Goal: Task Accomplishment & Management: Manage account settings

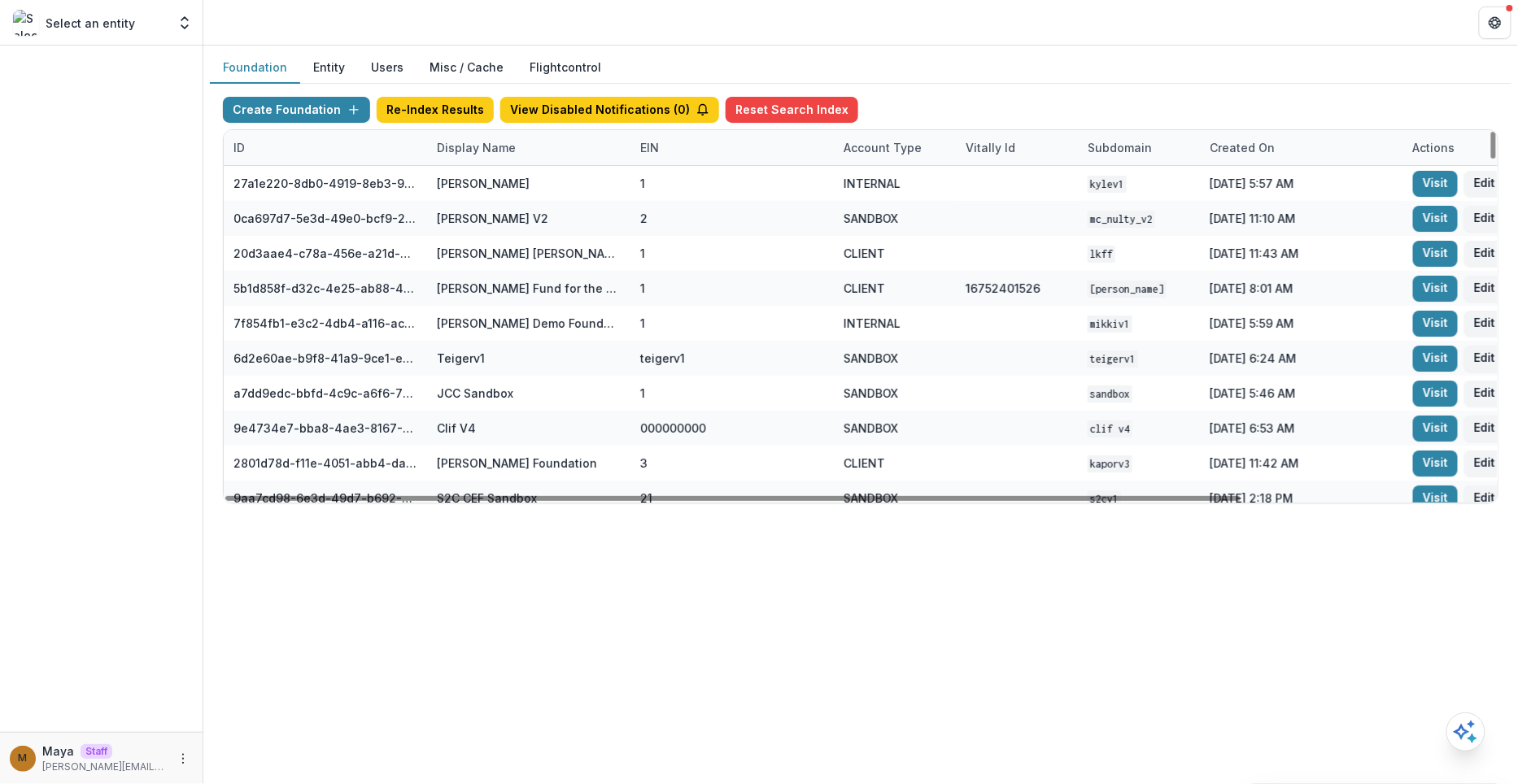
click at [475, 152] on div "Display Name" at bounding box center [476, 147] width 98 height 17
click at [475, 183] on input at bounding box center [527, 183] width 195 height 26
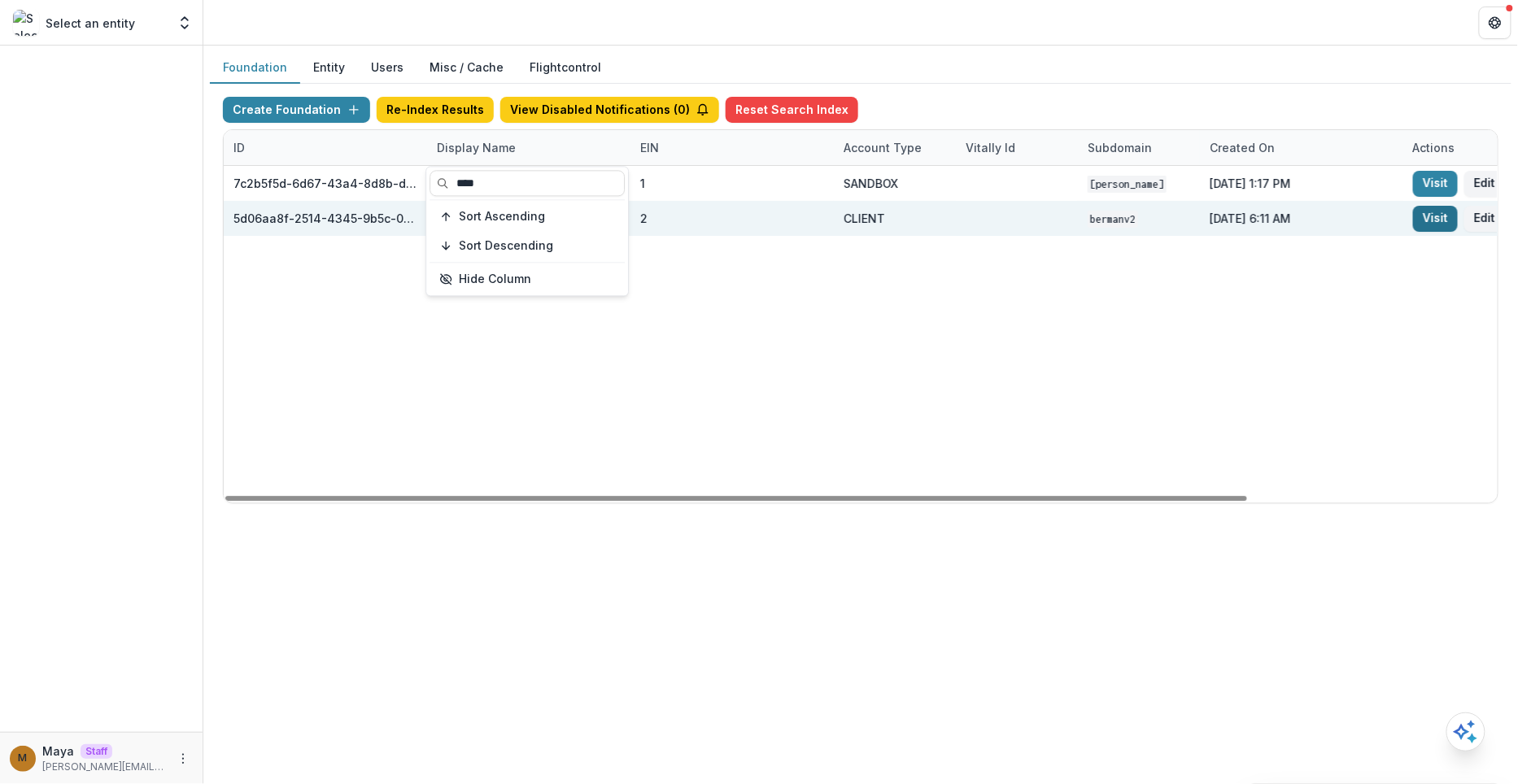
type input "****"
click at [1443, 222] on link "Visit" at bounding box center [1435, 219] width 45 height 26
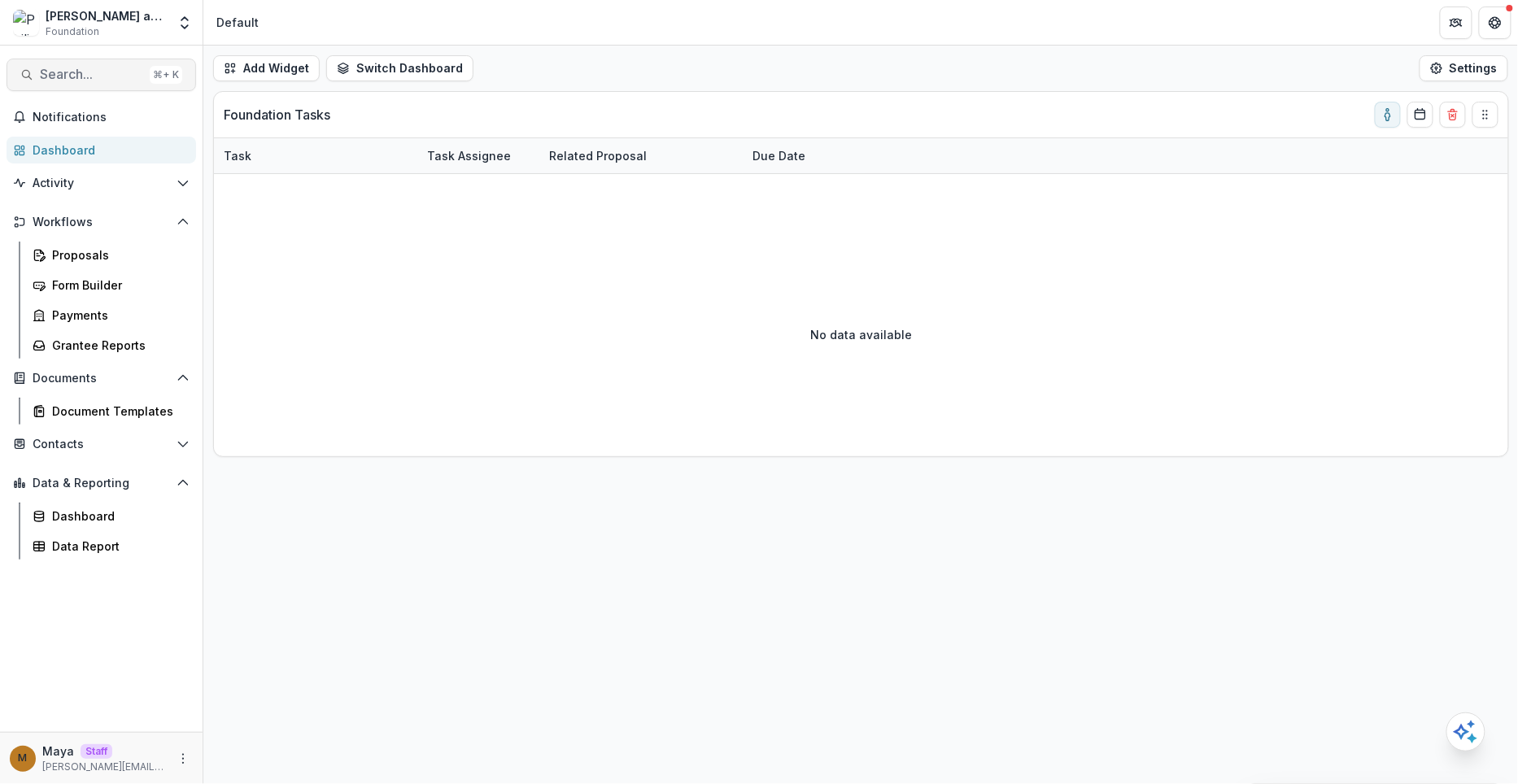
click at [94, 69] on span "Search..." at bounding box center [92, 74] width 103 height 16
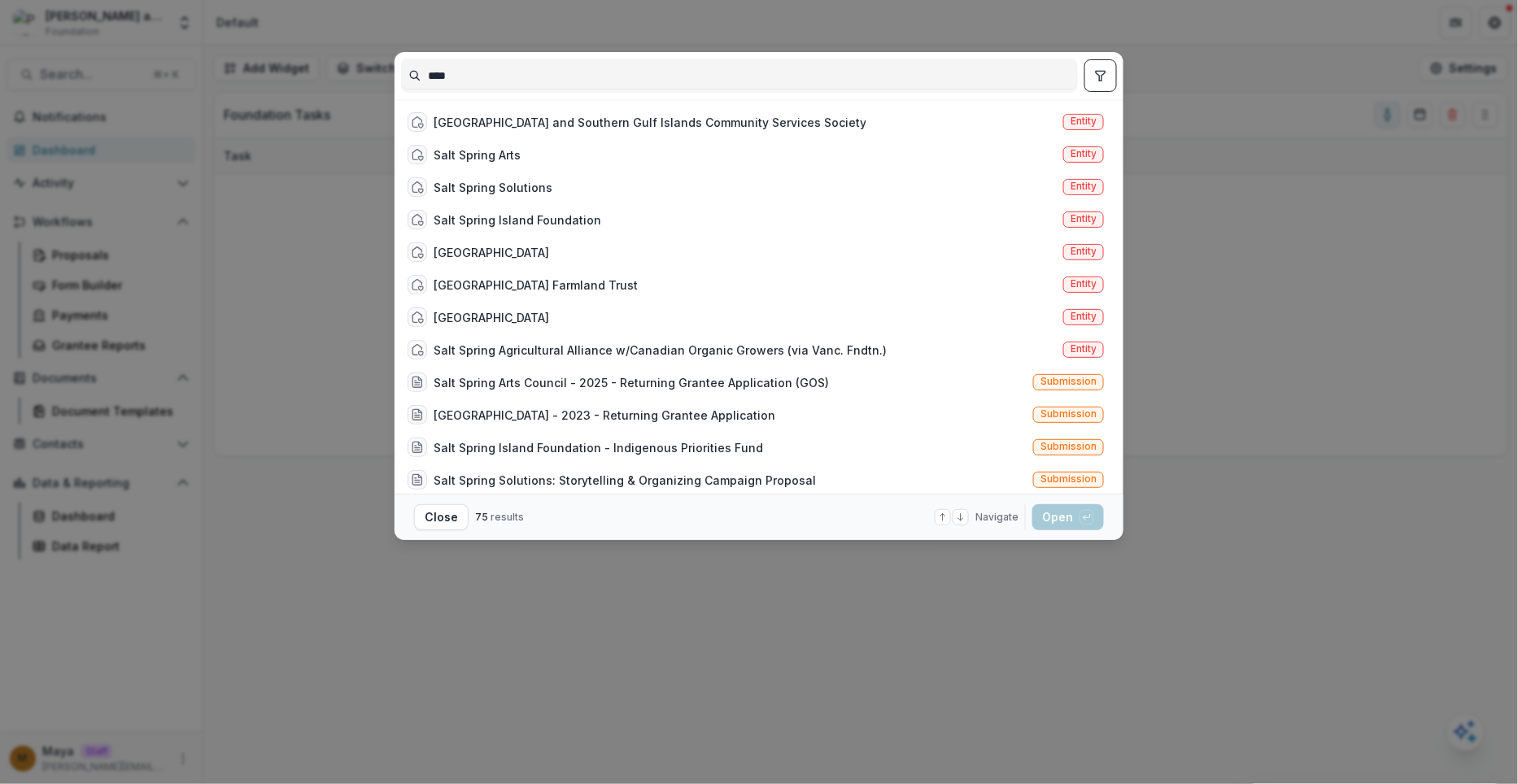
type input "****"
click at [549, 257] on div "[GEOGRAPHIC_DATA]" at bounding box center [491, 252] width 116 height 17
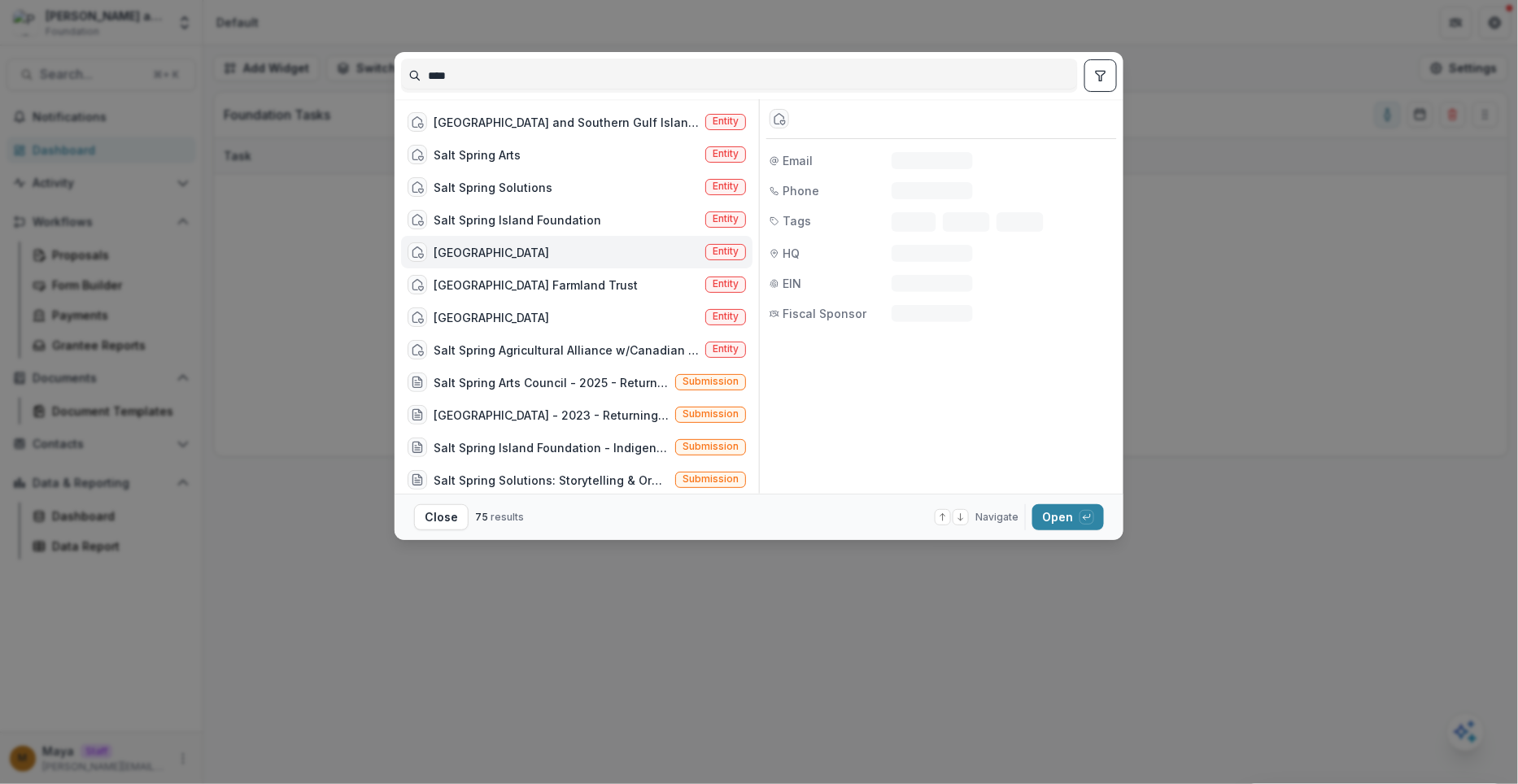
click at [549, 257] on div "[GEOGRAPHIC_DATA]" at bounding box center [491, 252] width 116 height 17
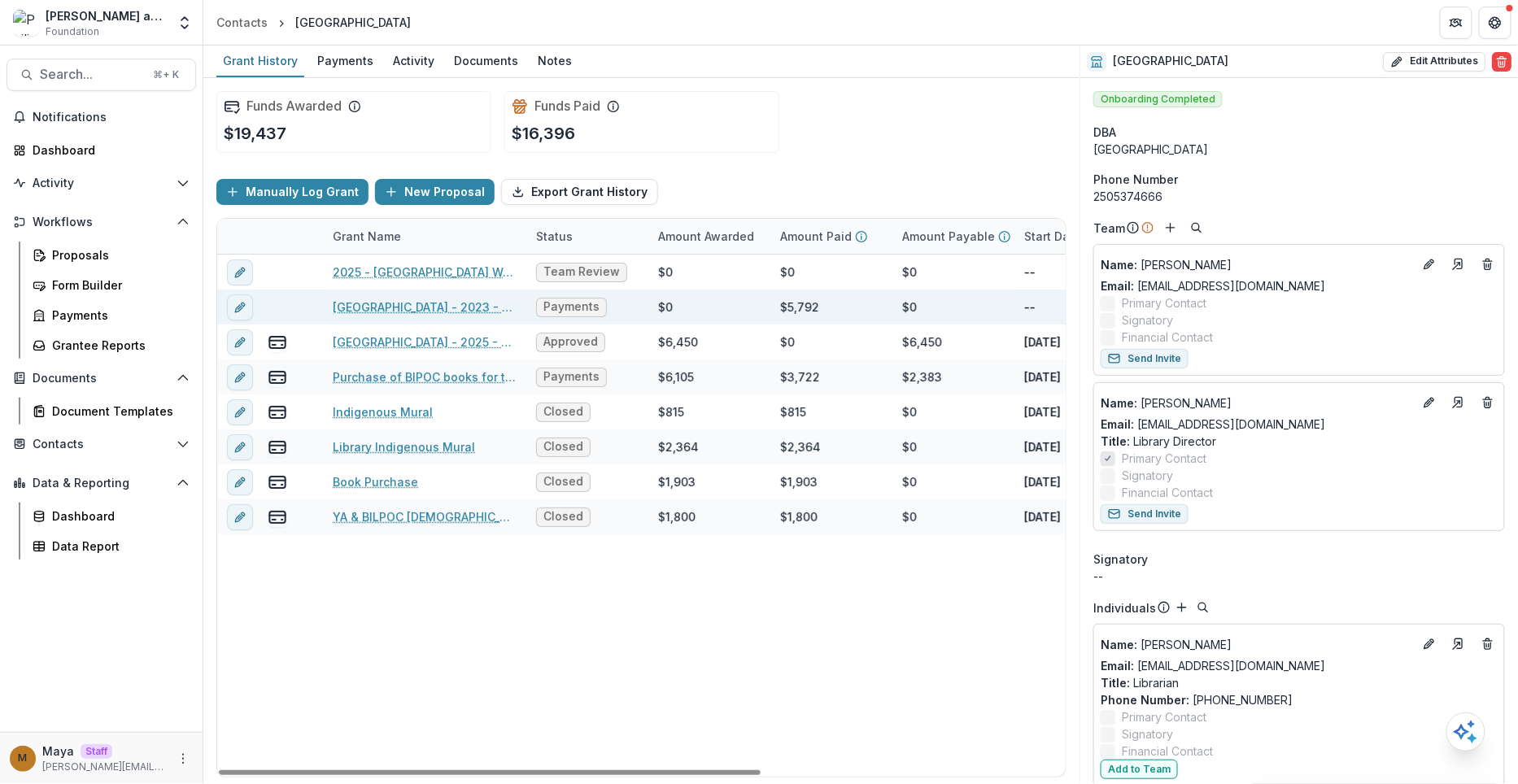
click at [478, 298] on link "[GEOGRAPHIC_DATA] - 2023 - Returning Grantee Application" at bounding box center [425, 306] width 184 height 17
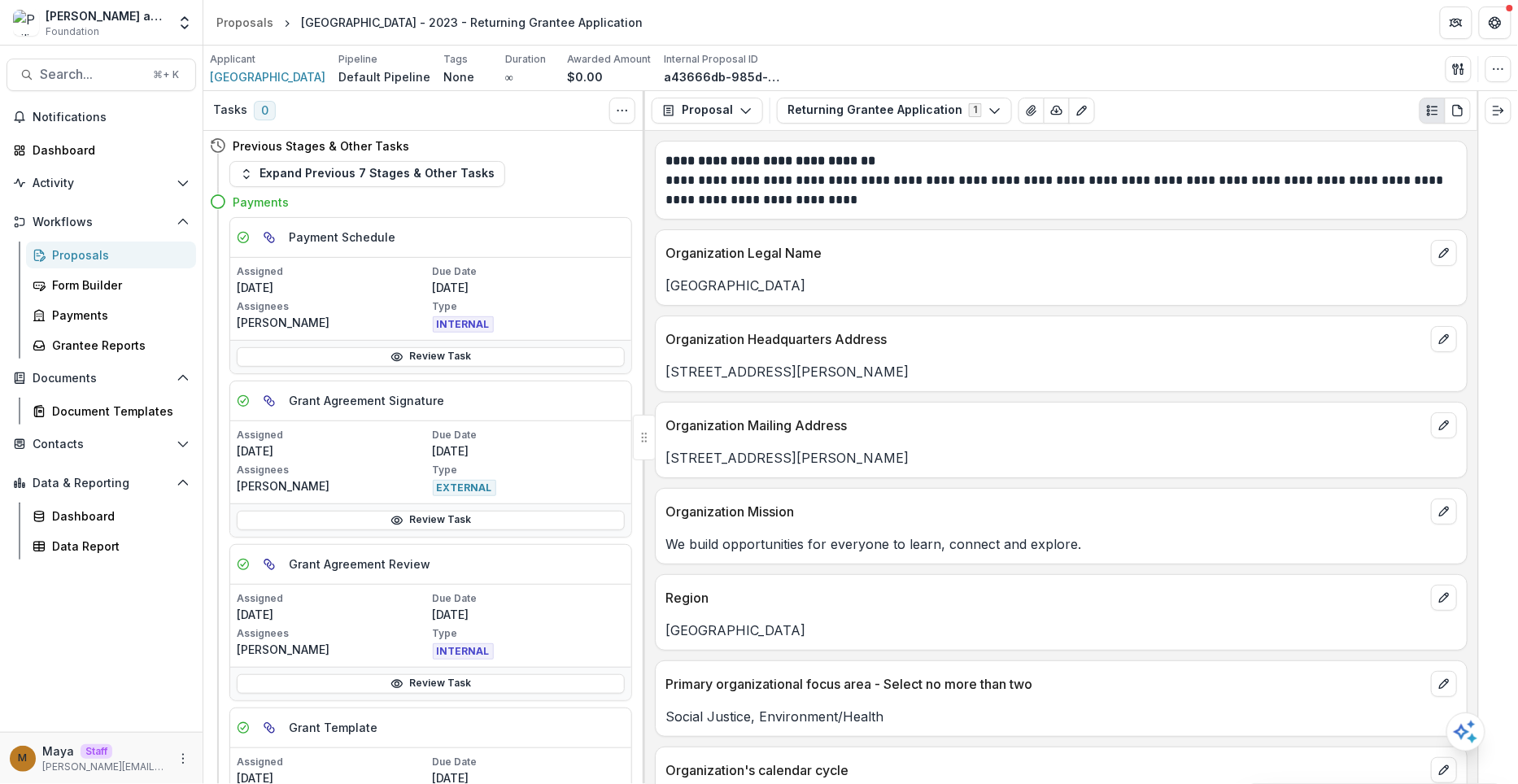
click at [727, 123] on div "Proposal Proposal Payments Reports Grant Agreements Board Summaries Bank Detail…" at bounding box center [1061, 111] width 833 height 40
click at [727, 115] on button "Proposal" at bounding box center [707, 111] width 111 height 26
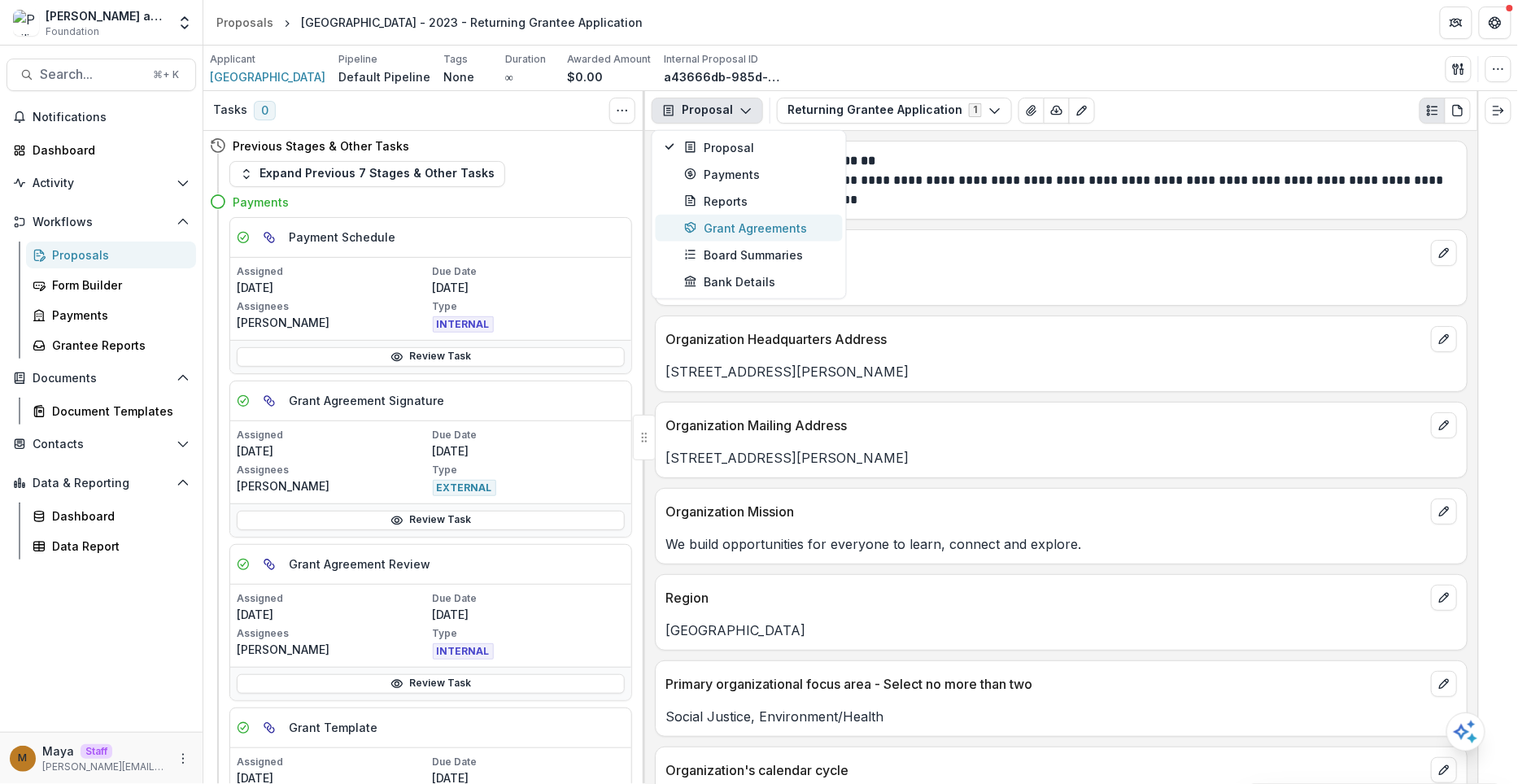
click at [759, 224] on div "Grant Agreements" at bounding box center [759, 227] width 149 height 17
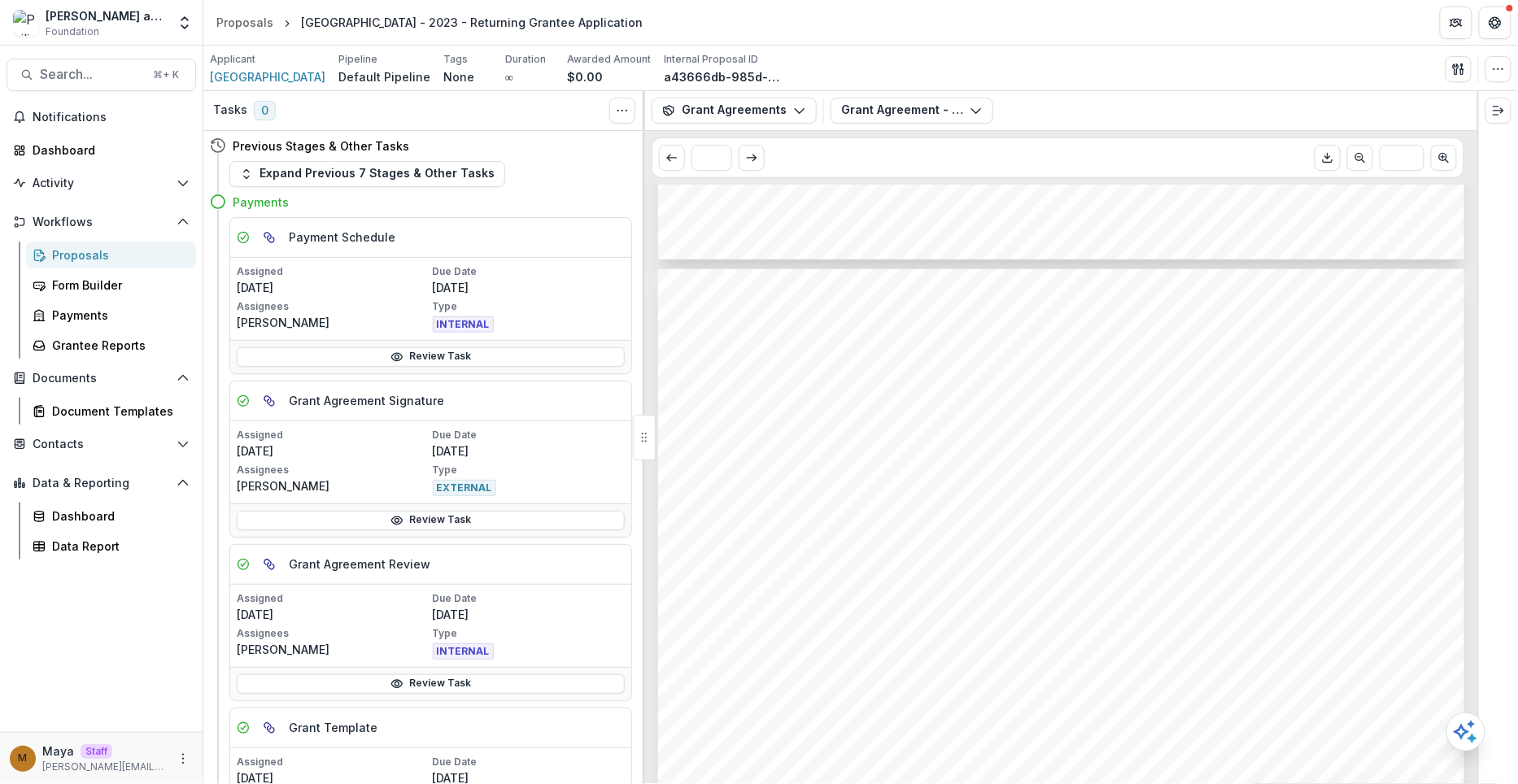
scroll to position [2217, 0]
click at [241, 72] on span "[GEOGRAPHIC_DATA]" at bounding box center [267, 76] width 116 height 17
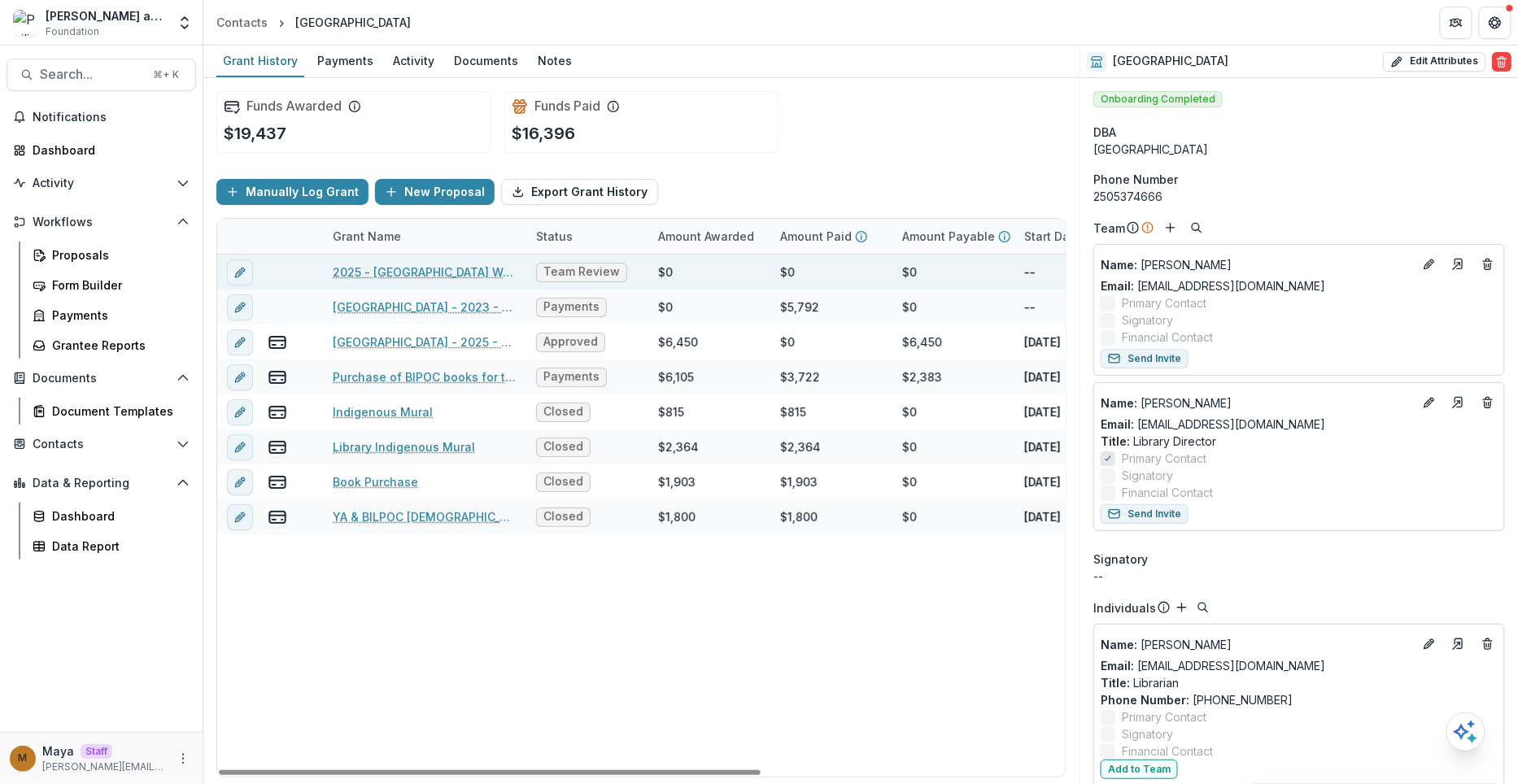
click at [398, 270] on link "2025 - [GEOGRAPHIC_DATA] Welcome Pole" at bounding box center [425, 272] width 184 height 17
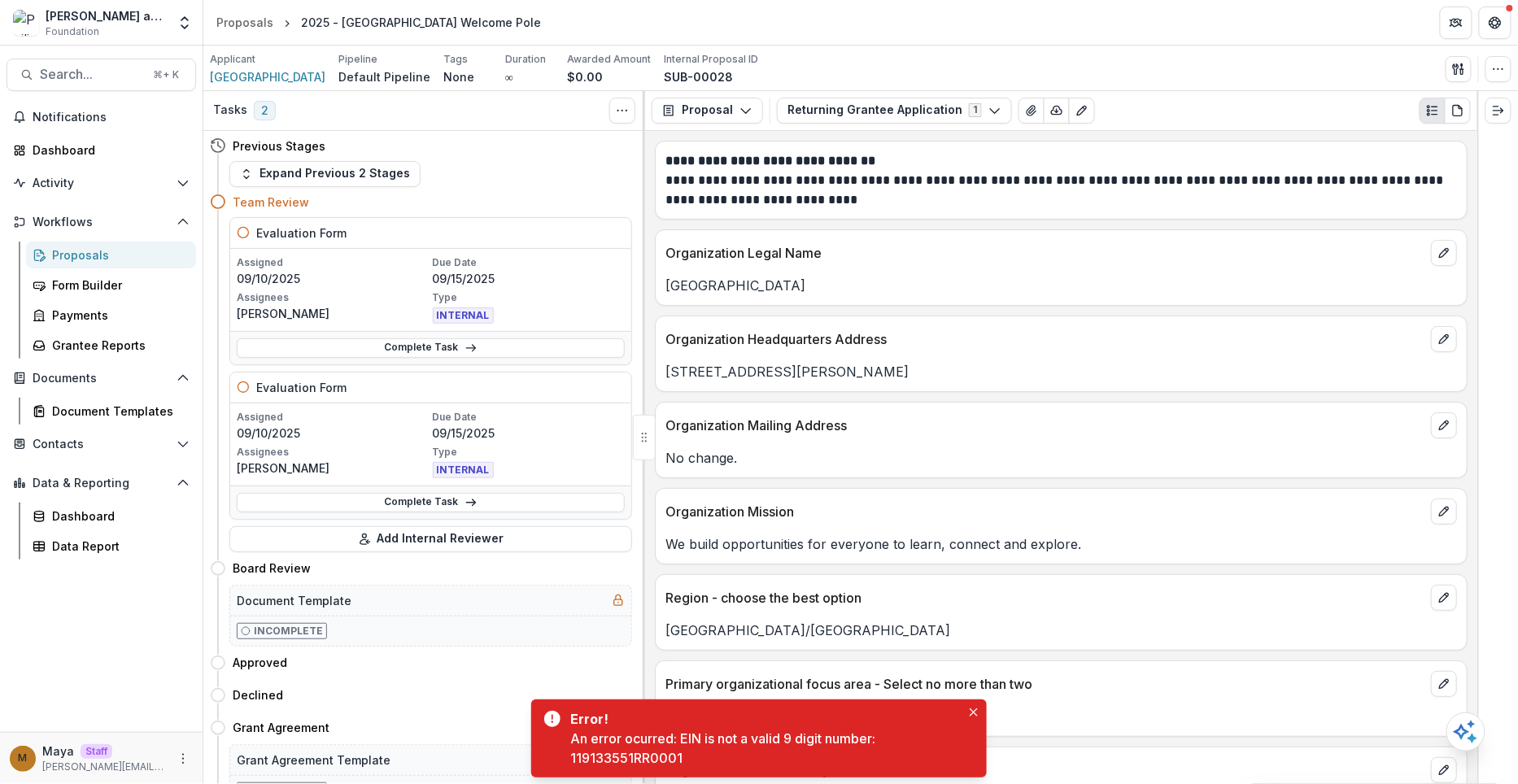
click at [125, 251] on div "Proposals" at bounding box center [118, 255] width 131 height 17
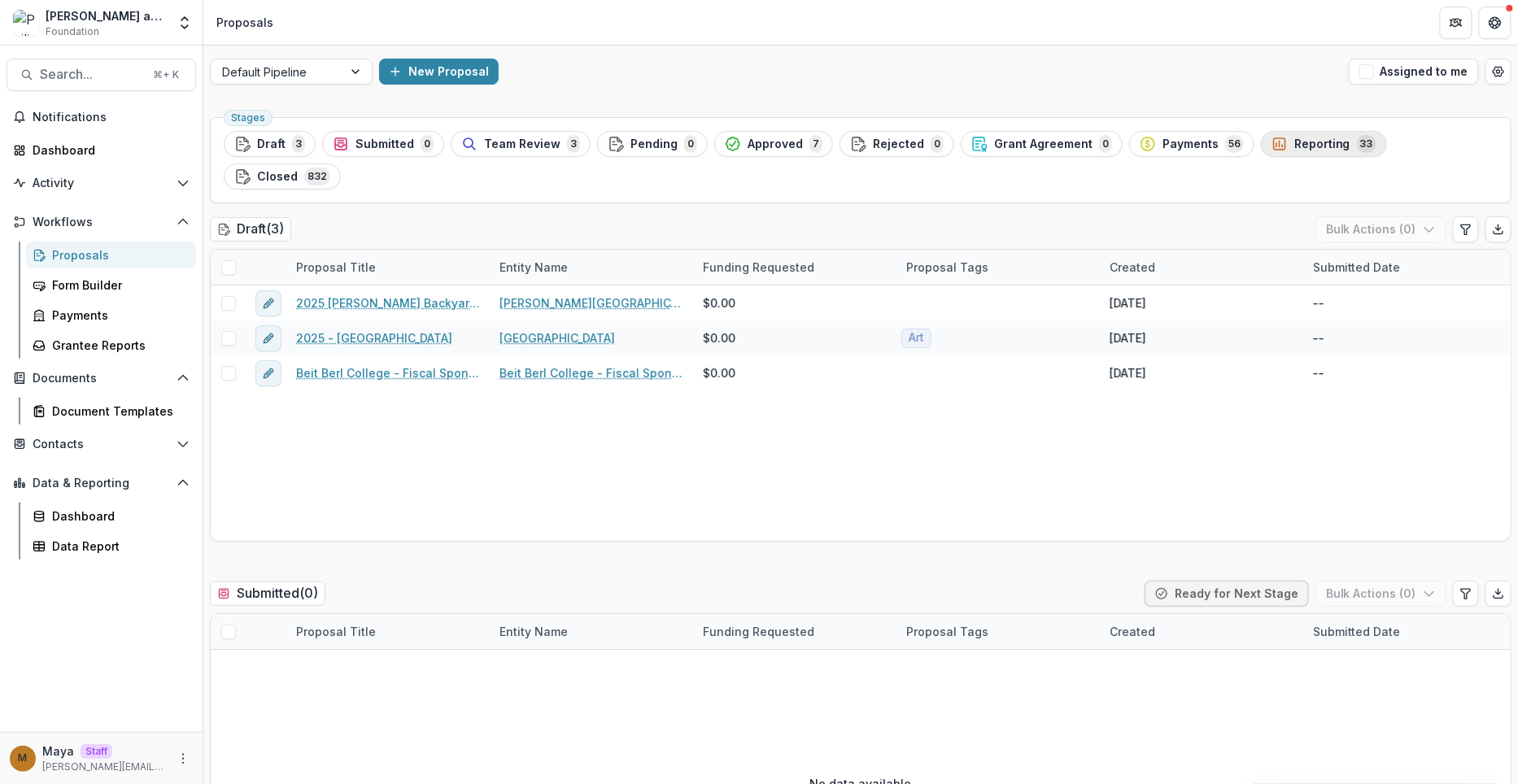
click at [1294, 140] on span "Reporting" at bounding box center [1322, 144] width 56 height 14
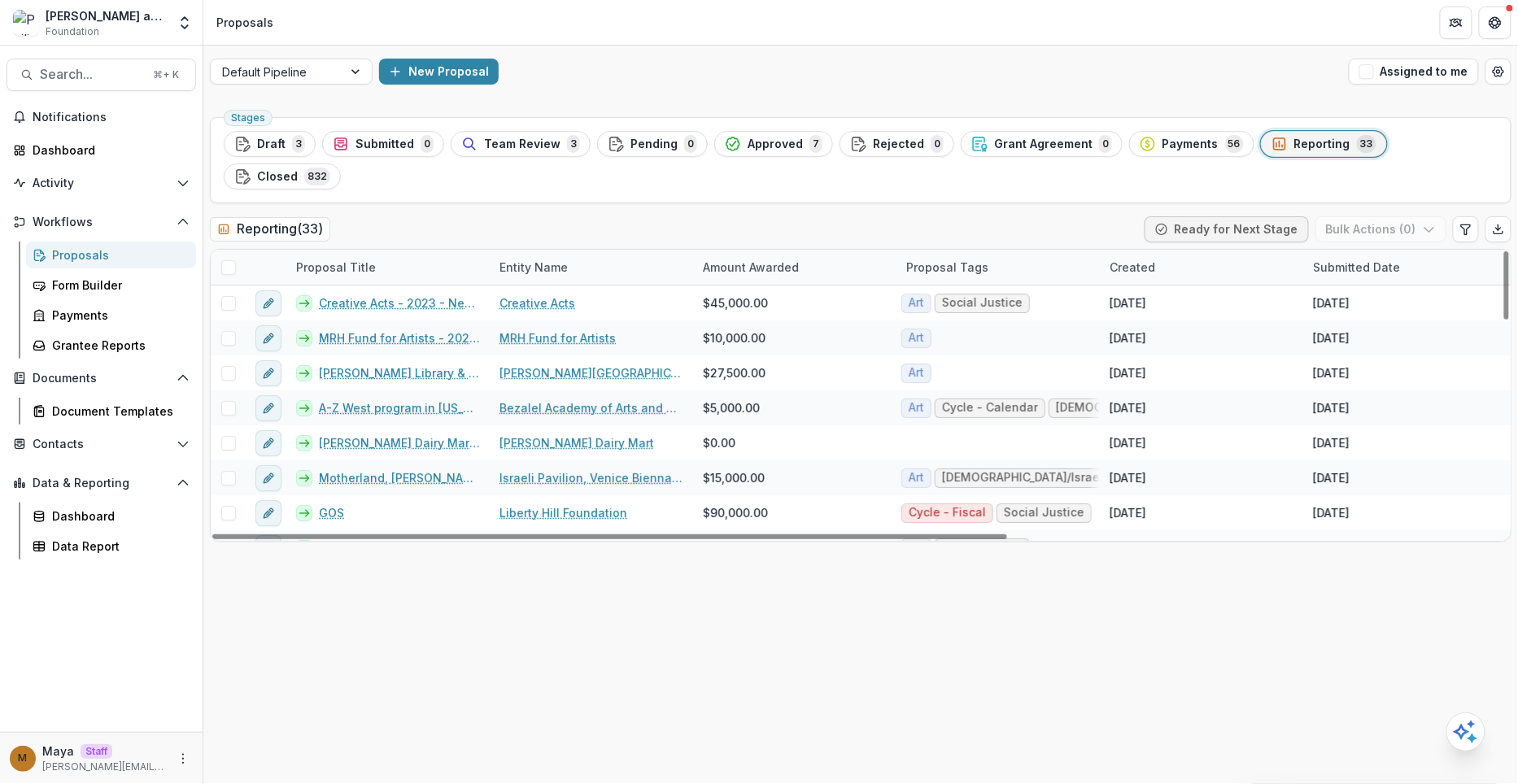
click at [1180, 250] on div "Created" at bounding box center [1202, 267] width 203 height 35
click at [1173, 329] on span "Sort Descending" at bounding box center [1179, 333] width 94 height 14
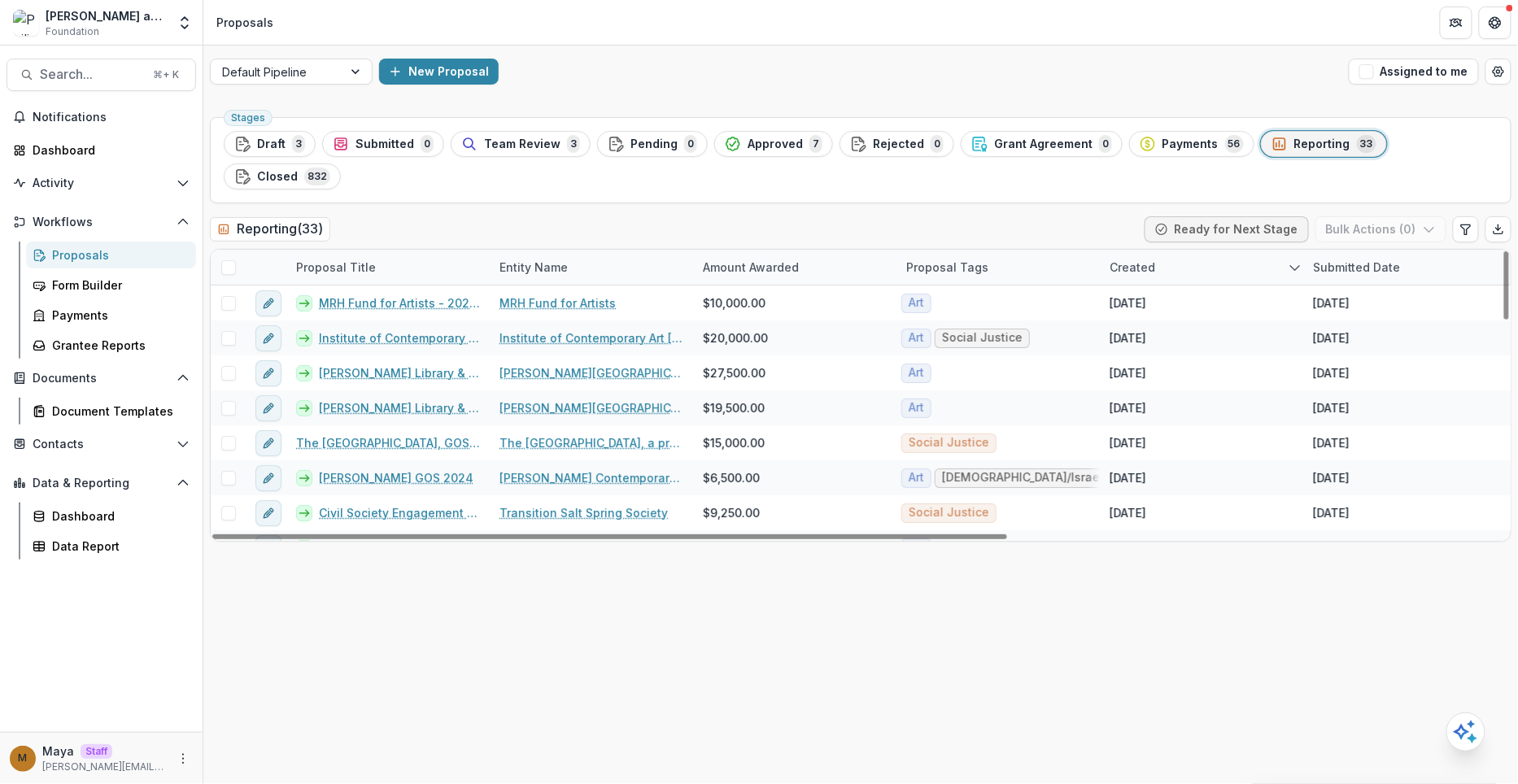
click at [1066, 216] on div "Reporting ( 33 ) Ready for Next Stage Bulk Actions ( 0 )" at bounding box center [861, 233] width 1302 height 33
click at [199, 35] on div "[PERSON_NAME] and [PERSON_NAME] Foundation Foundation Aggregate Analysis Founda…" at bounding box center [101, 25] width 202 height 39
click at [193, 29] on button "Open entity switcher" at bounding box center [184, 23] width 23 height 33
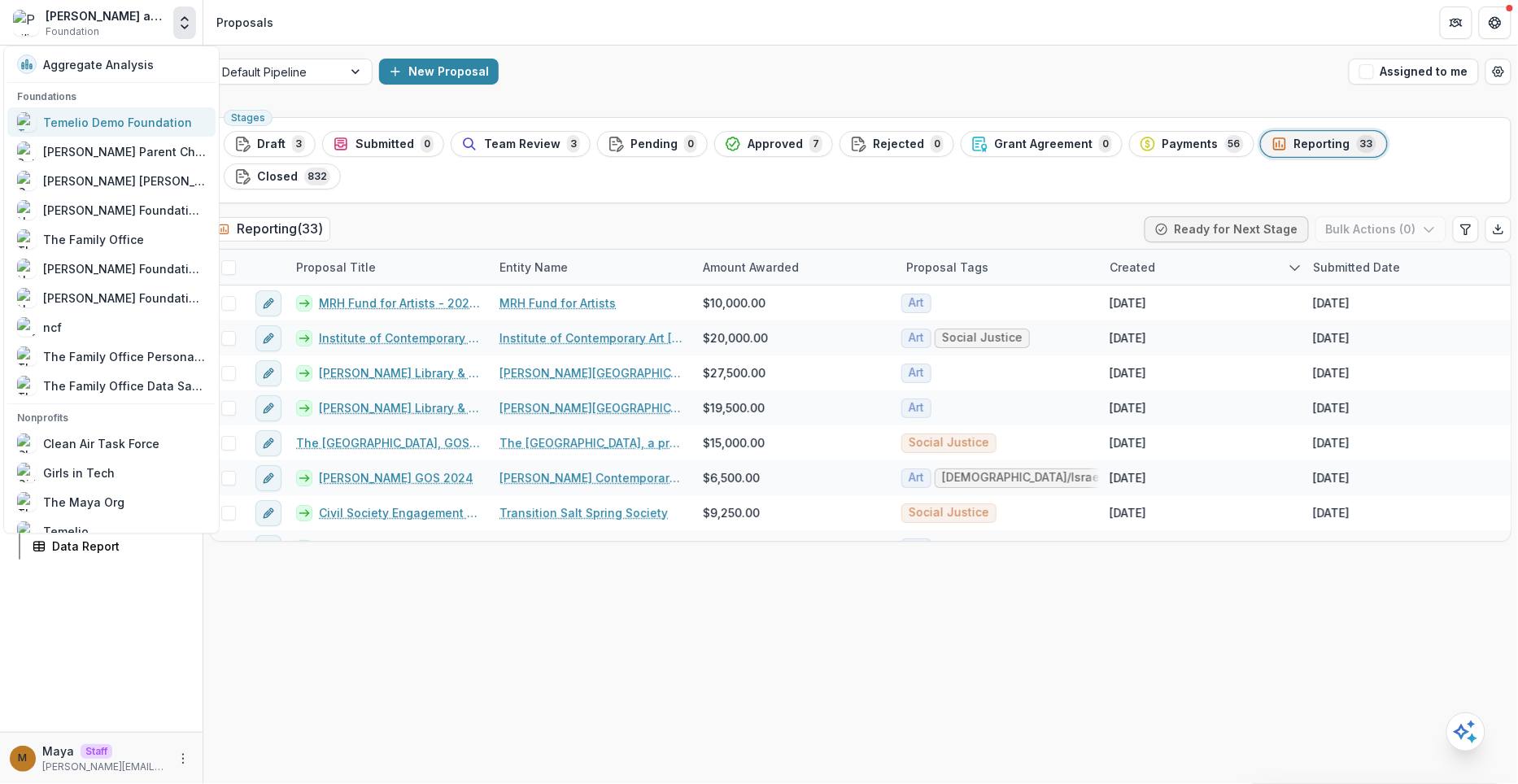
click at [160, 130] on div "Temelio Demo Foundation" at bounding box center [104, 122] width 175 height 20
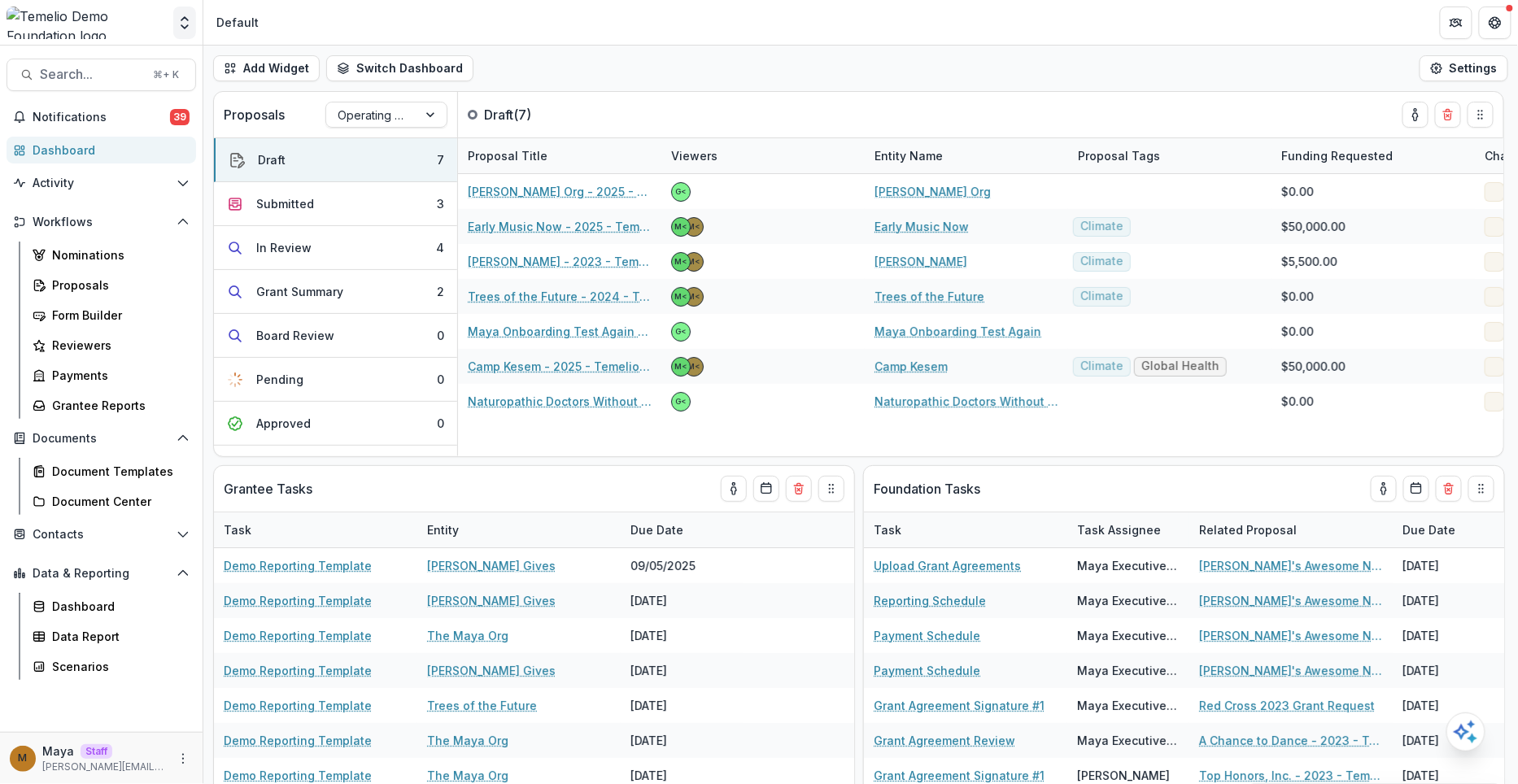
click at [188, 27] on icon "Open entity switcher" at bounding box center [184, 23] width 16 height 16
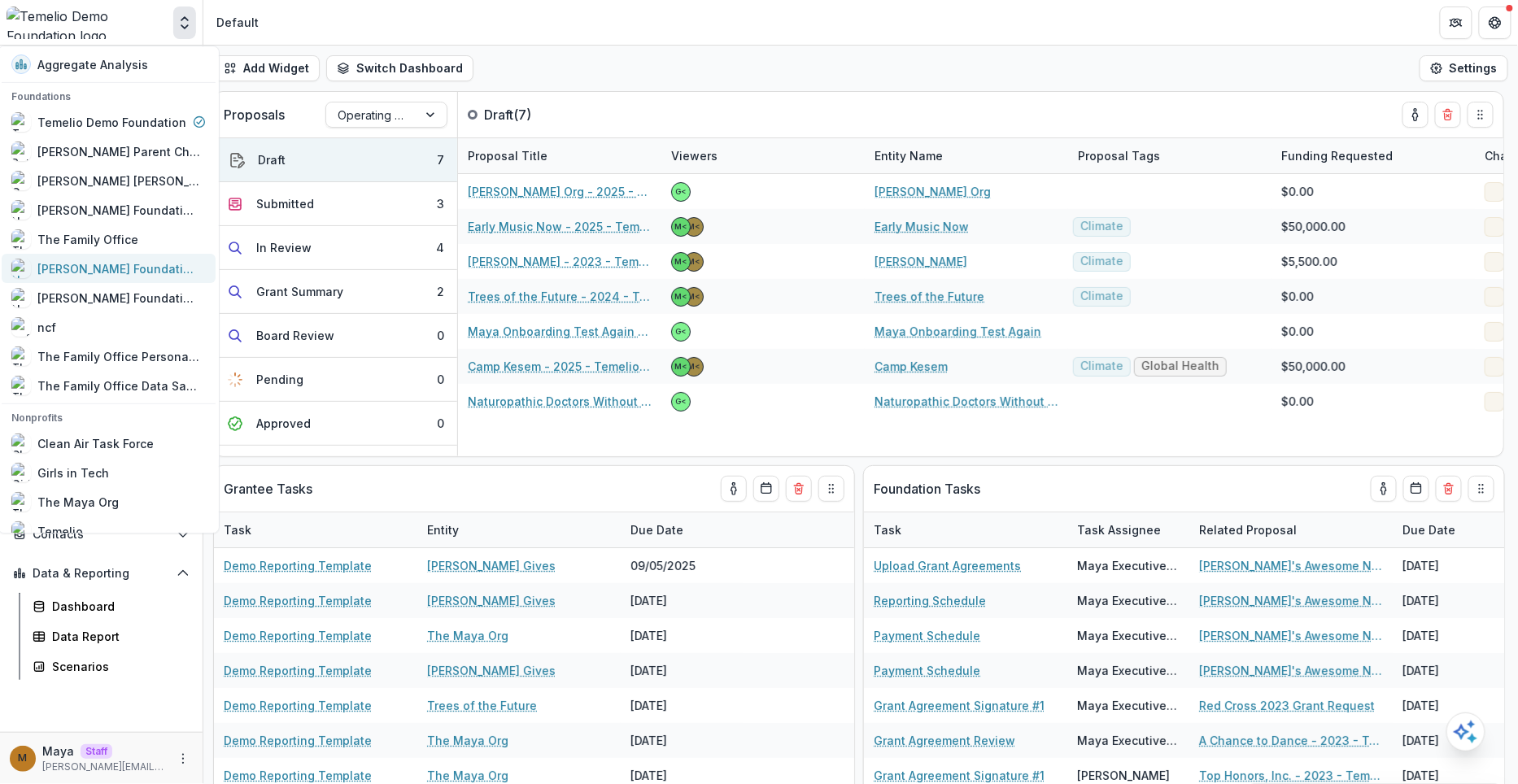
scroll to position [1014, 0]
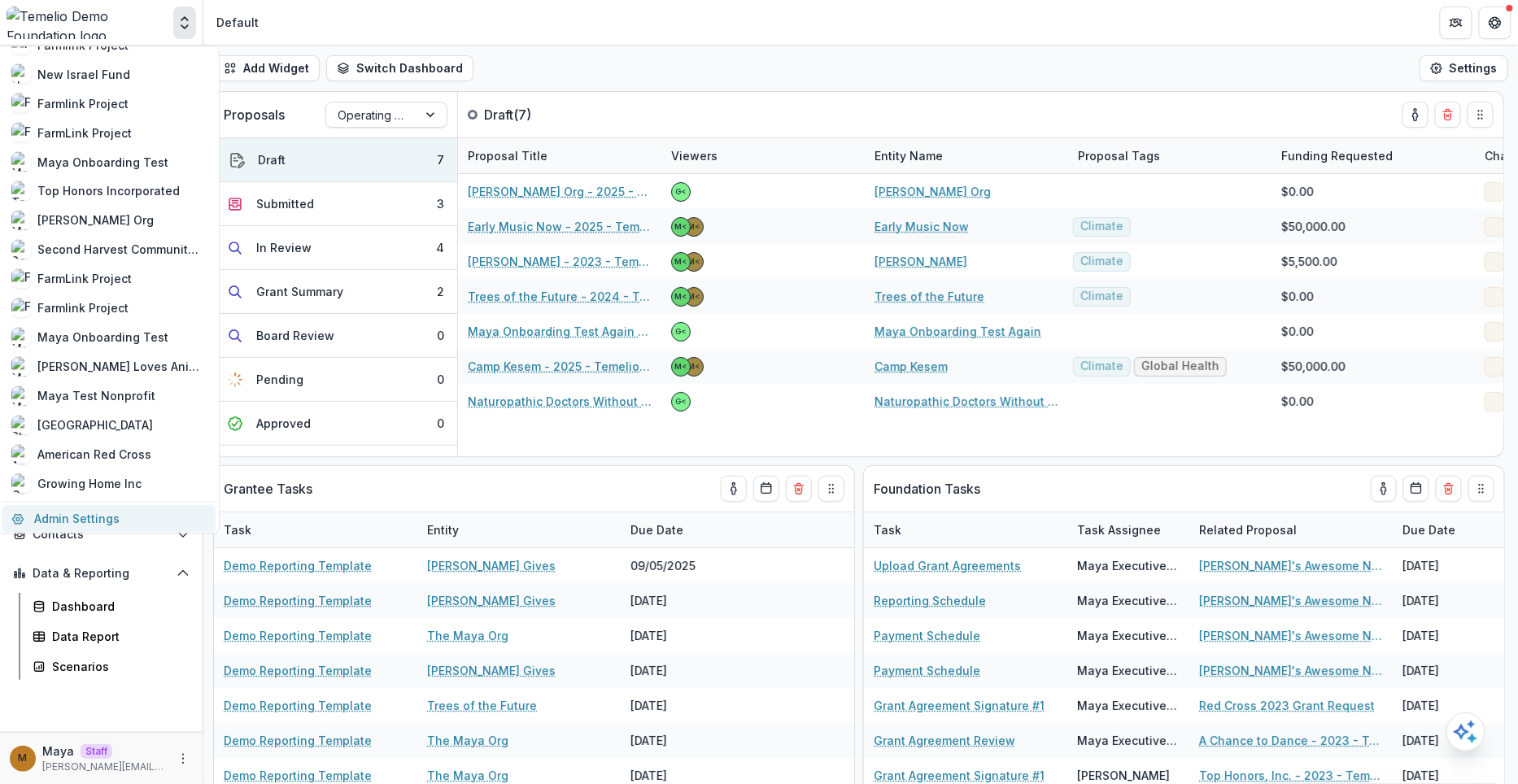
click at [66, 519] on link "Admin Settings" at bounding box center [108, 518] width 214 height 27
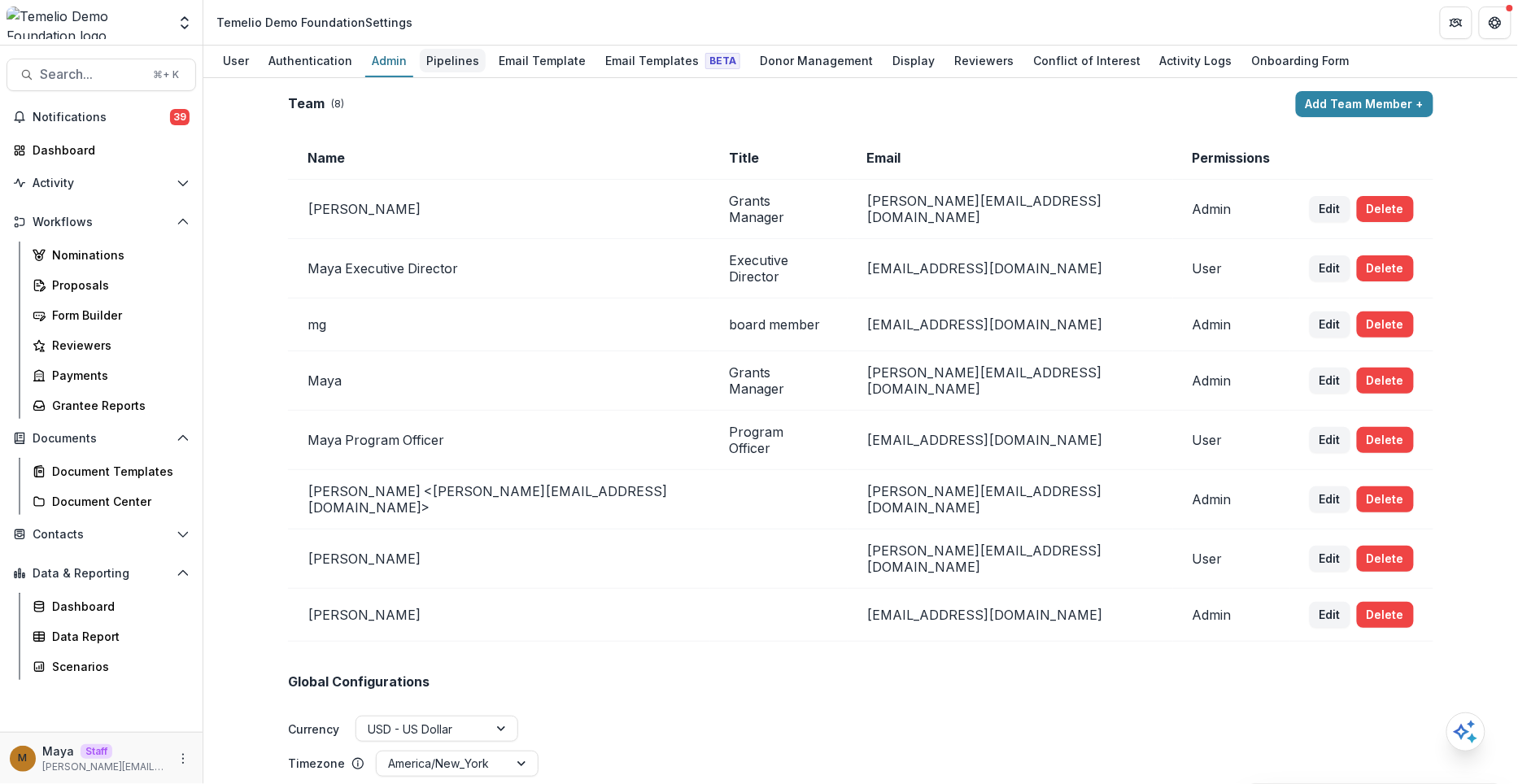
click at [420, 70] on div "Pipelines" at bounding box center [452, 61] width 66 height 24
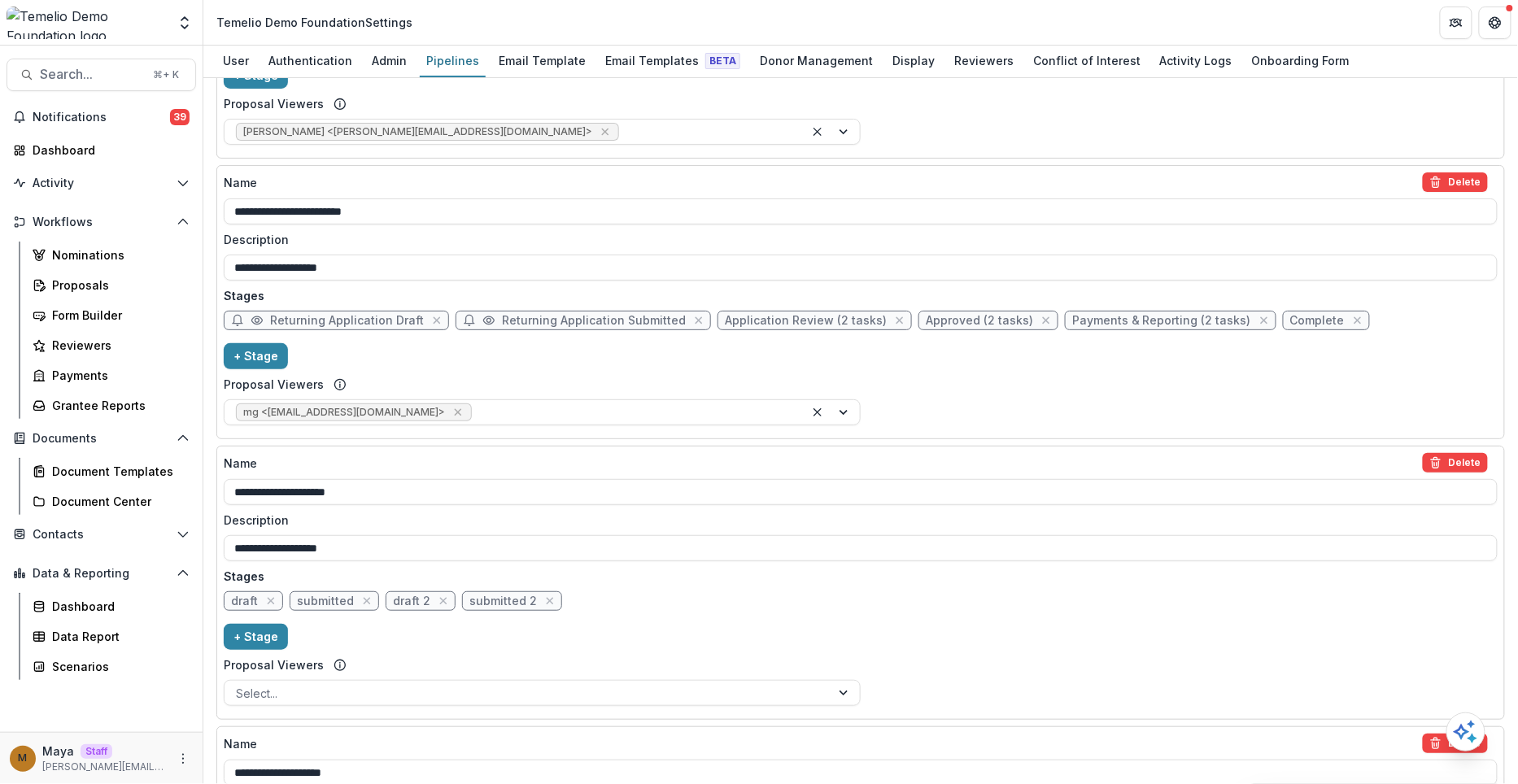
scroll to position [741, 0]
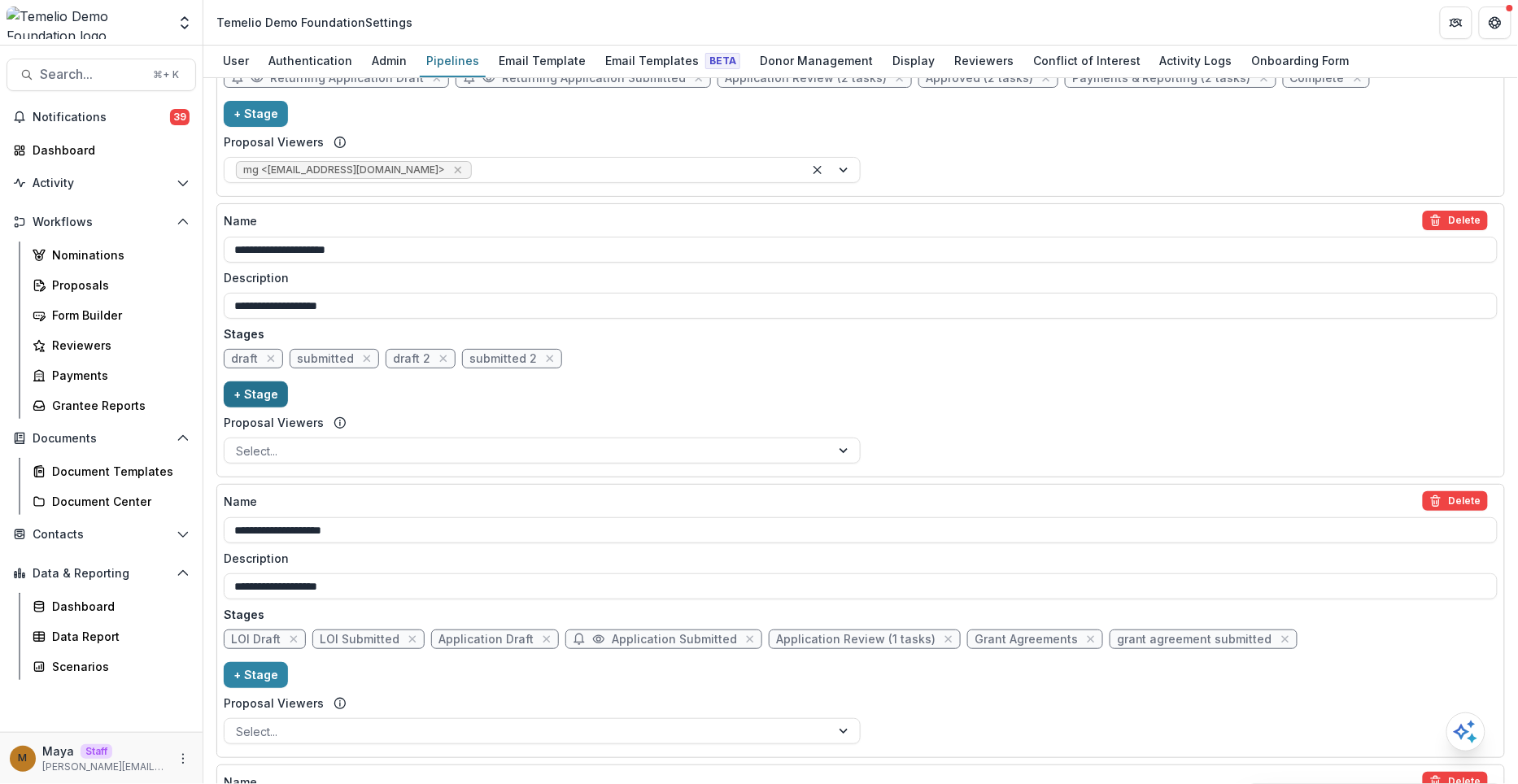
click at [232, 390] on button "+ Stage" at bounding box center [256, 395] width 64 height 26
select select "*****"
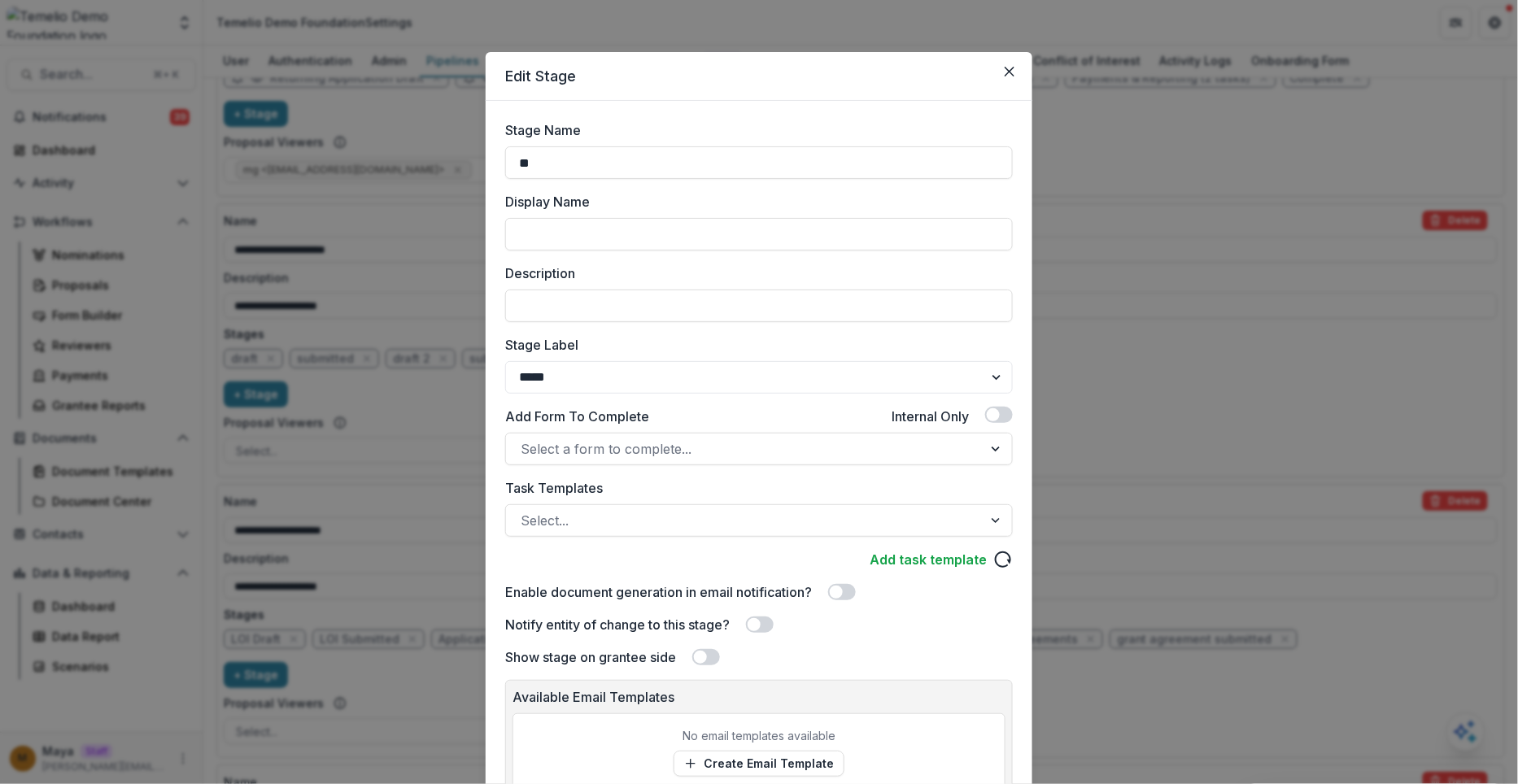
type input "*"
type input "**********"
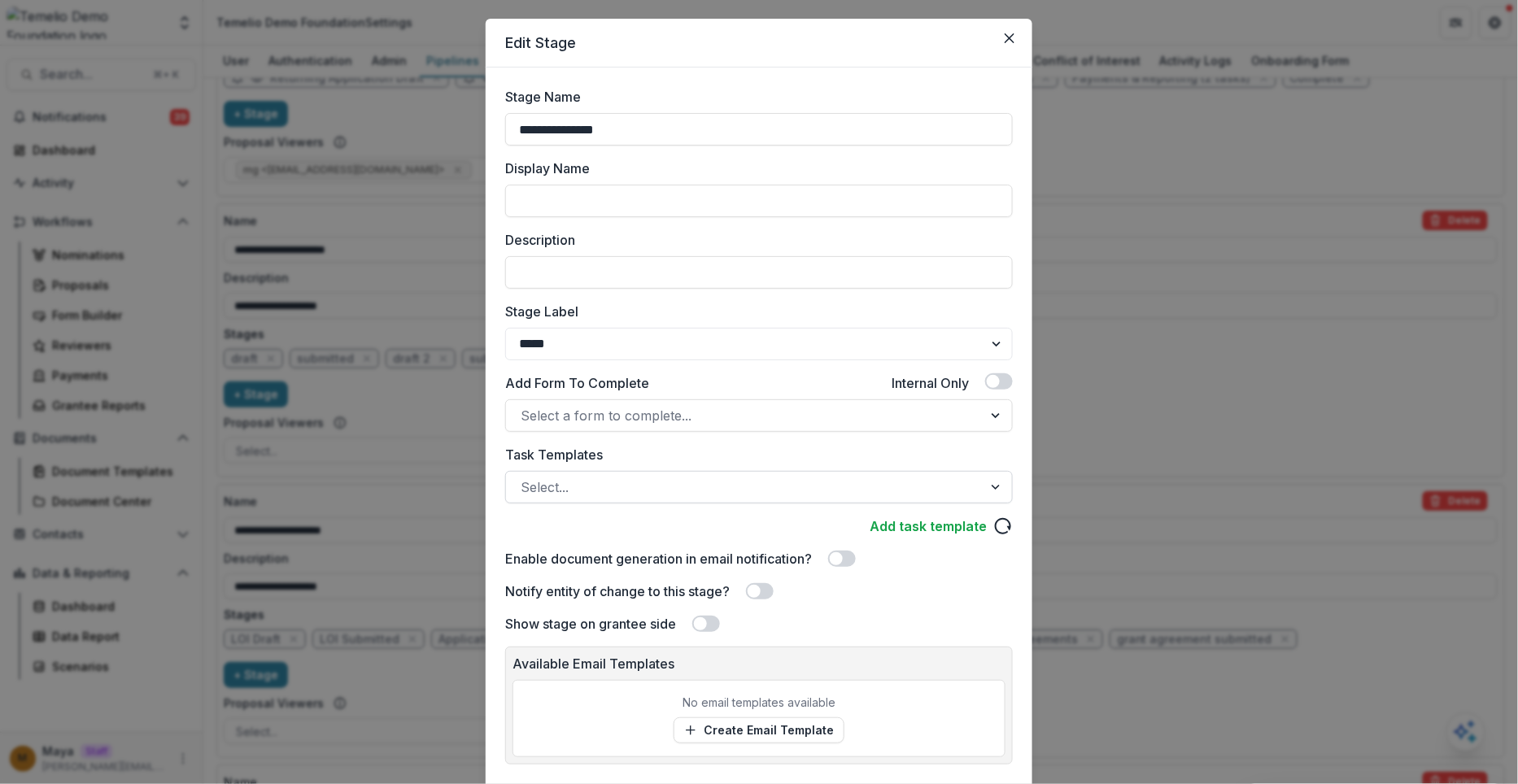
click at [601, 480] on div at bounding box center [744, 487] width 448 height 23
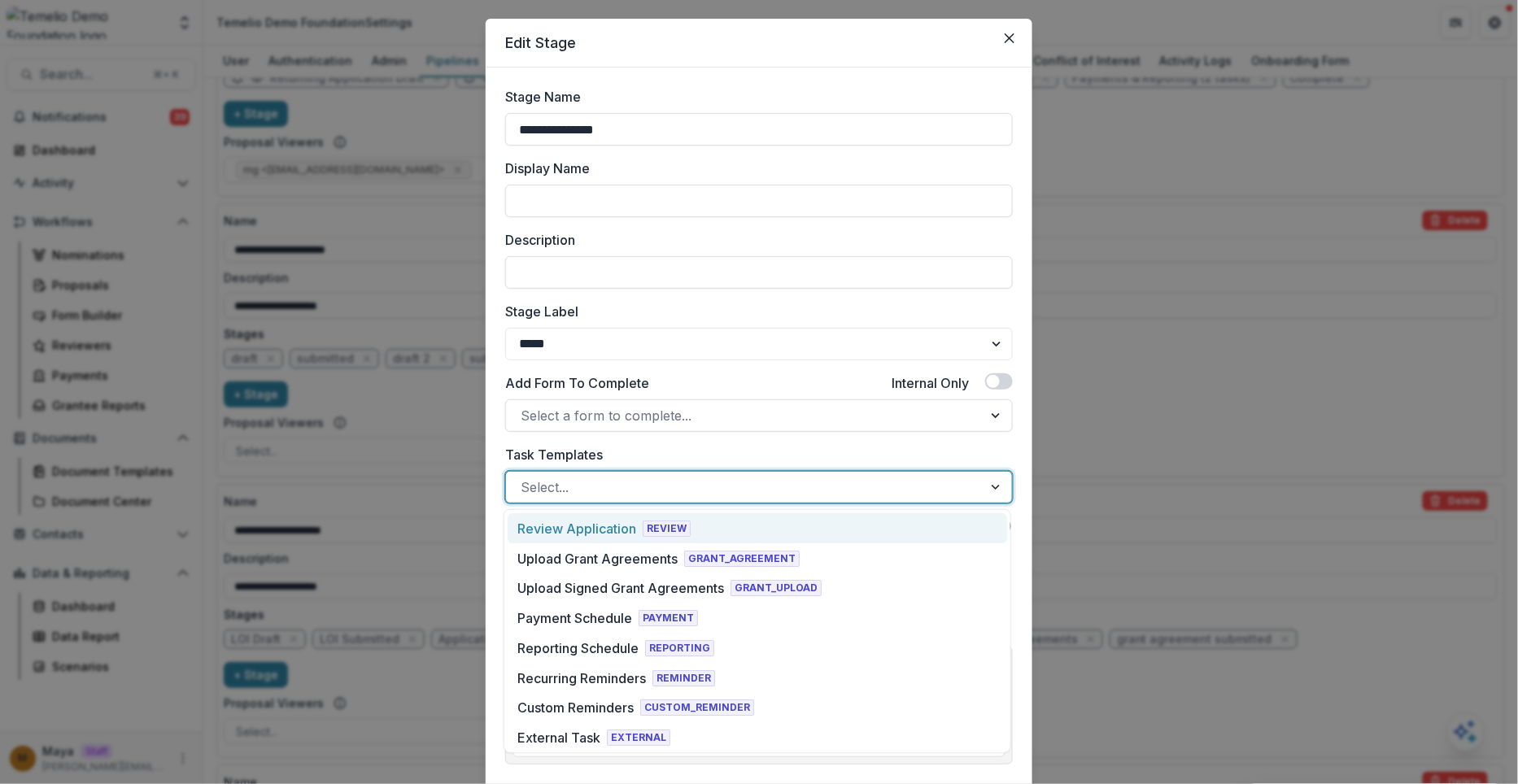
type input "*"
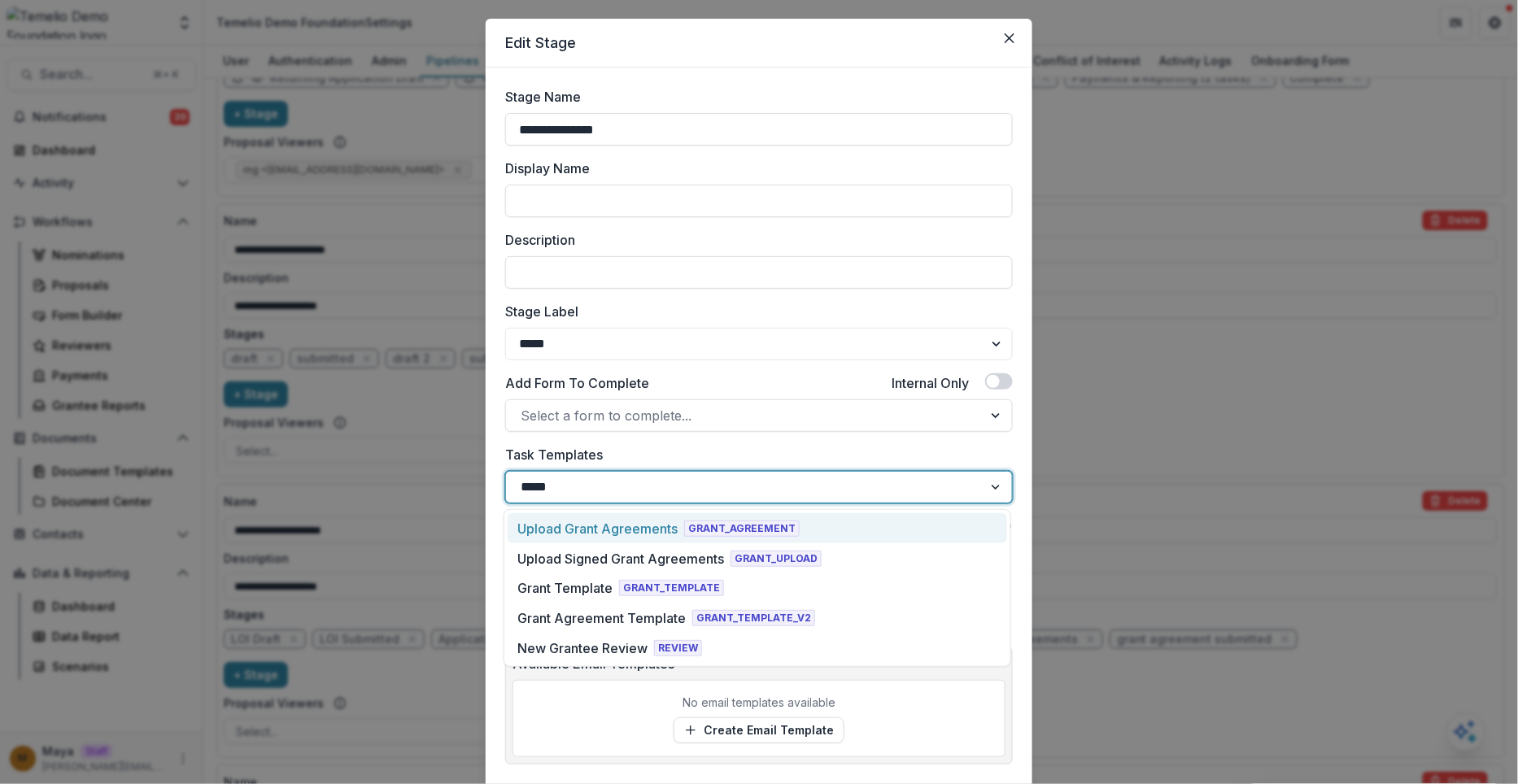
type input "*****"
click at [593, 584] on div "Grant Template" at bounding box center [565, 588] width 95 height 20
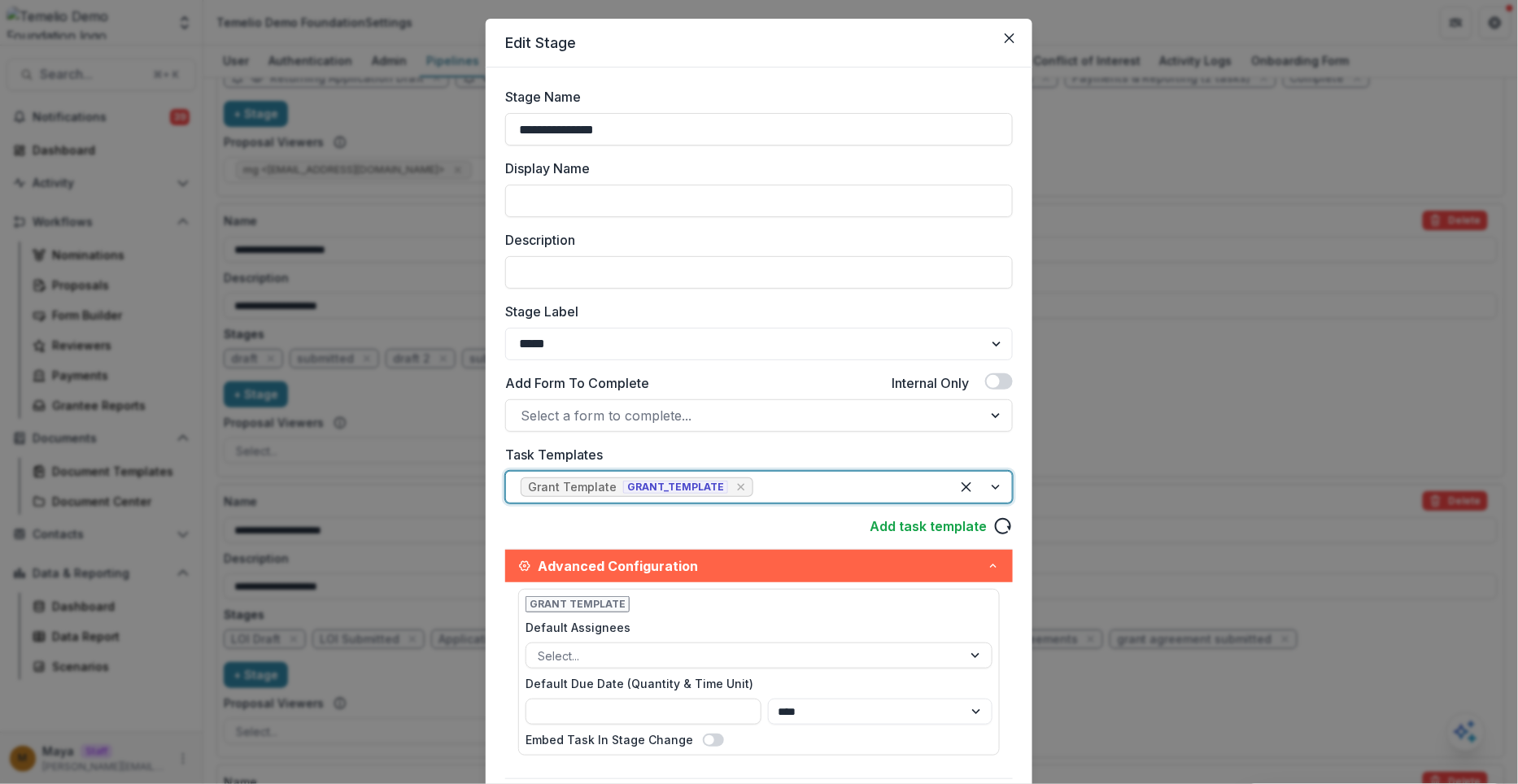
scroll to position [376, 0]
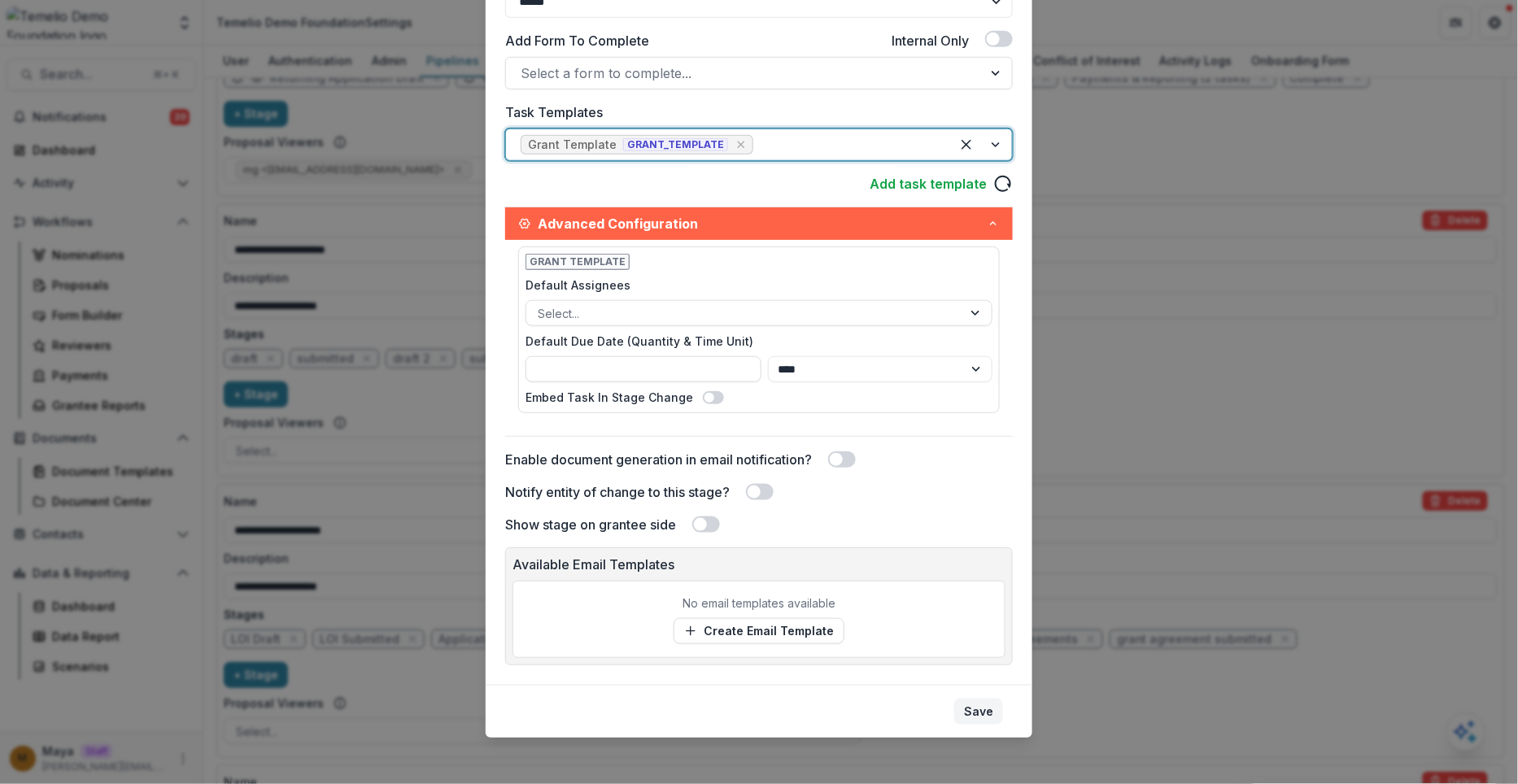
click at [982, 712] on button "Save" at bounding box center [979, 712] width 49 height 26
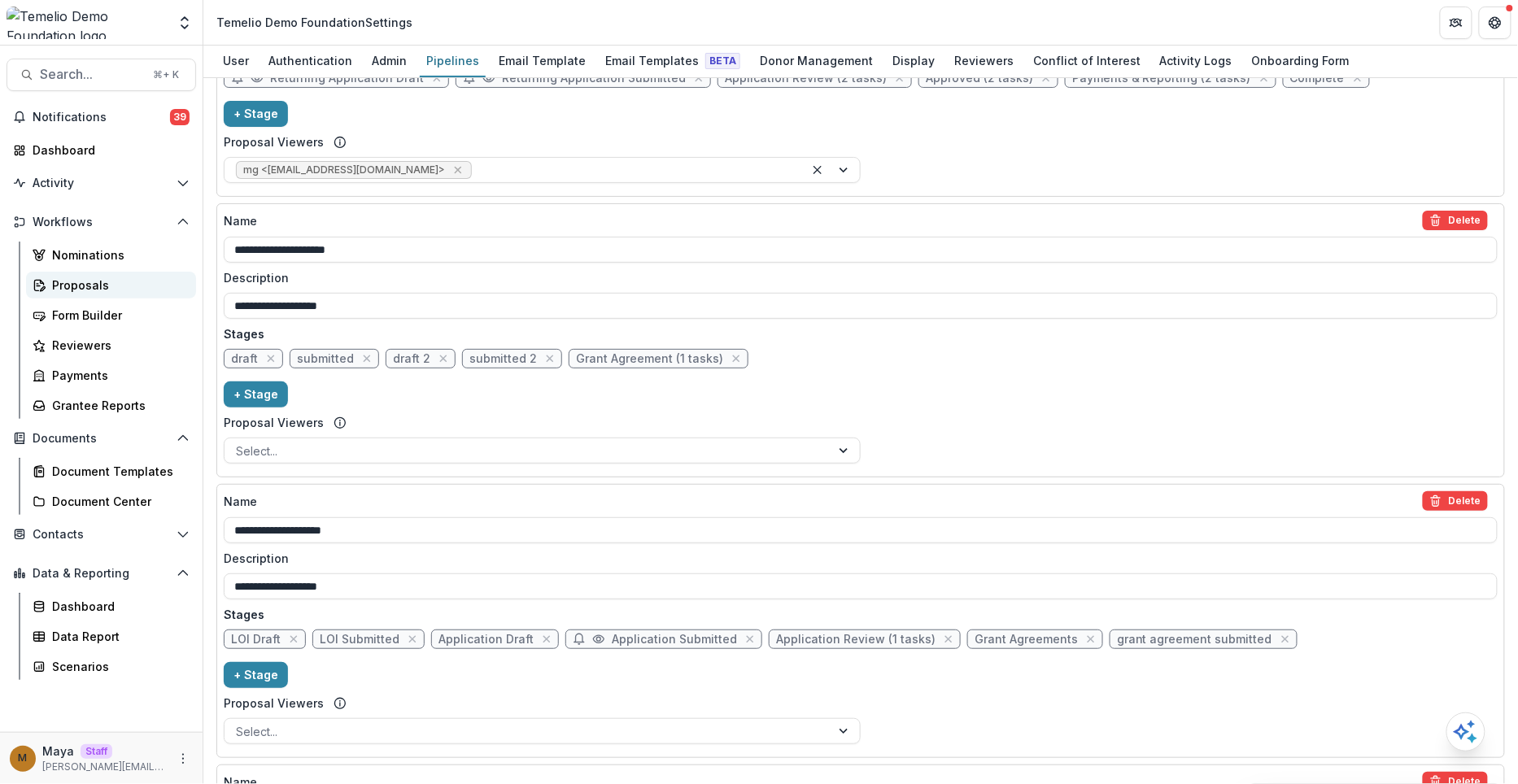
click at [96, 279] on div "Proposals" at bounding box center [118, 285] width 131 height 17
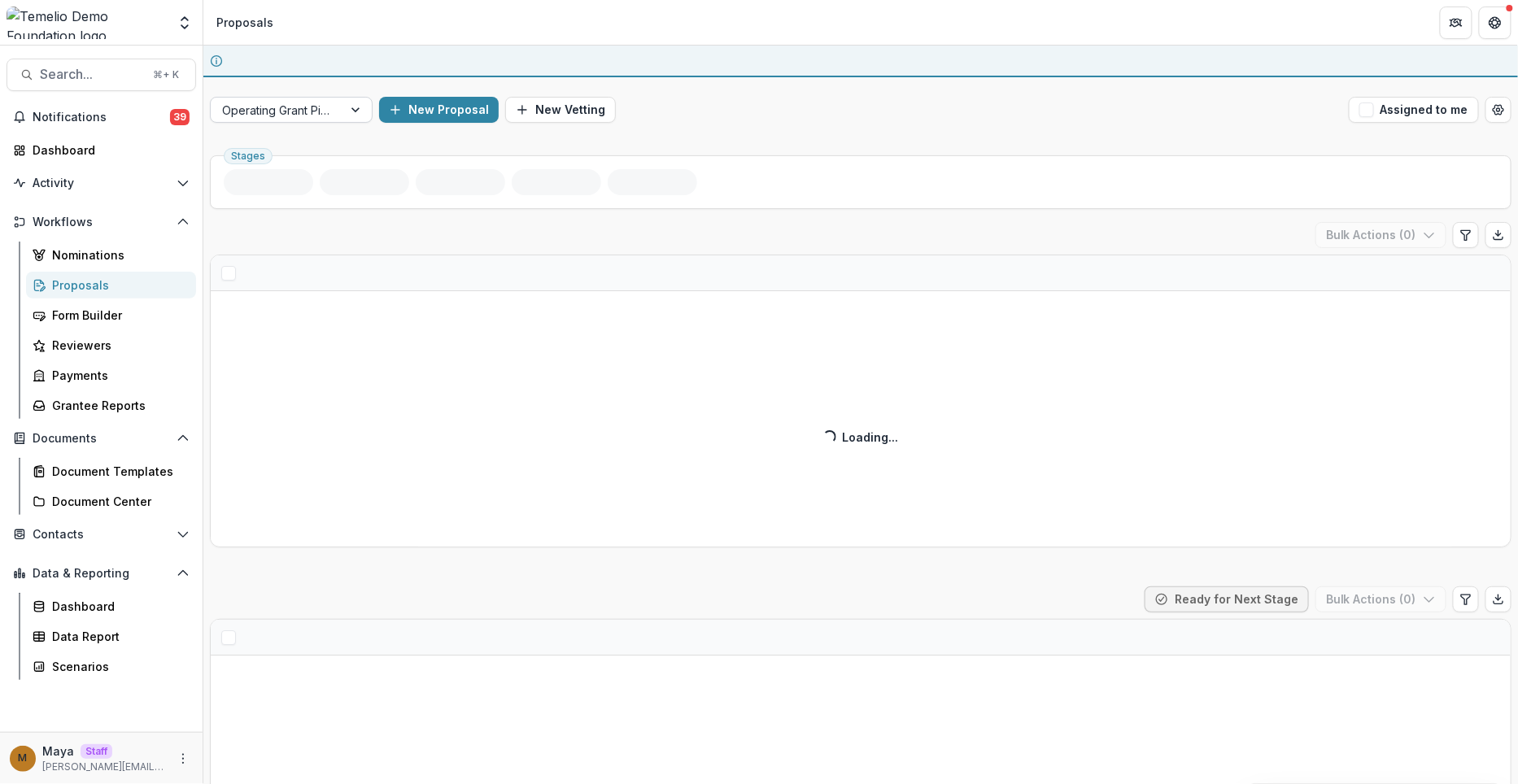
click at [302, 118] on div at bounding box center [276, 110] width 109 height 20
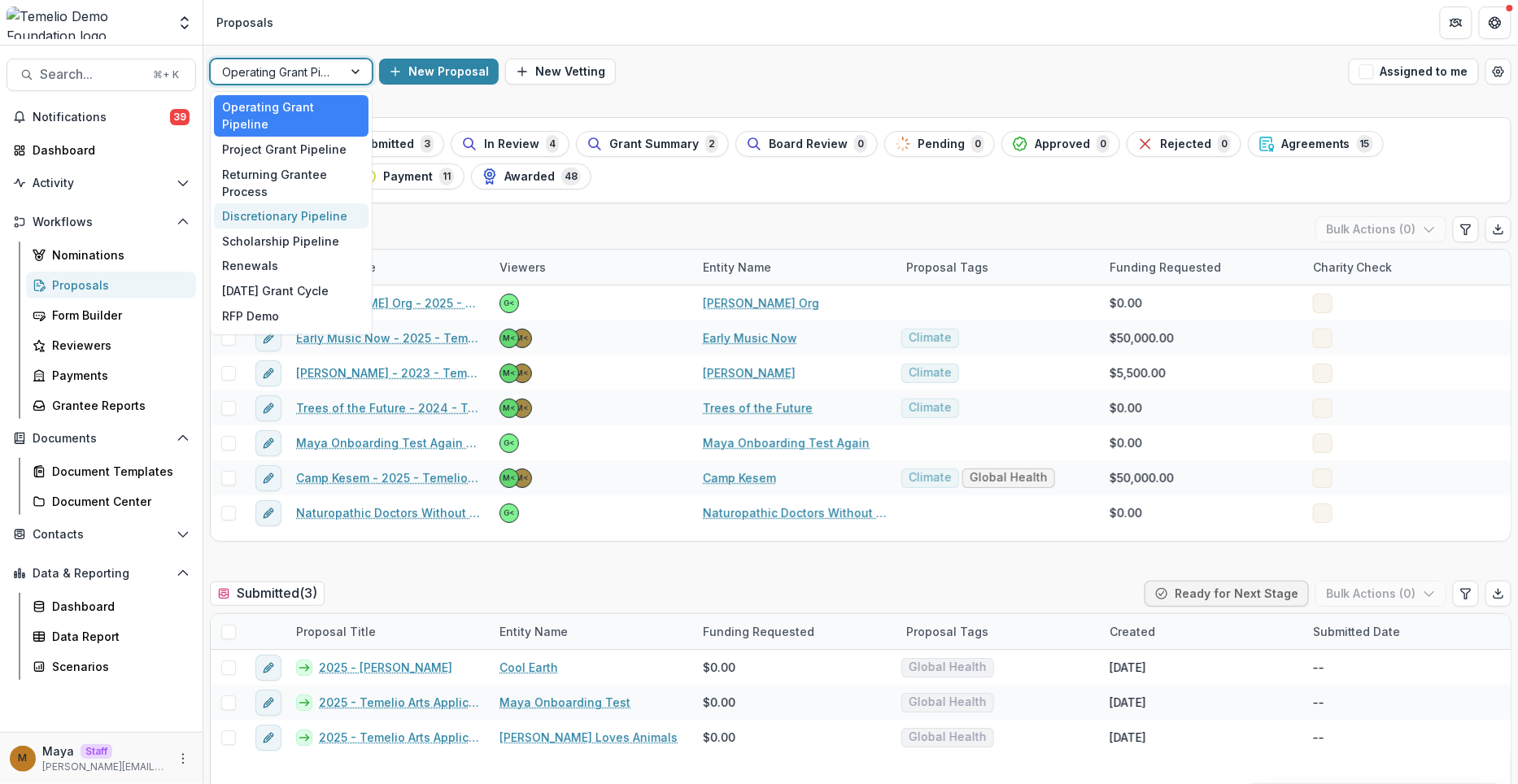
click at [290, 203] on div "Discretionary Pipeline" at bounding box center [291, 215] width 155 height 25
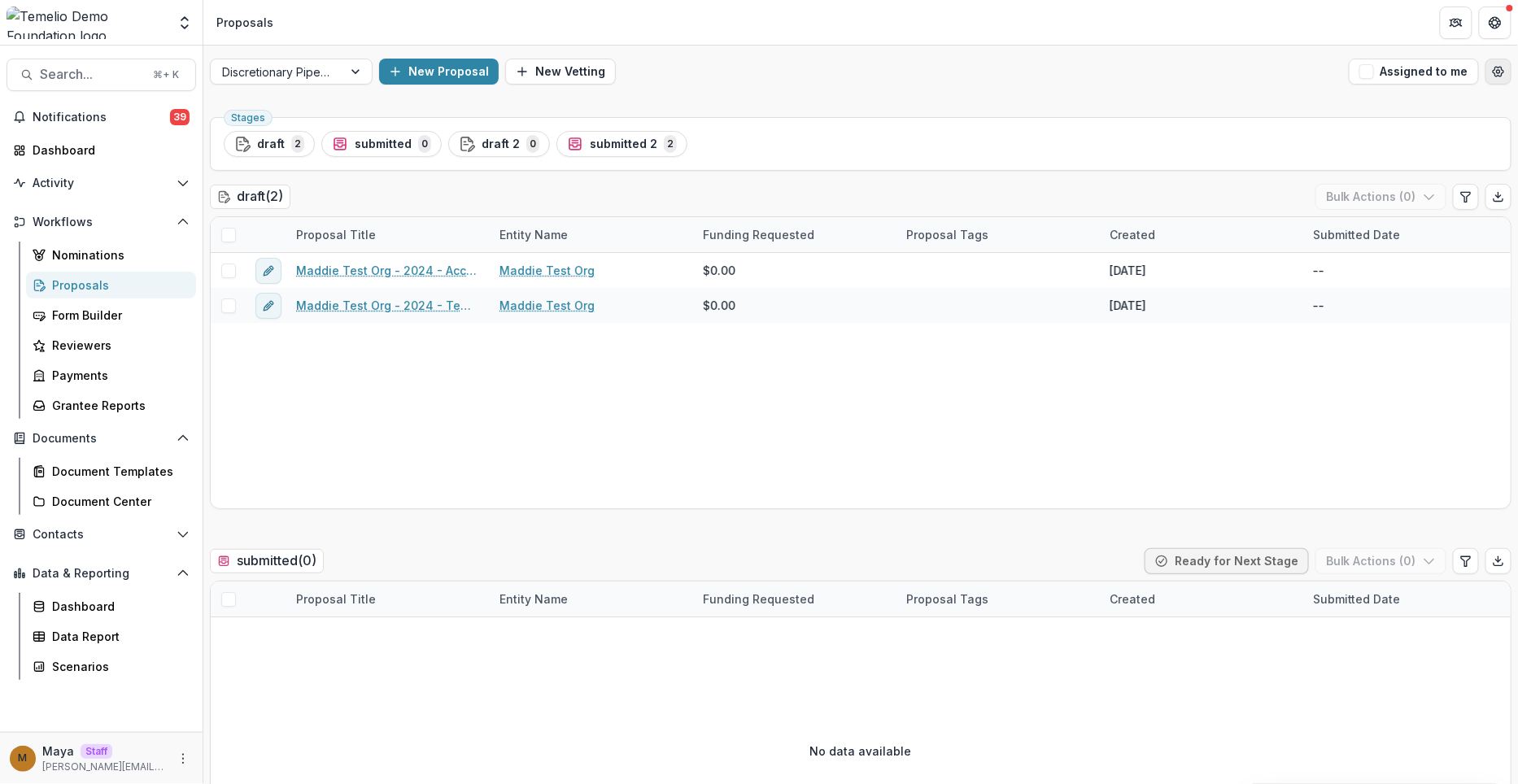
click at [1498, 71] on circle "Open table manager" at bounding box center [1499, 71] width 3 height 3
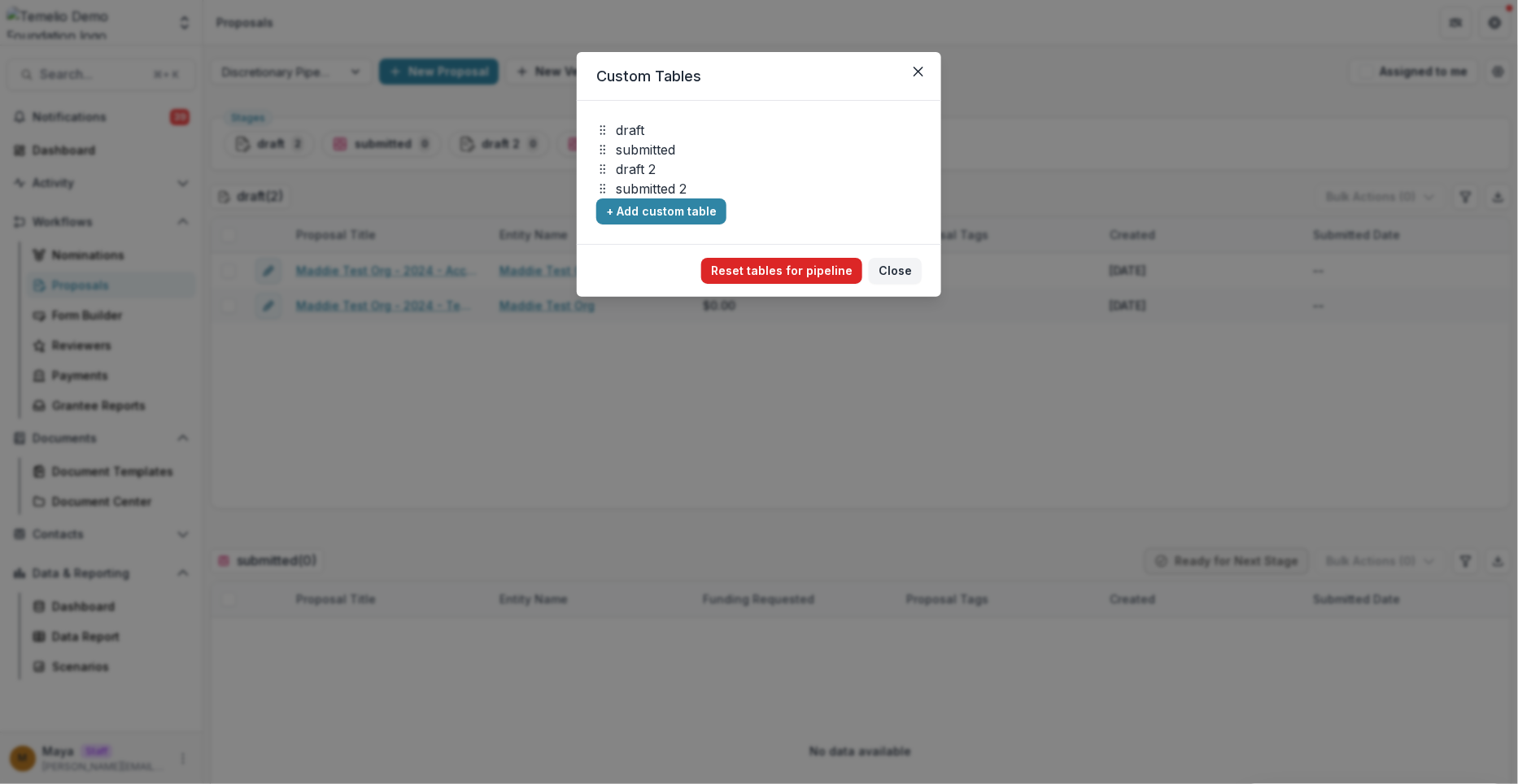
click at [825, 273] on button "Reset tables for pipeline" at bounding box center [782, 271] width 161 height 26
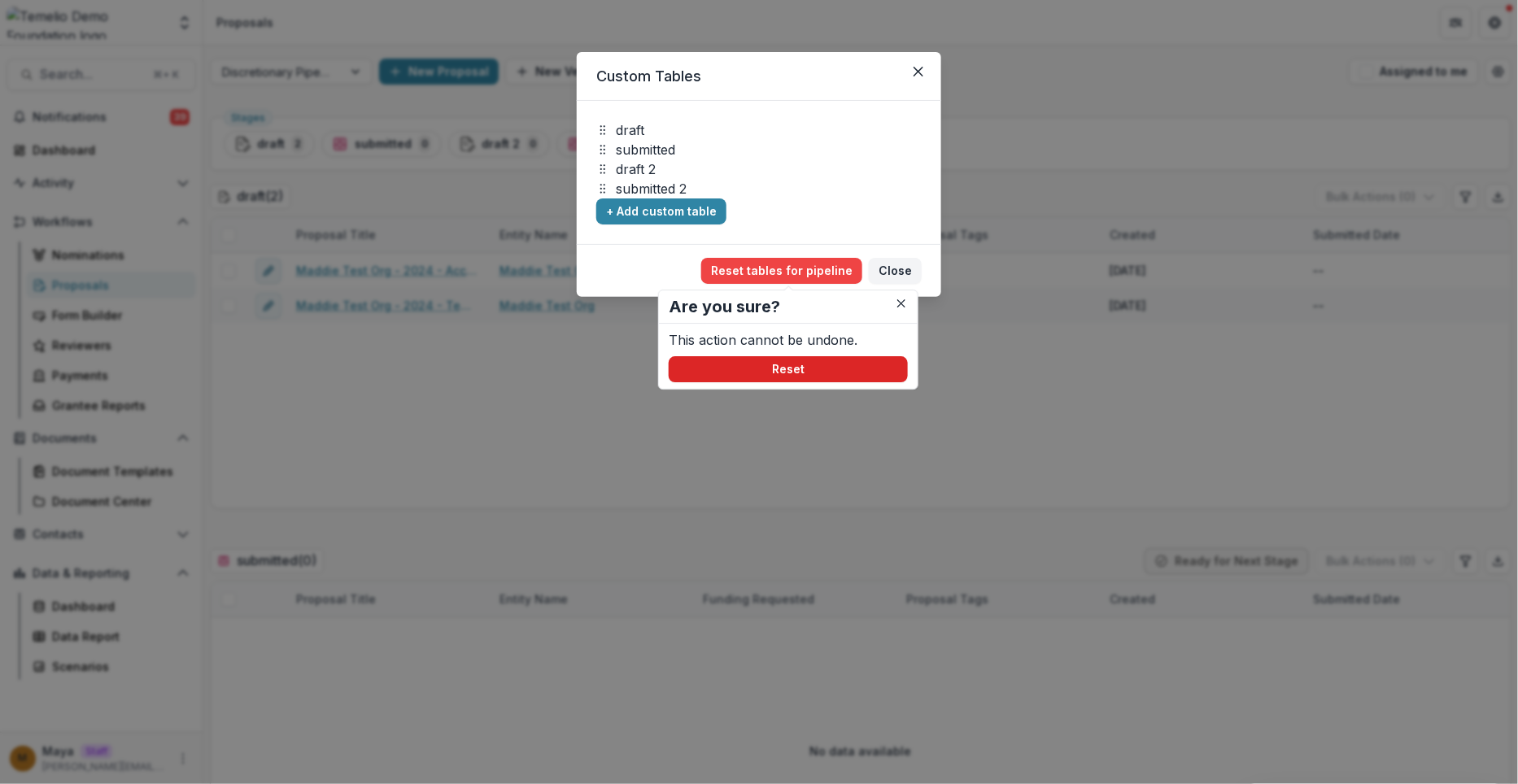
click at [803, 369] on button "Reset" at bounding box center [789, 369] width 239 height 26
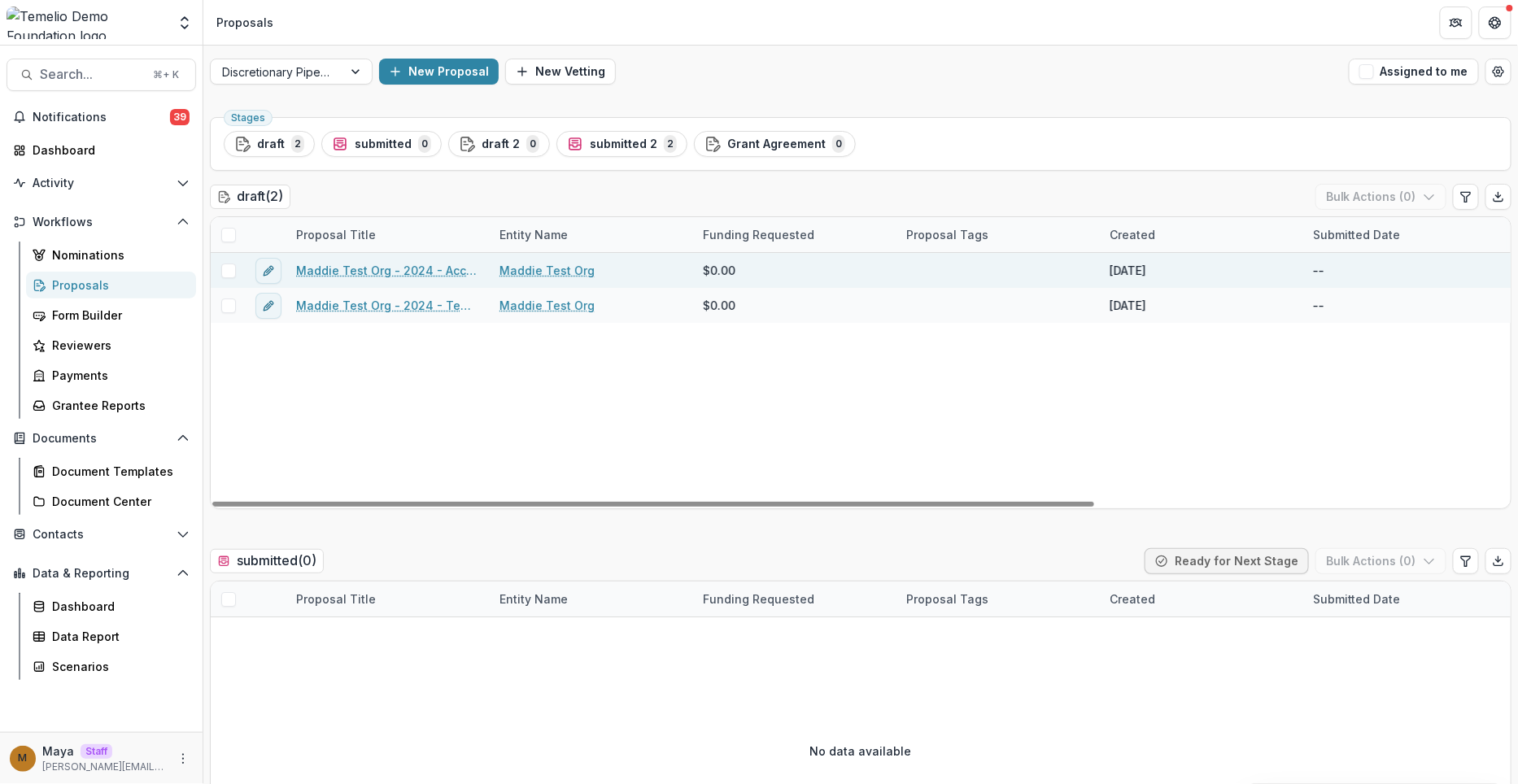
click at [395, 272] on link "Maddie Test Org - 2024 - Accelerate Example Form" at bounding box center [388, 270] width 184 height 17
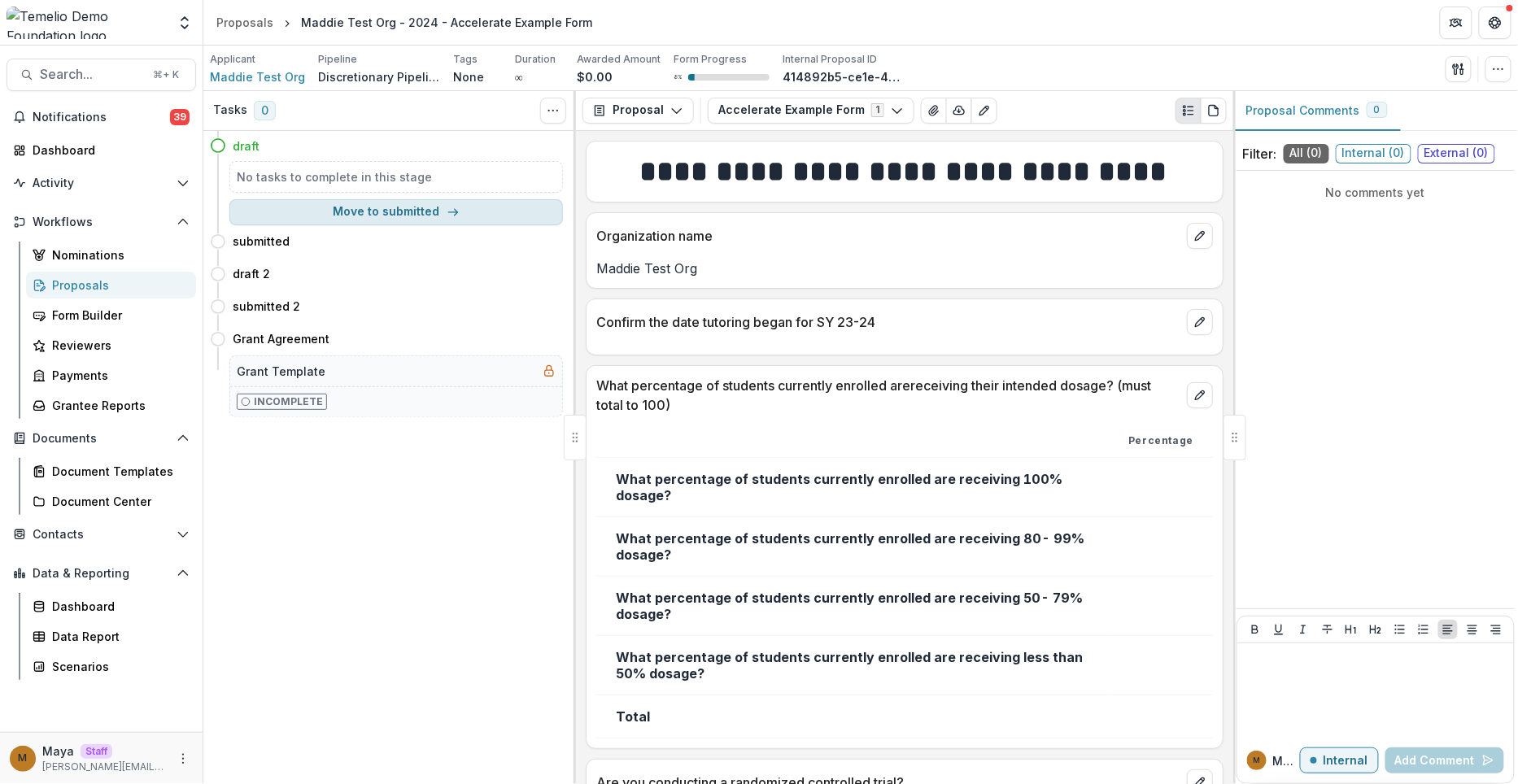
click at [429, 210] on button "Move to submitted" at bounding box center [396, 212] width 334 height 26
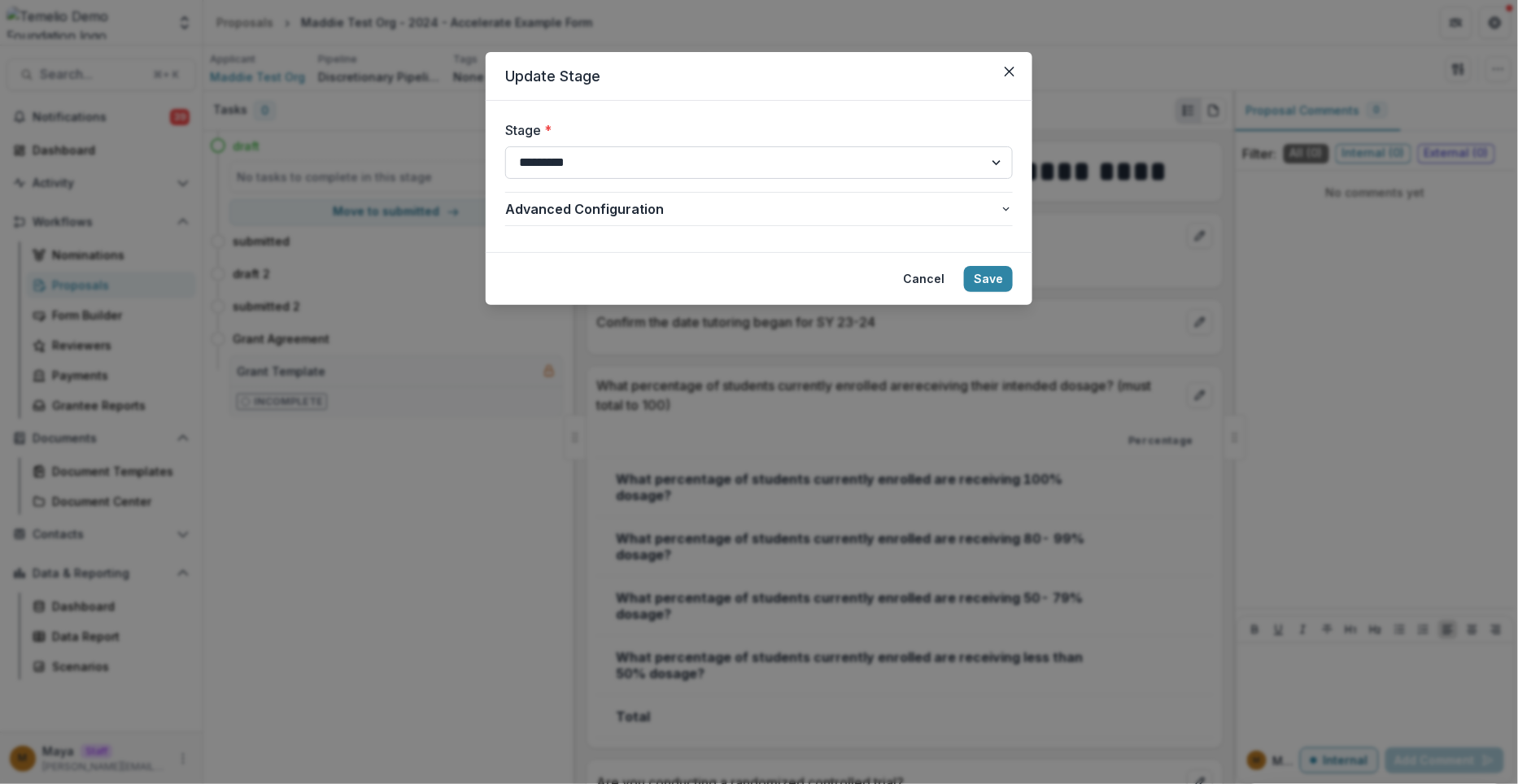
click at [752, 170] on select "**********" at bounding box center [758, 163] width 507 height 33
select select "**********"
click at [505, 147] on select "**********" at bounding box center [758, 163] width 507 height 33
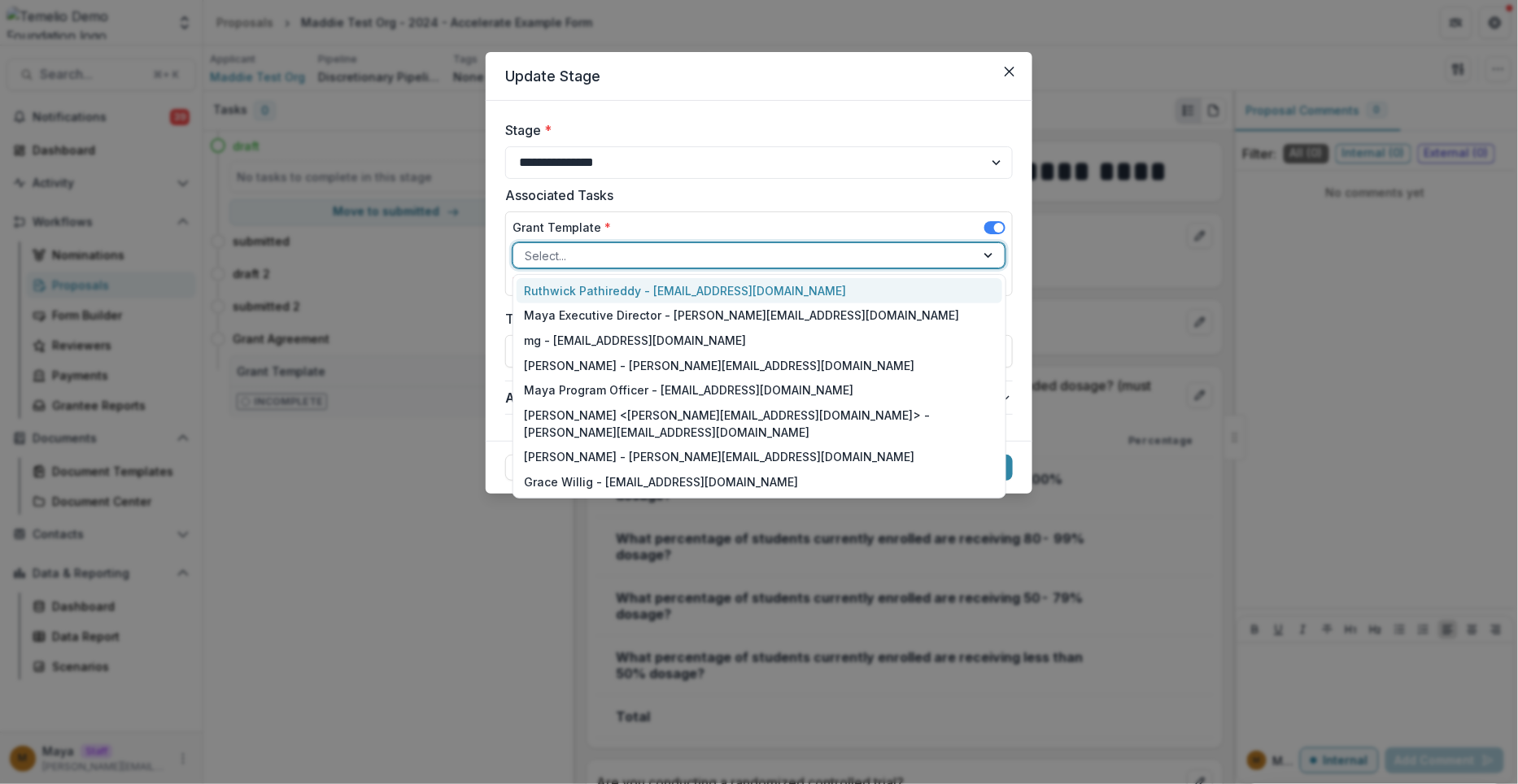
click at [861, 252] on div at bounding box center [744, 256] width 439 height 20
click at [818, 354] on div "[PERSON_NAME] - [PERSON_NAME][EMAIL_ADDRESS][DOMAIN_NAME]" at bounding box center [759, 365] width 486 height 25
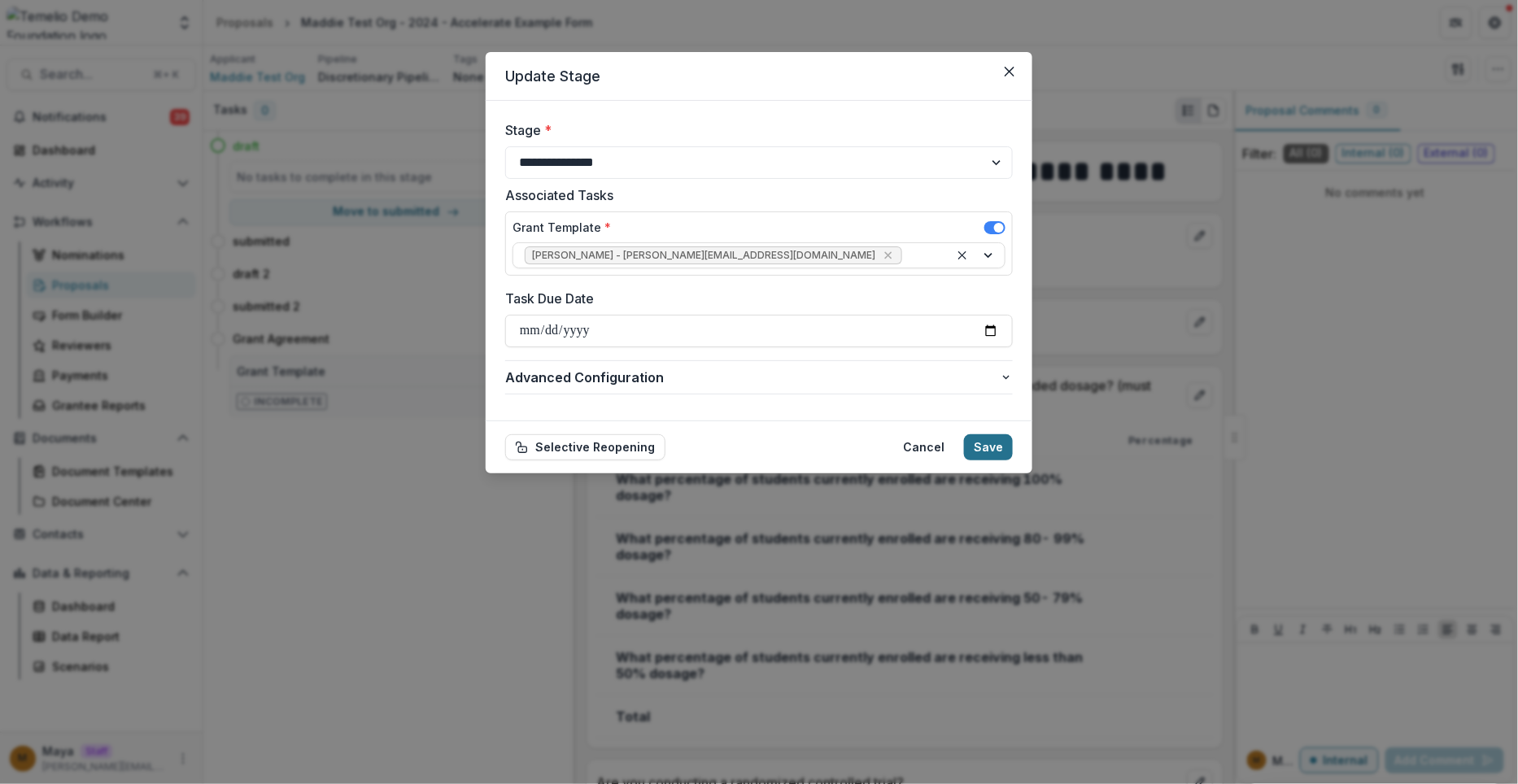
click at [993, 437] on button "Save" at bounding box center [989, 447] width 49 height 26
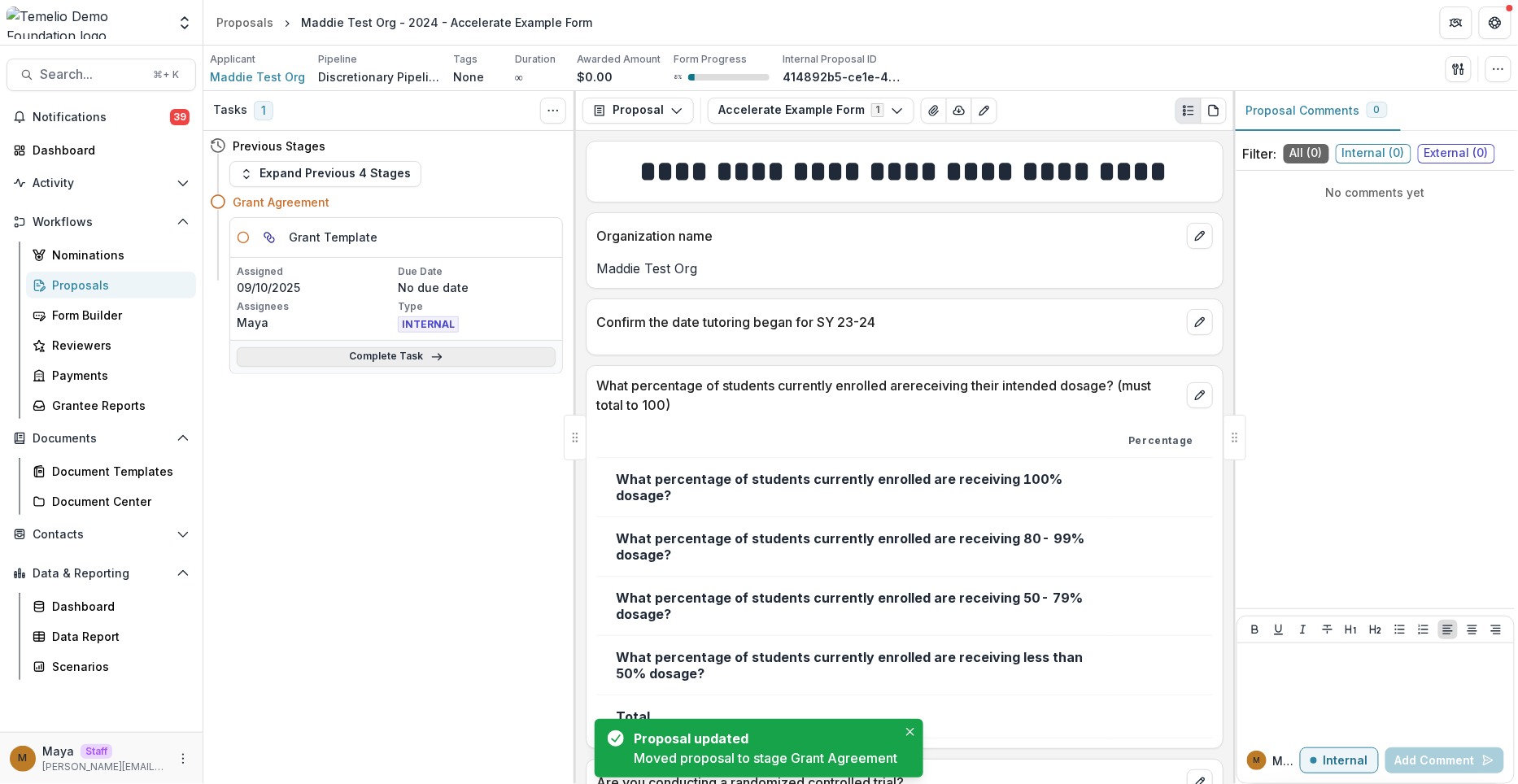
click at [366, 349] on link "Complete Task" at bounding box center [396, 357] width 319 height 20
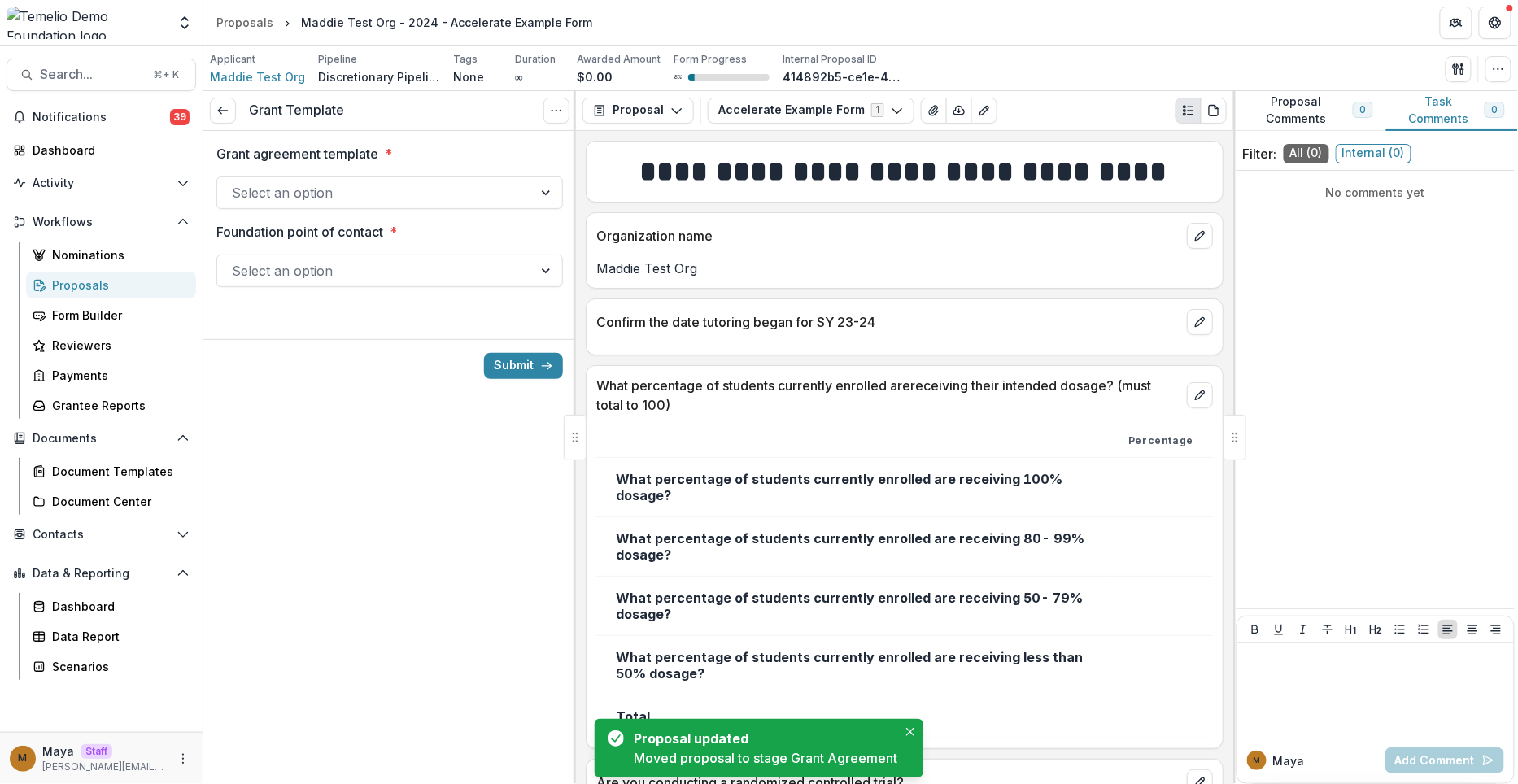
click at [424, 195] on div at bounding box center [375, 193] width 286 height 23
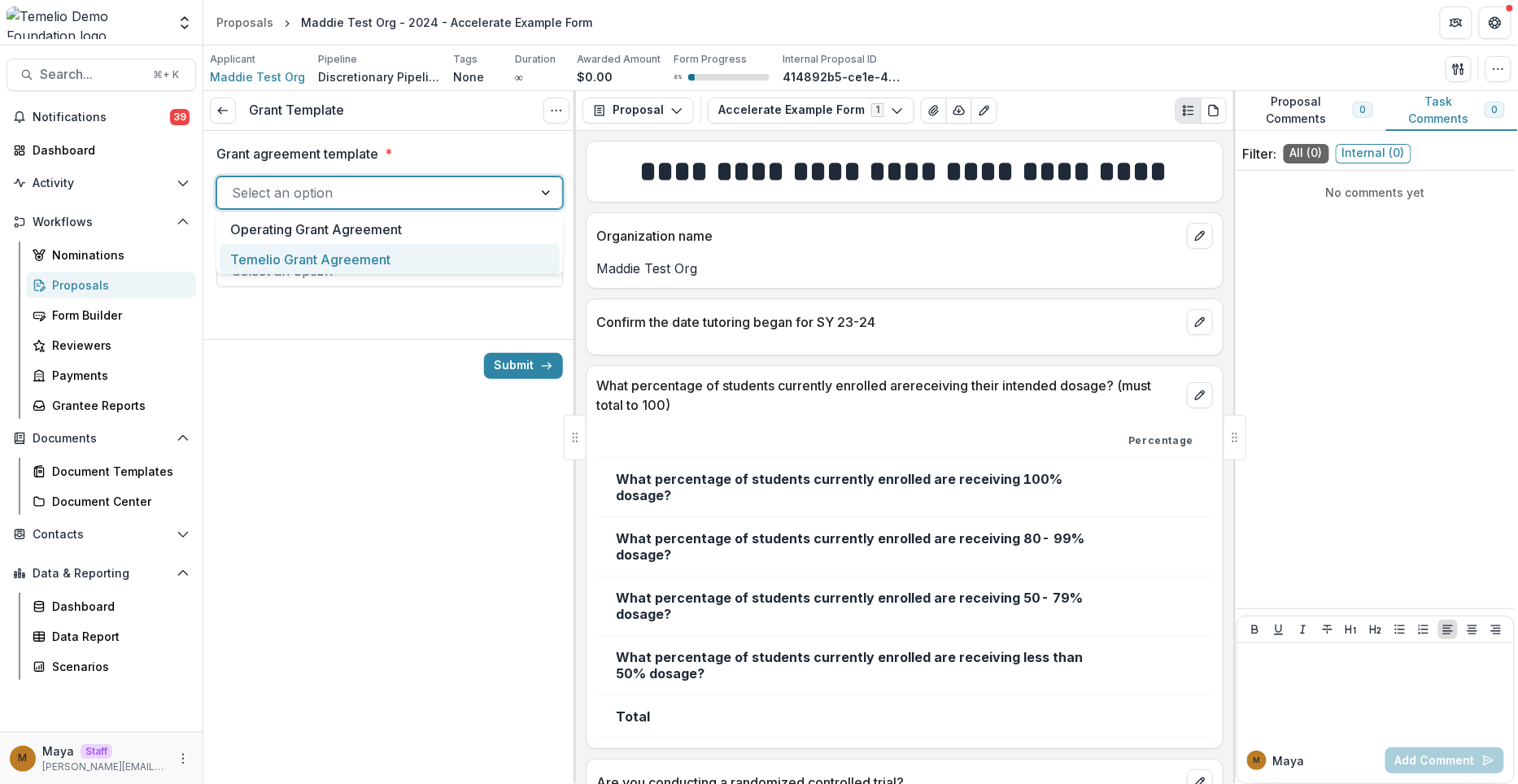
click at [402, 261] on div "Temelio Grant Agreement" at bounding box center [389, 259] width 340 height 30
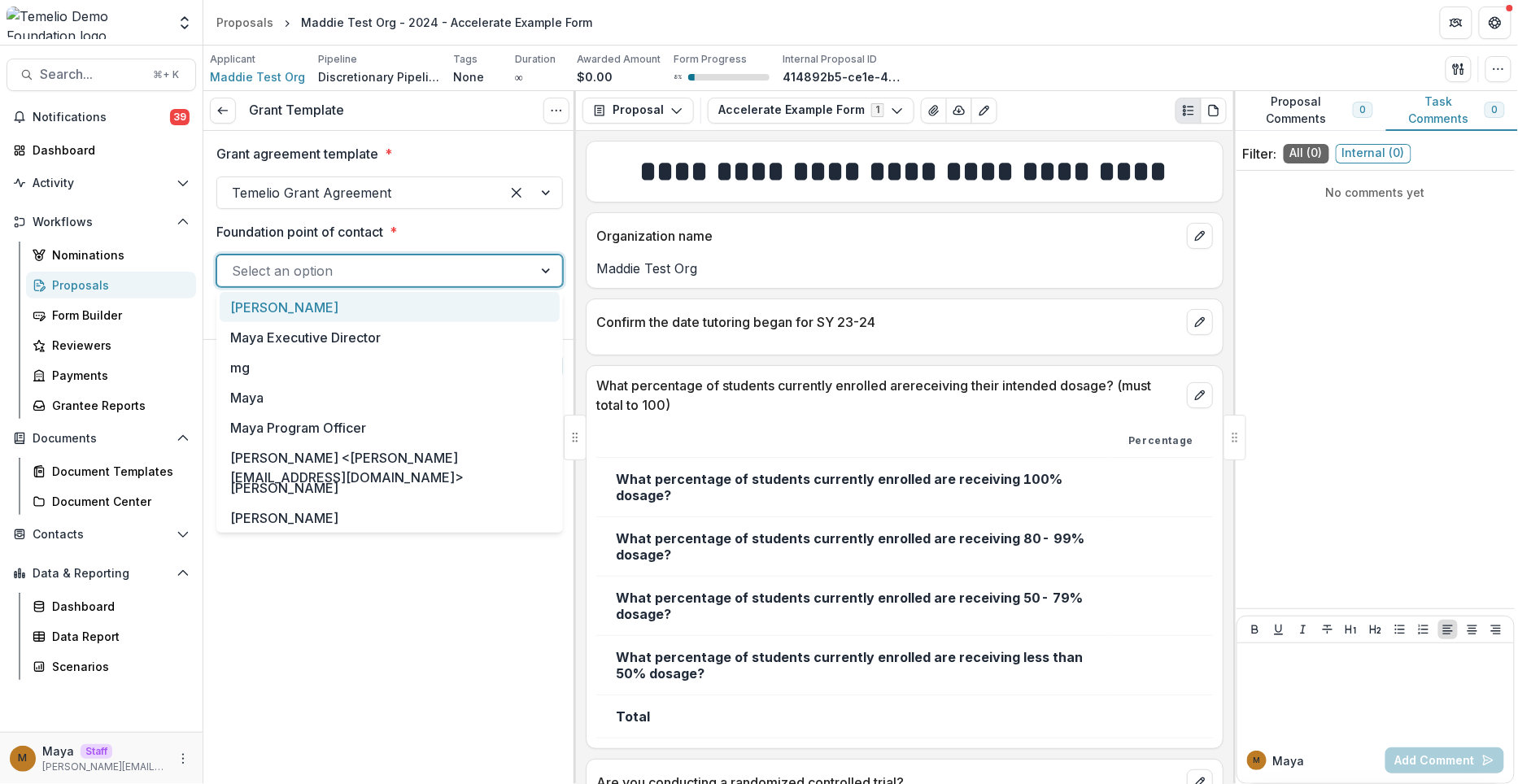
click at [402, 261] on div at bounding box center [375, 271] width 286 height 23
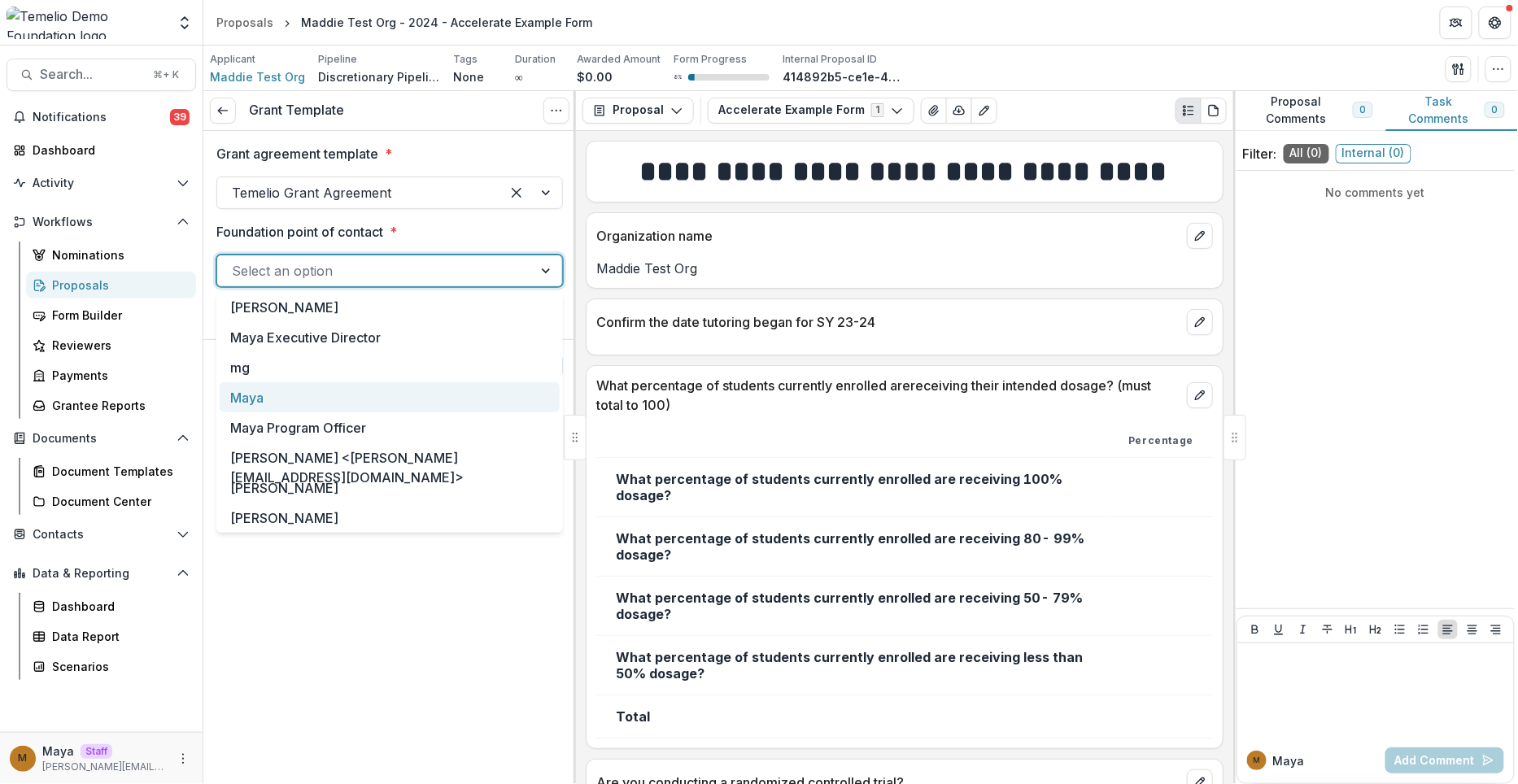
click at [352, 410] on div "Maya" at bounding box center [389, 397] width 340 height 30
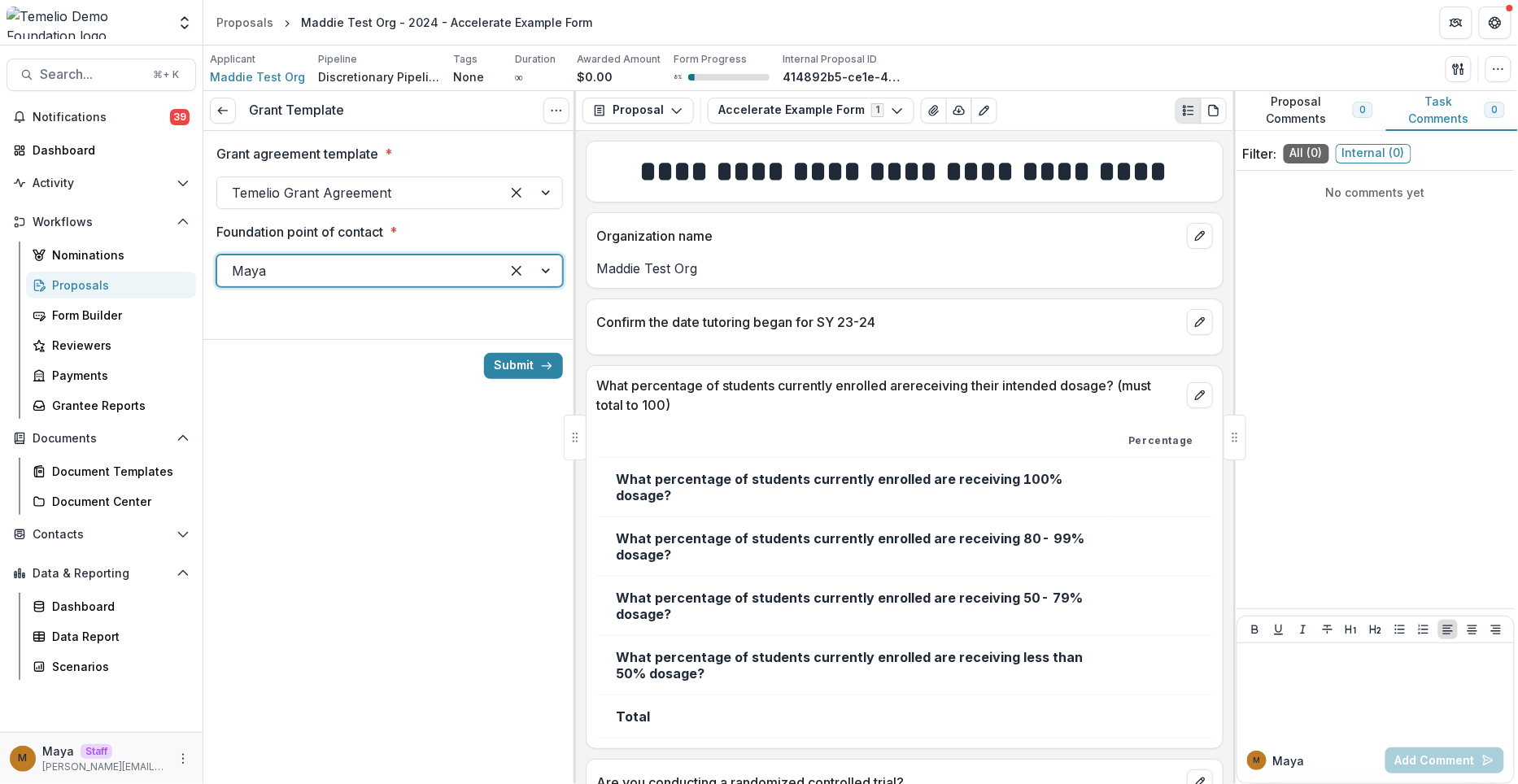
click at [539, 335] on div at bounding box center [389, 326] width 373 height 26
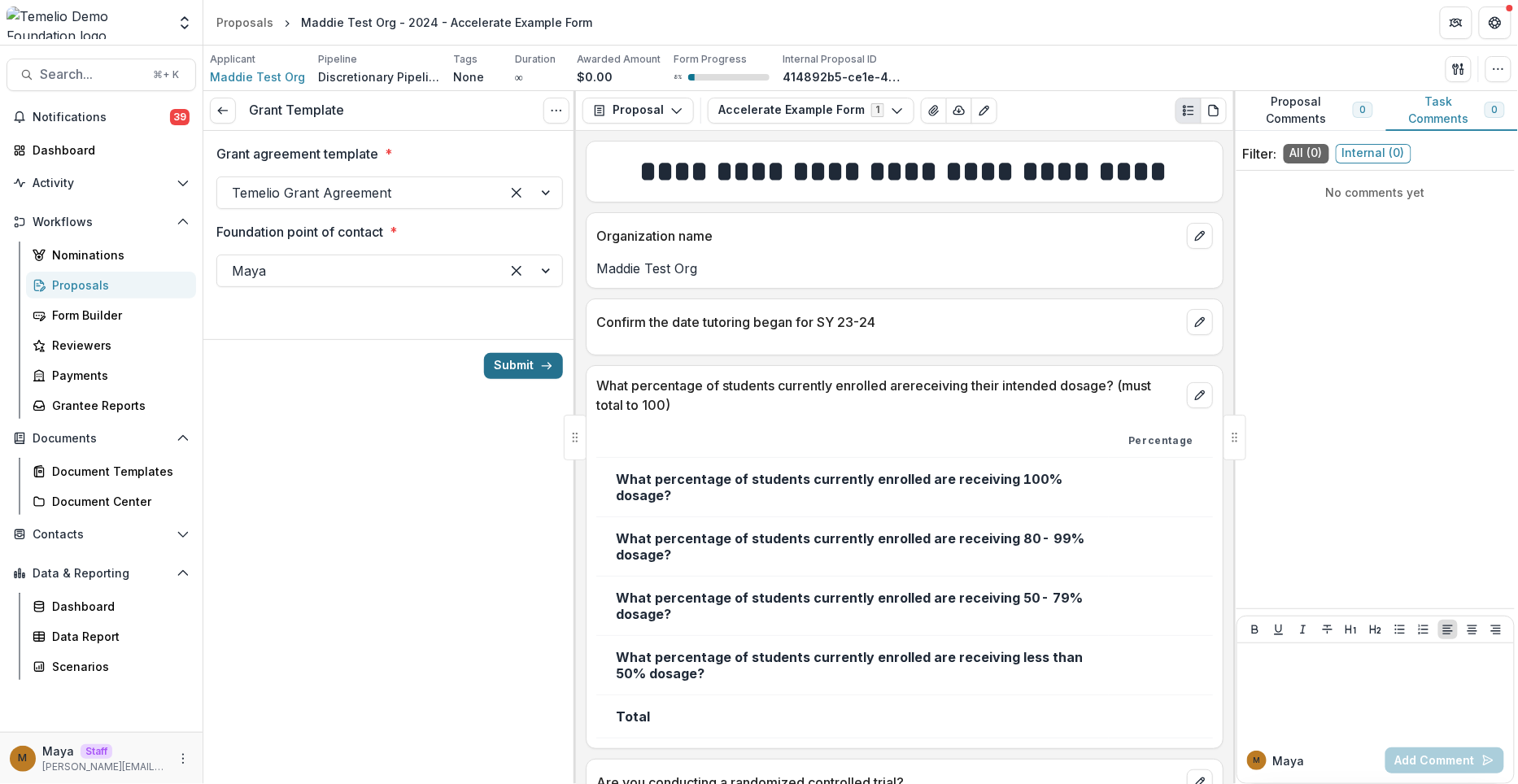
click at [531, 358] on button "Submit" at bounding box center [524, 366] width 79 height 26
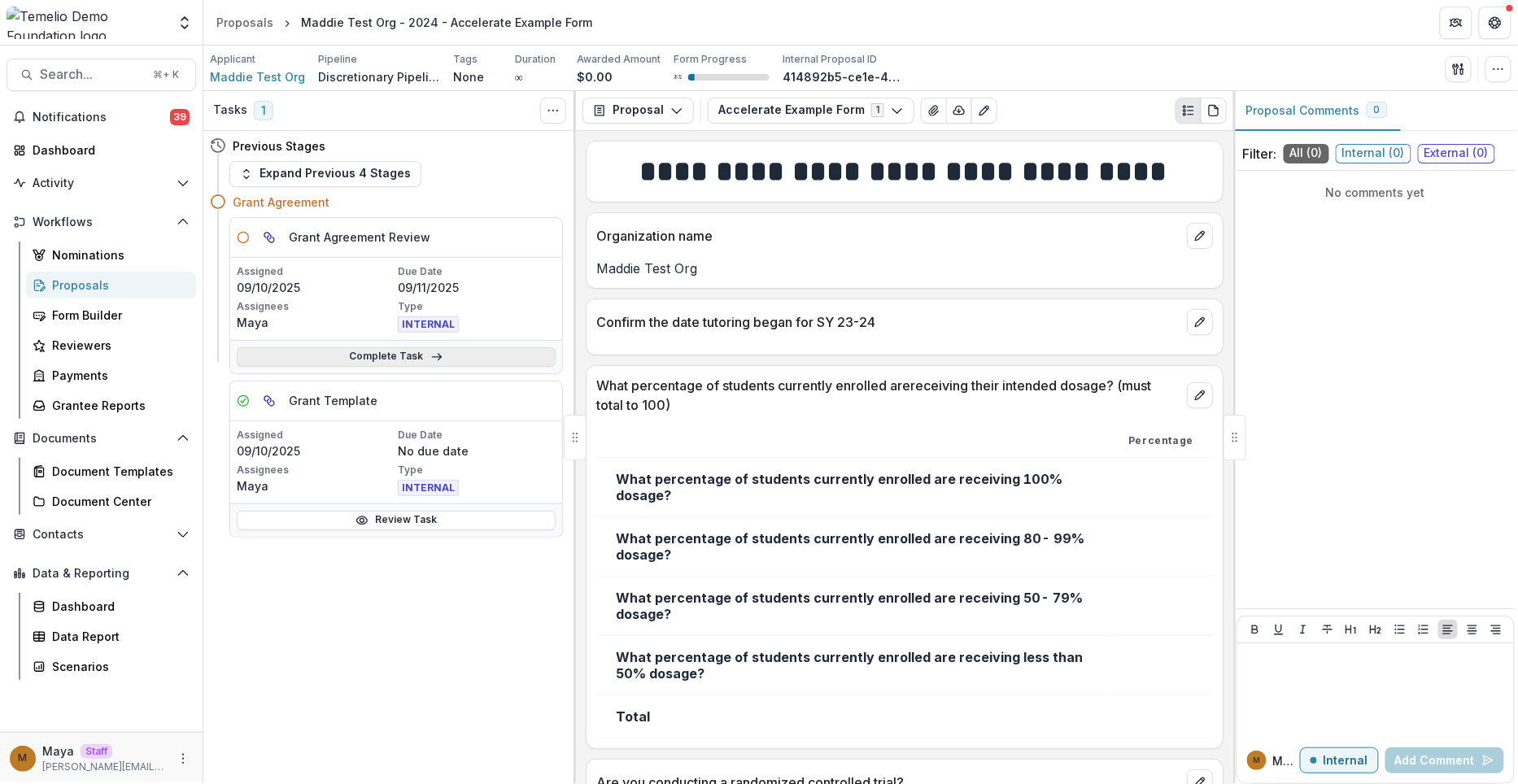
click at [347, 356] on link "Complete Task" at bounding box center [396, 357] width 319 height 20
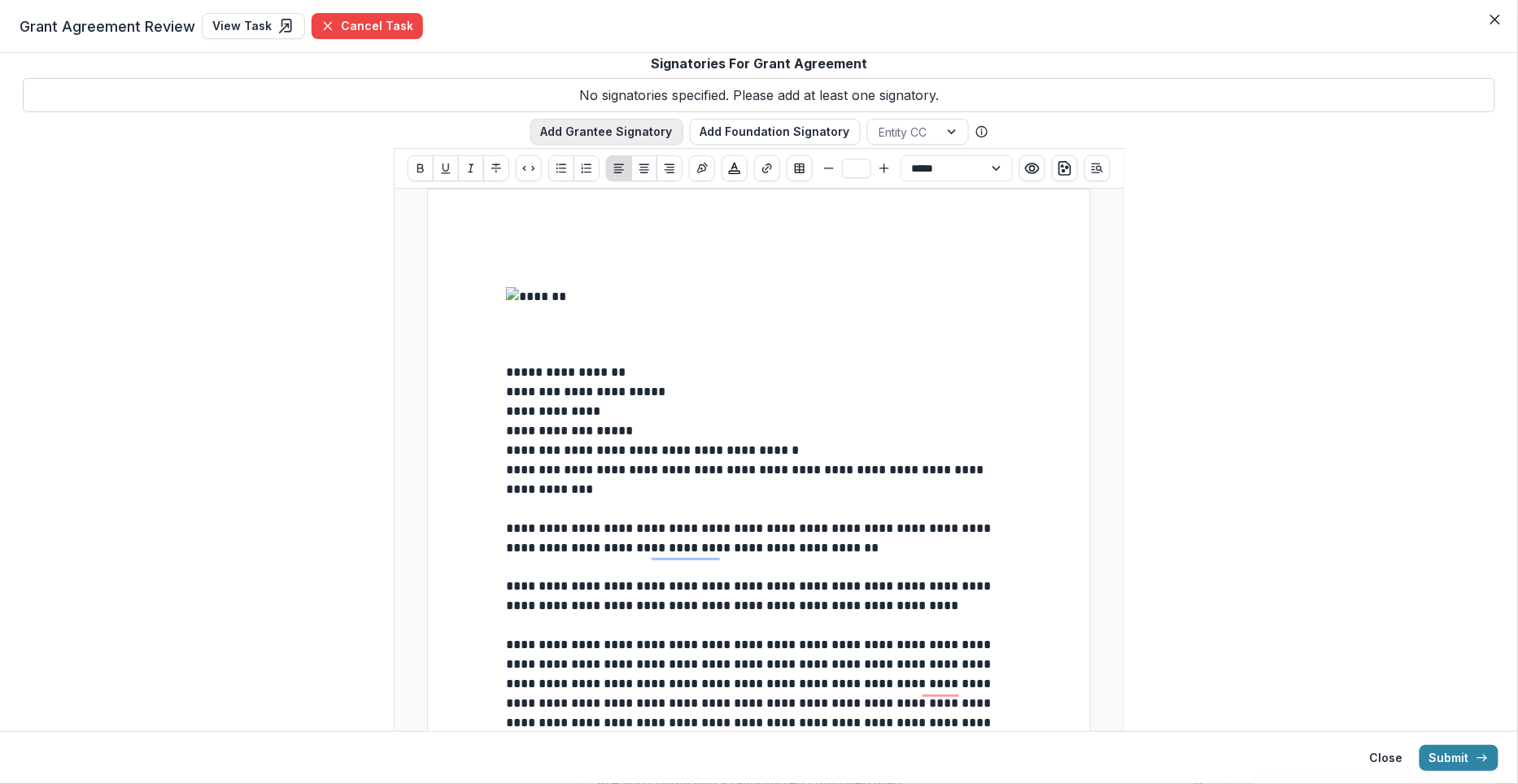
click at [628, 123] on button "Add Grantee Signatory" at bounding box center [607, 132] width 153 height 26
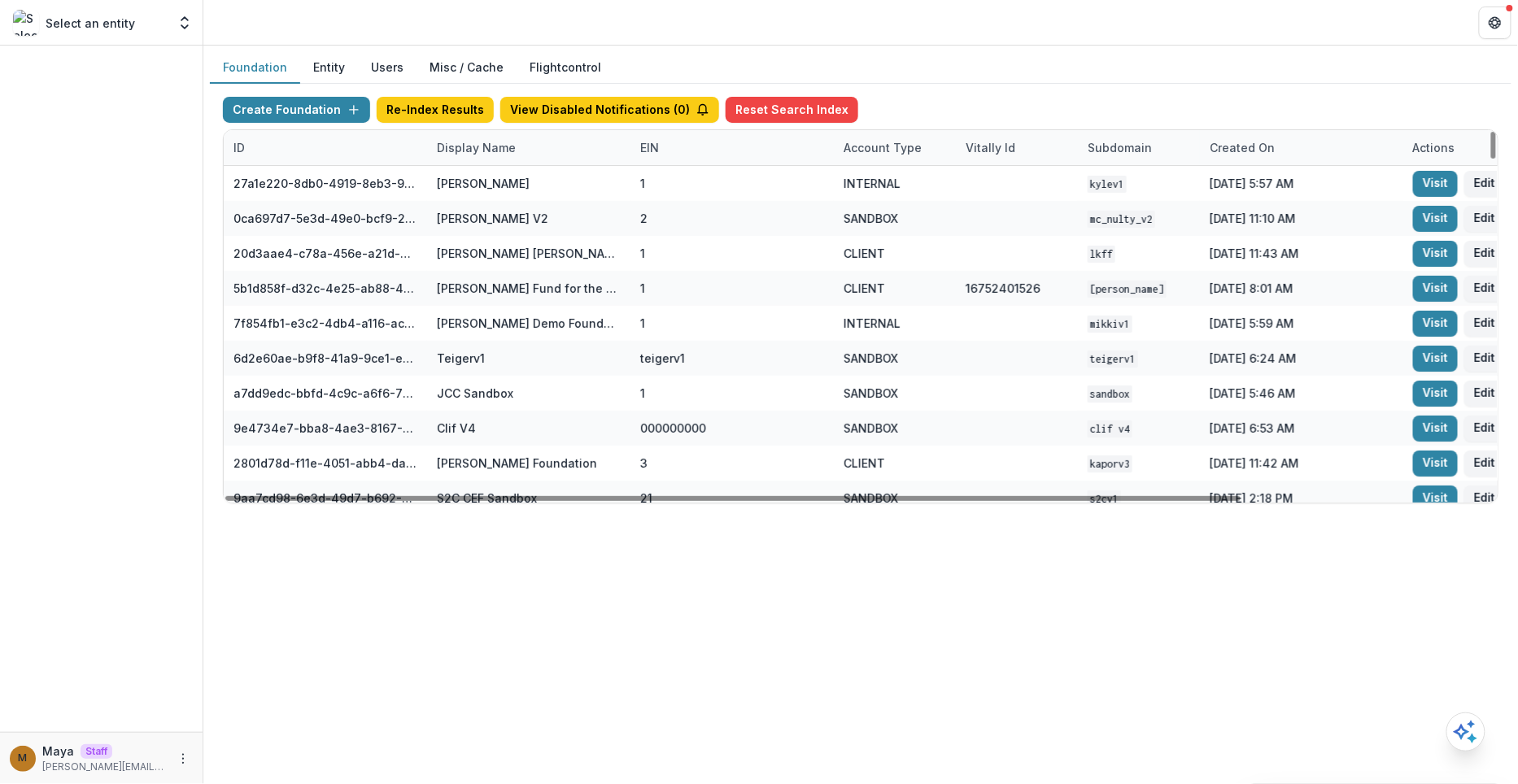
click at [494, 151] on div "Display Name" at bounding box center [476, 147] width 98 height 17
click at [465, 188] on input at bounding box center [527, 183] width 195 height 26
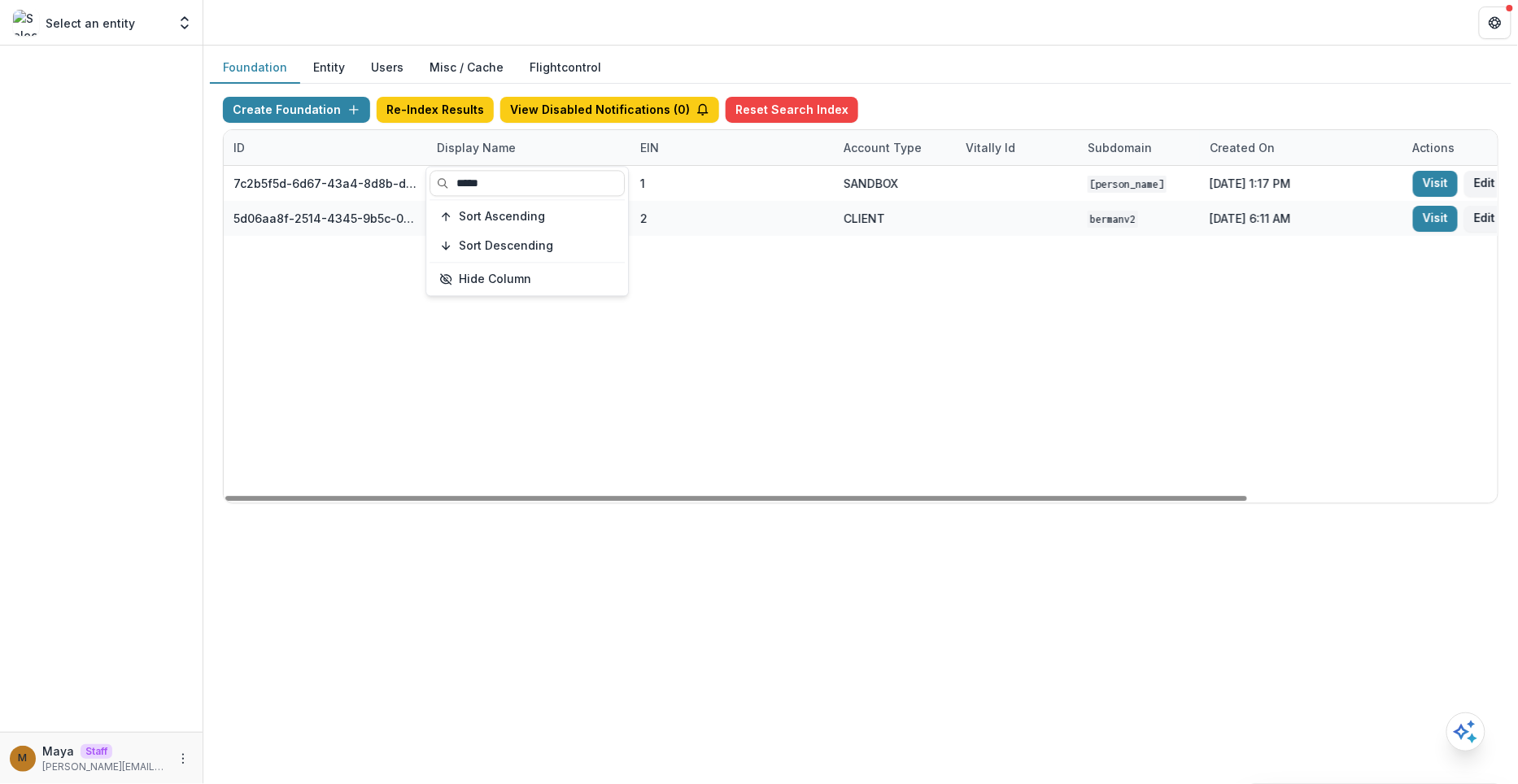
type input "*****"
click at [1130, 106] on div "Create Foundation Re-Index Results View Disabled Notifications ( 0 ) Reset Sear…" at bounding box center [861, 113] width 1276 height 33
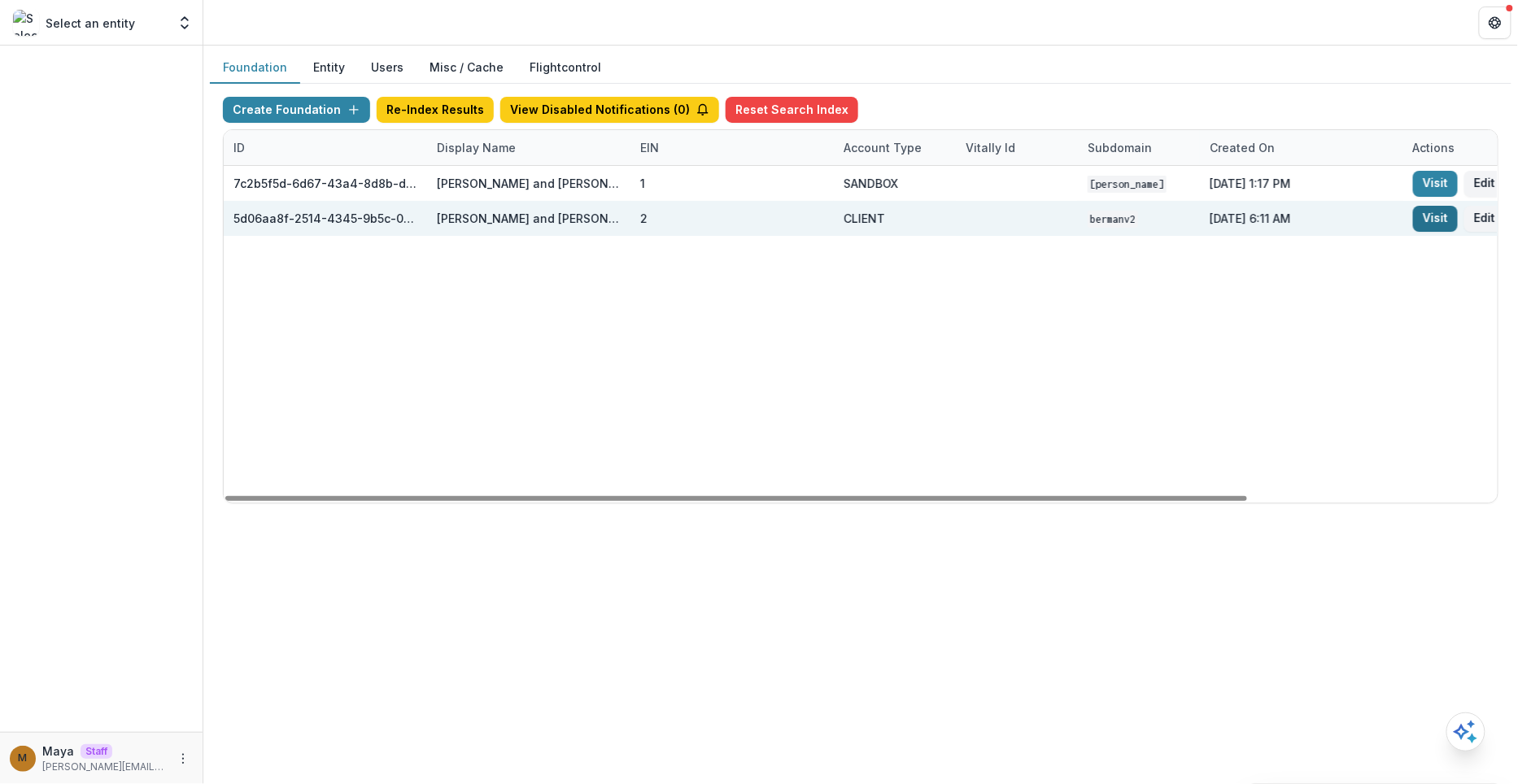
click at [1438, 215] on link "Visit" at bounding box center [1435, 219] width 45 height 26
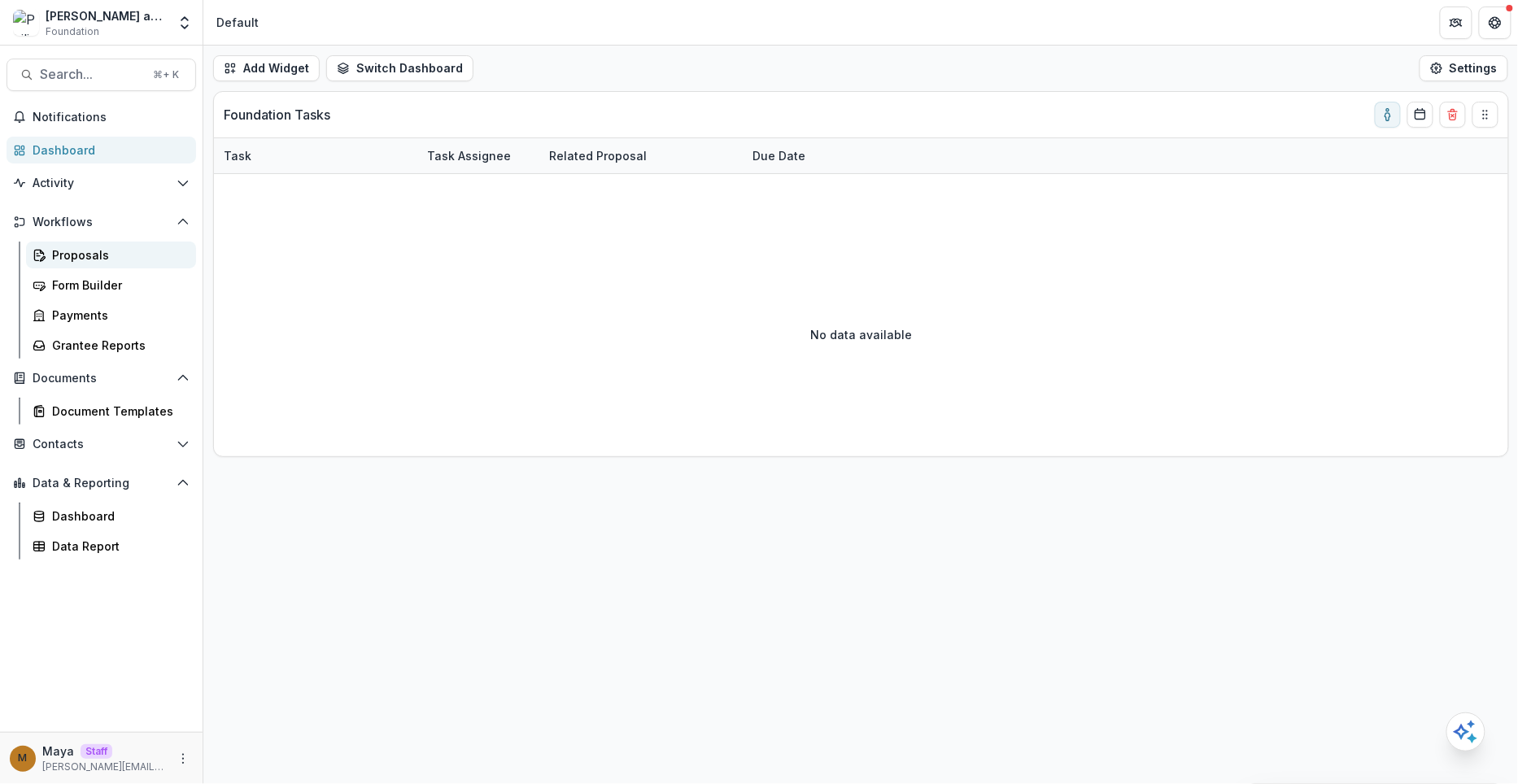
click at [116, 256] on div "Proposals" at bounding box center [118, 255] width 131 height 17
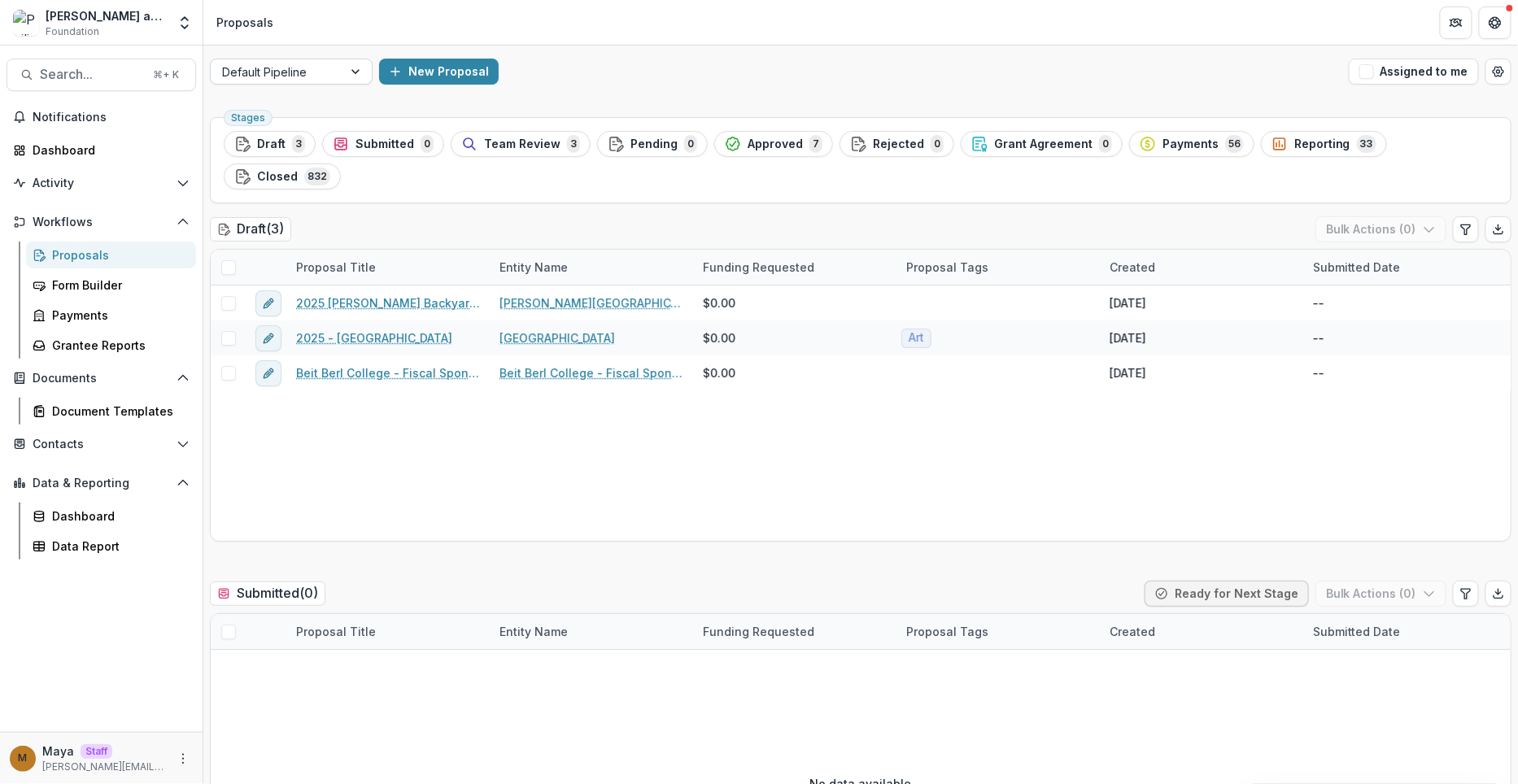
click at [275, 77] on div at bounding box center [276, 71] width 109 height 20
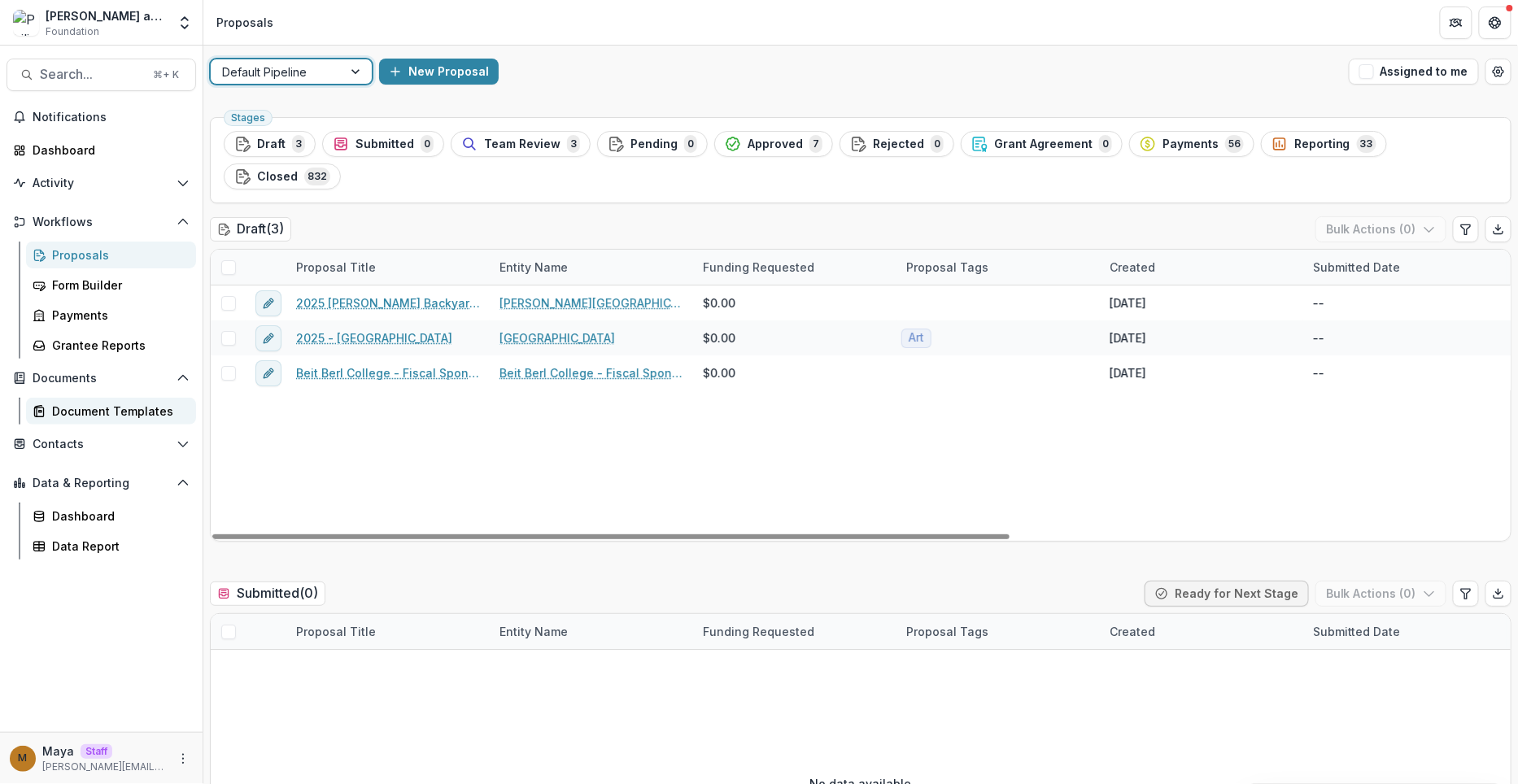
click at [66, 412] on div "Document Templates" at bounding box center [118, 410] width 131 height 17
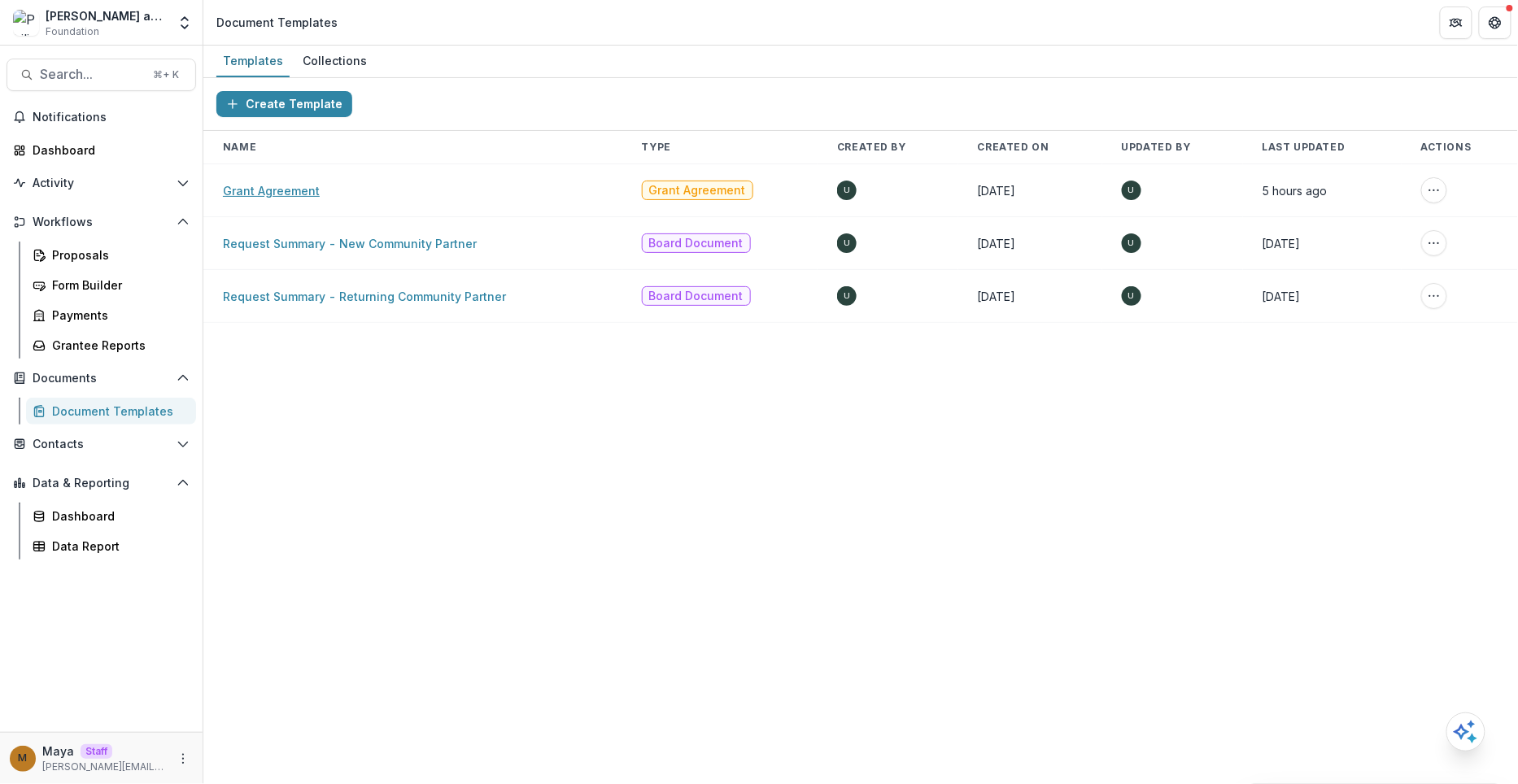
click at [291, 188] on link "Grant Agreement" at bounding box center [271, 190] width 97 height 14
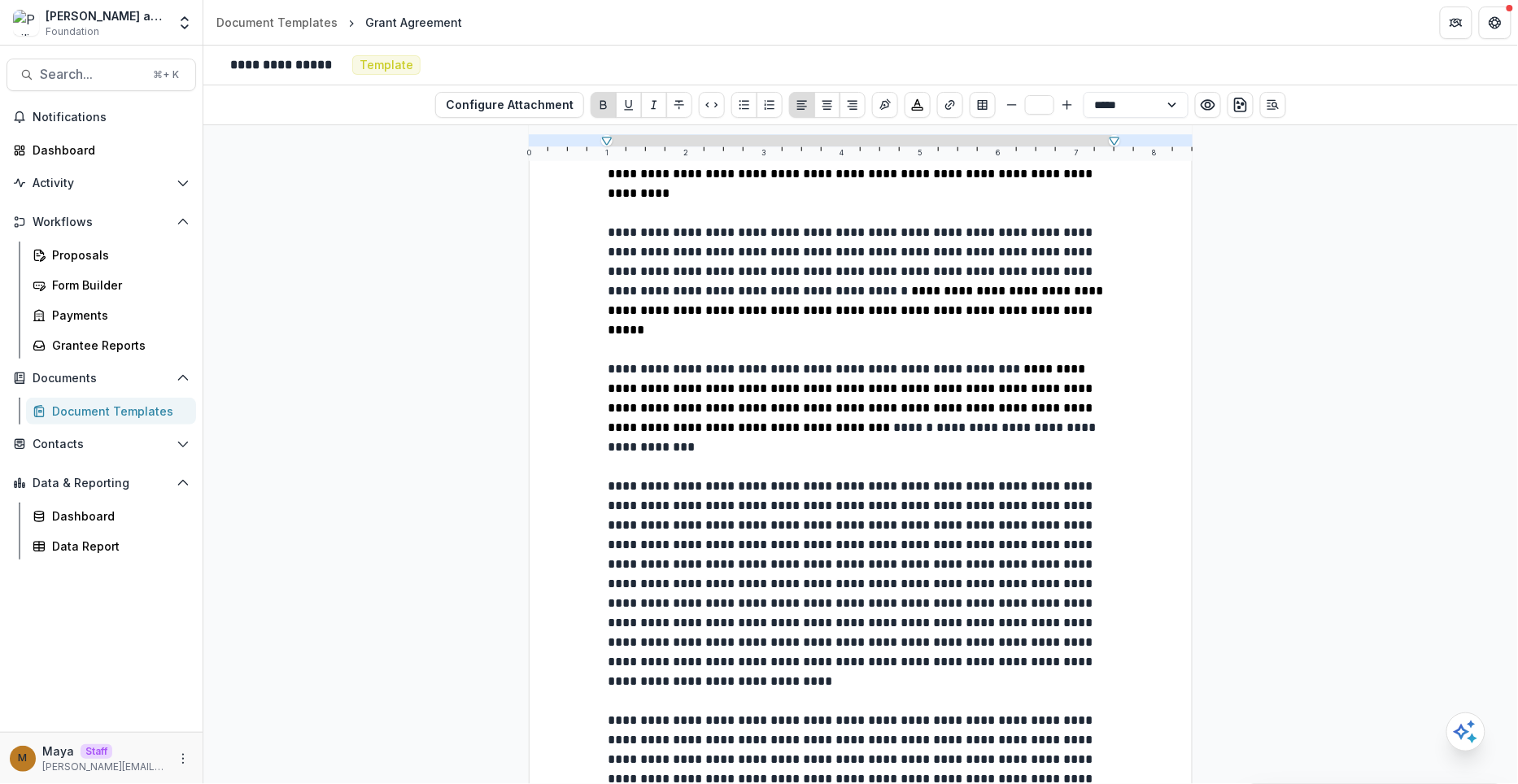
scroll to position [1262, 0]
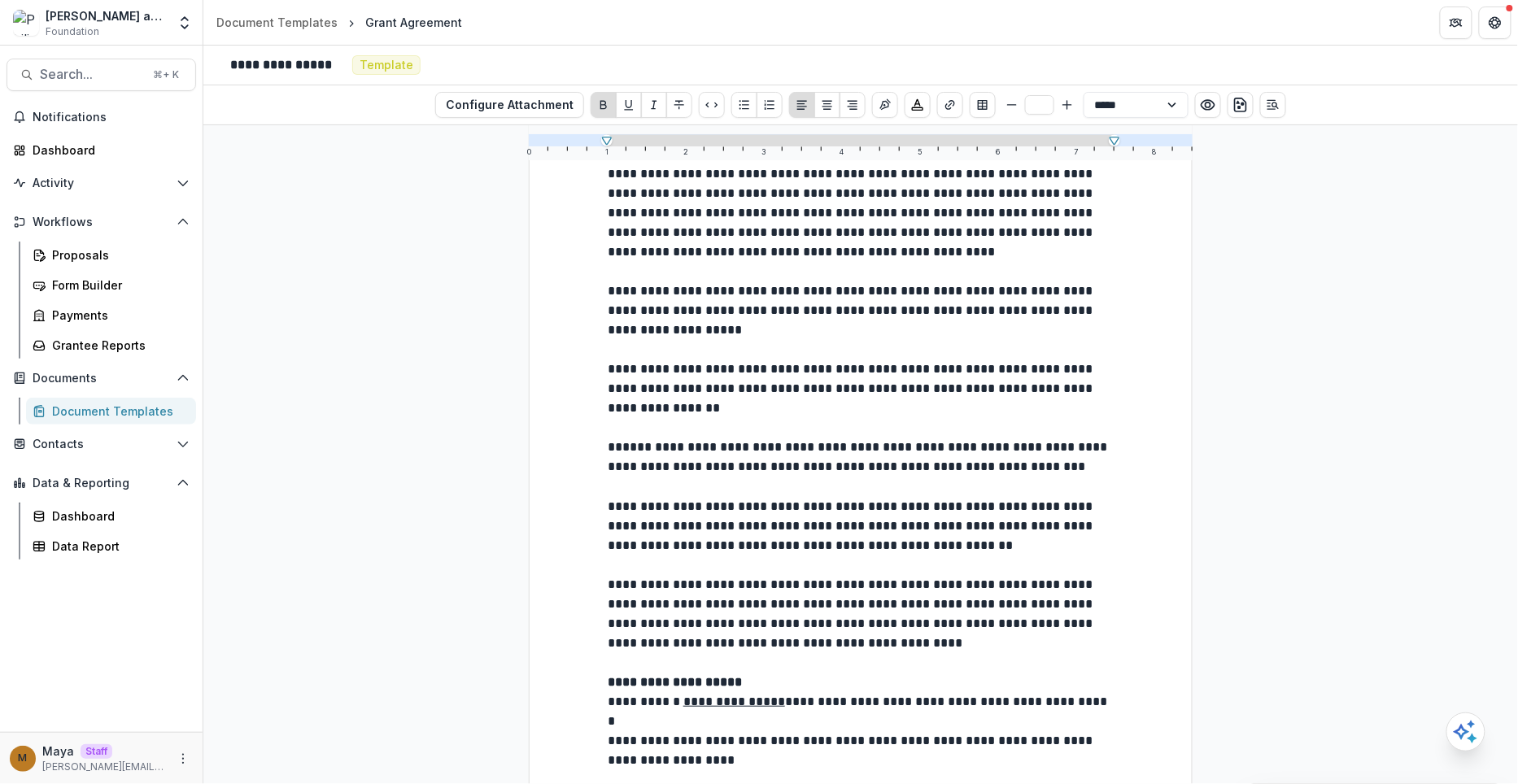
click at [82, 270] on div "Proposals Form Builder Payments Grantee Reports" at bounding box center [111, 300] width 183 height 117
click at [82, 257] on div "Proposals" at bounding box center [118, 255] width 131 height 17
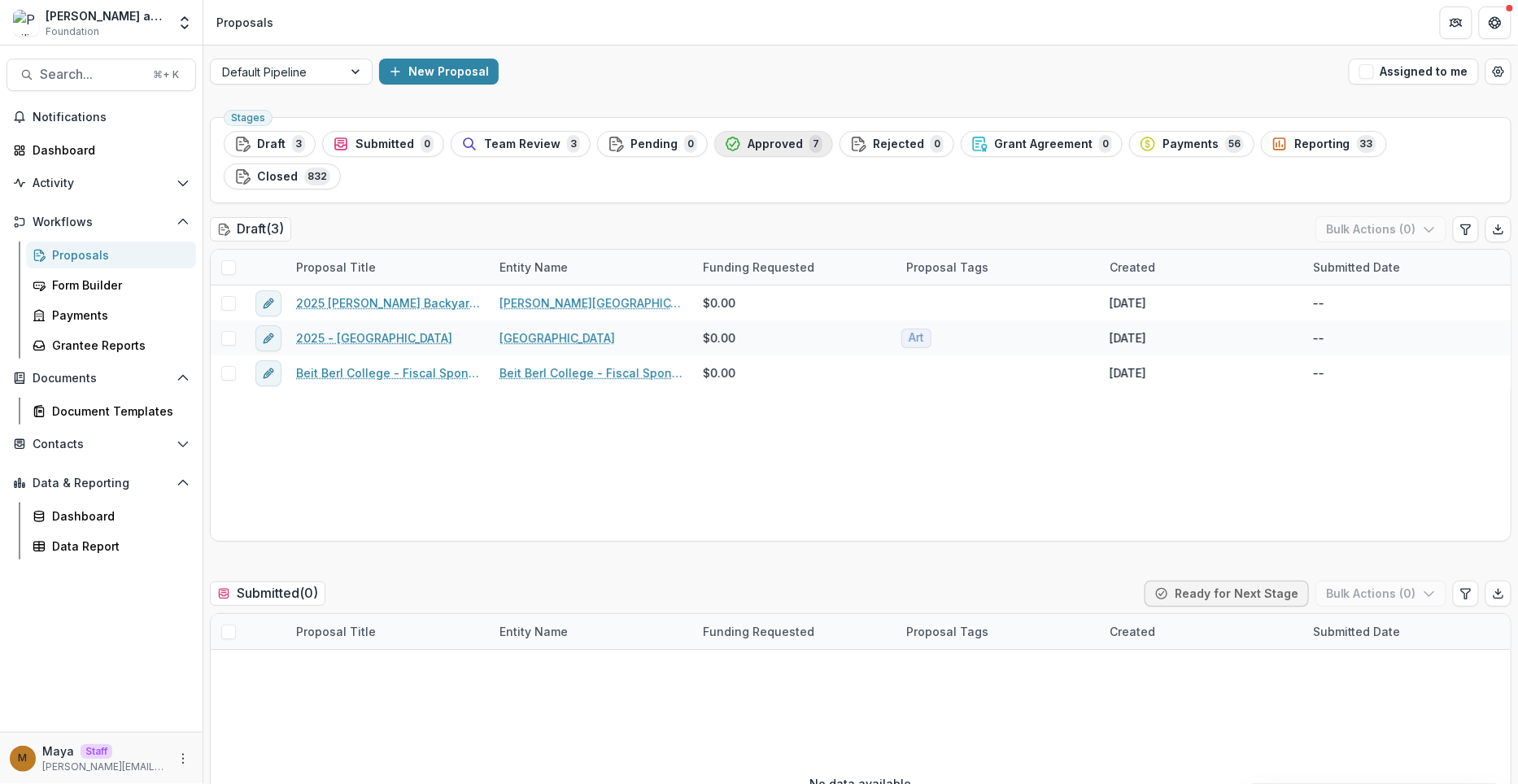
click at [748, 144] on span "Approved" at bounding box center [775, 144] width 56 height 14
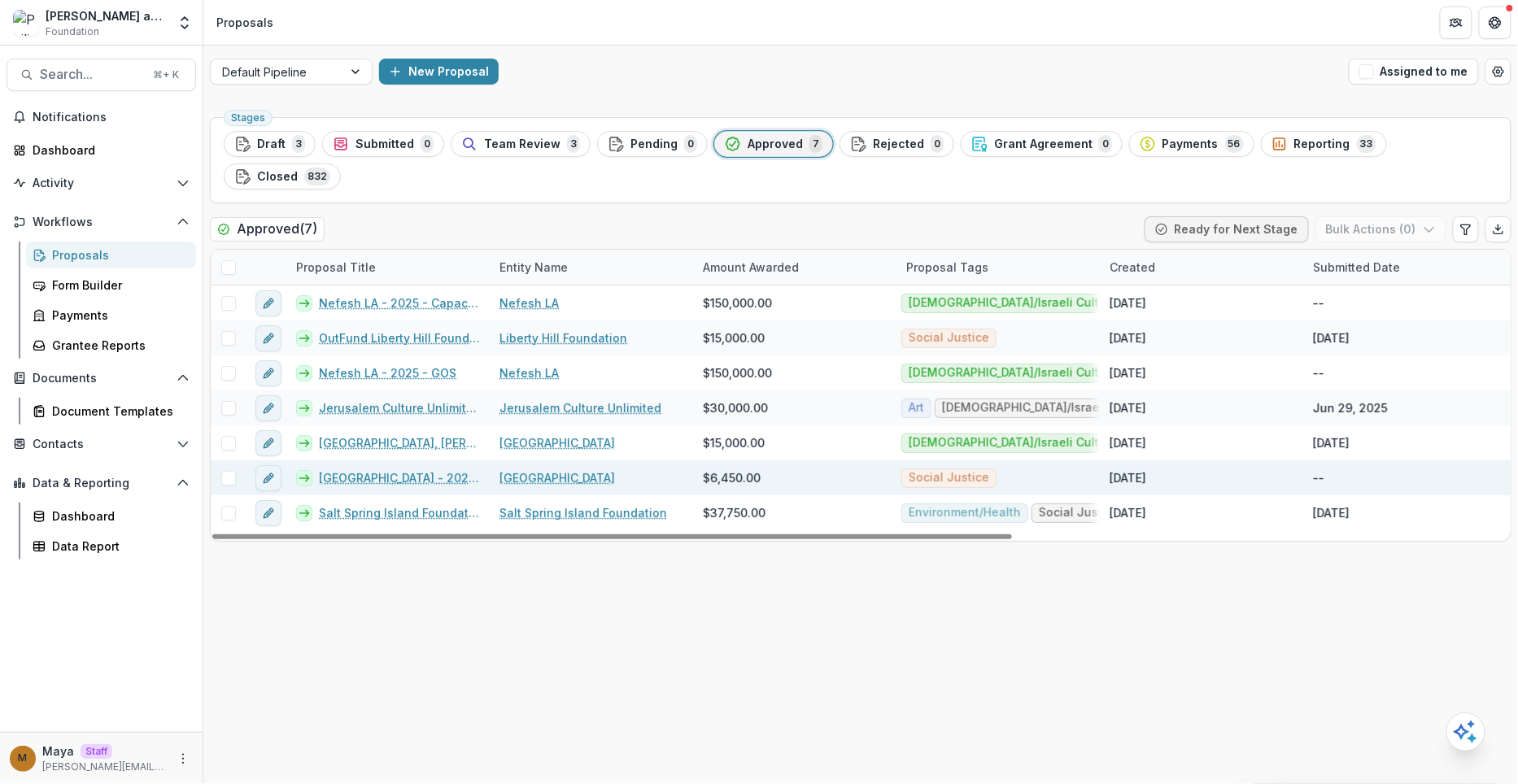
click at [355, 460] on div "[GEOGRAPHIC_DATA] - 2025 - Returning Grantee Application" at bounding box center [388, 478] width 203 height 35
click at [355, 469] on link "[GEOGRAPHIC_DATA] - 2025 - Returning Grantee Application" at bounding box center [399, 478] width 161 height 17
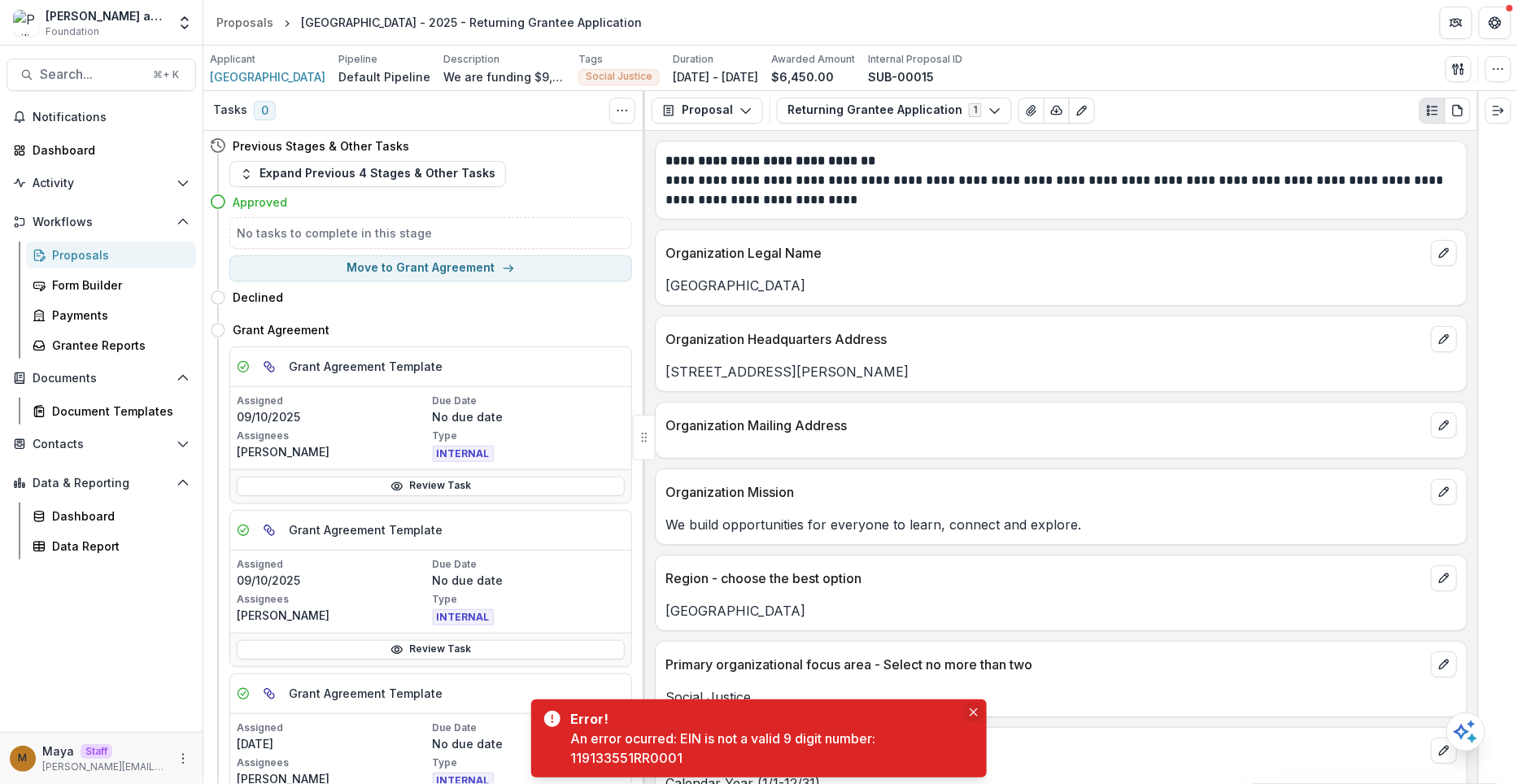
click at [973, 713] on icon "Close" at bounding box center [974, 713] width 8 height 8
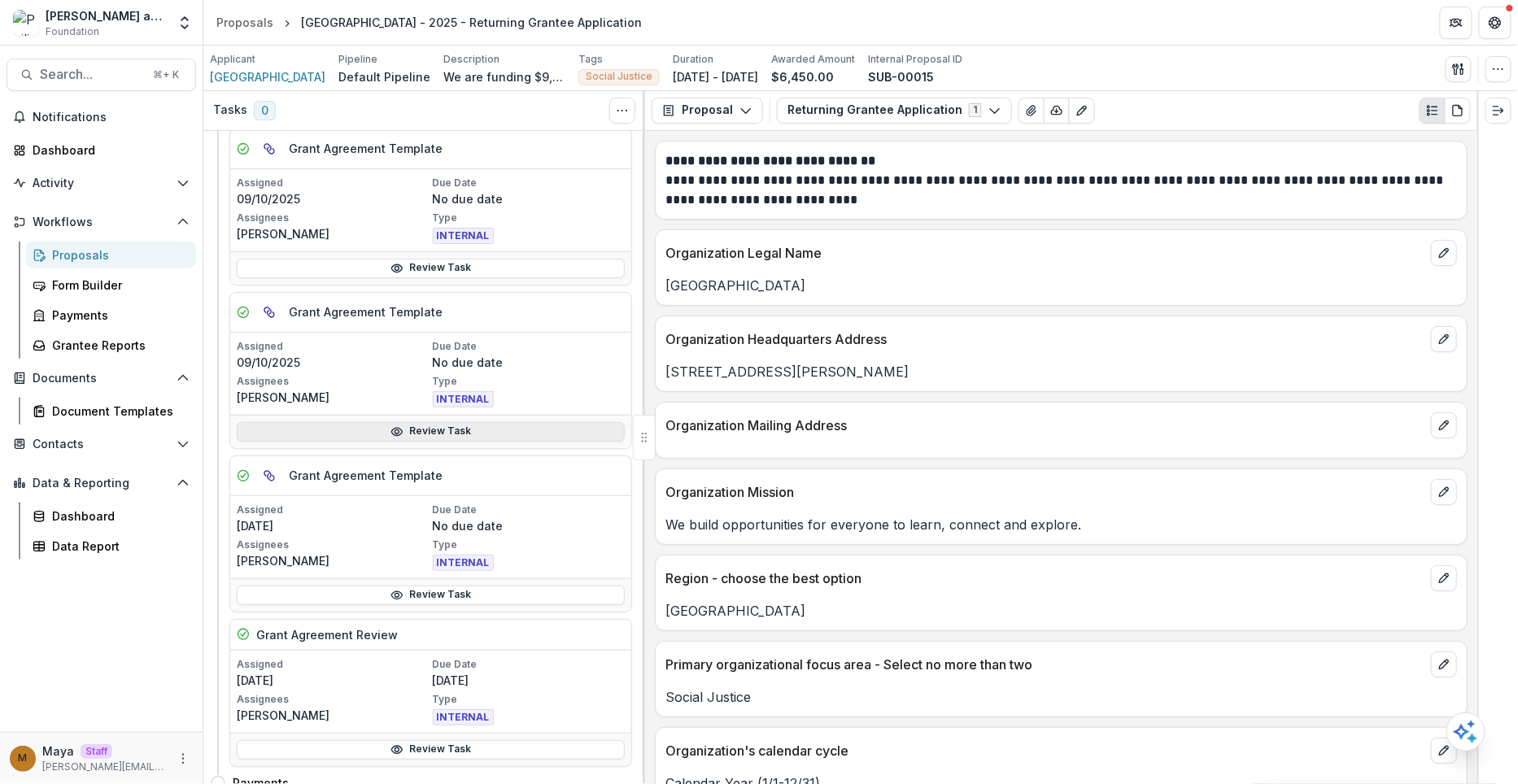
scroll to position [409, 0]
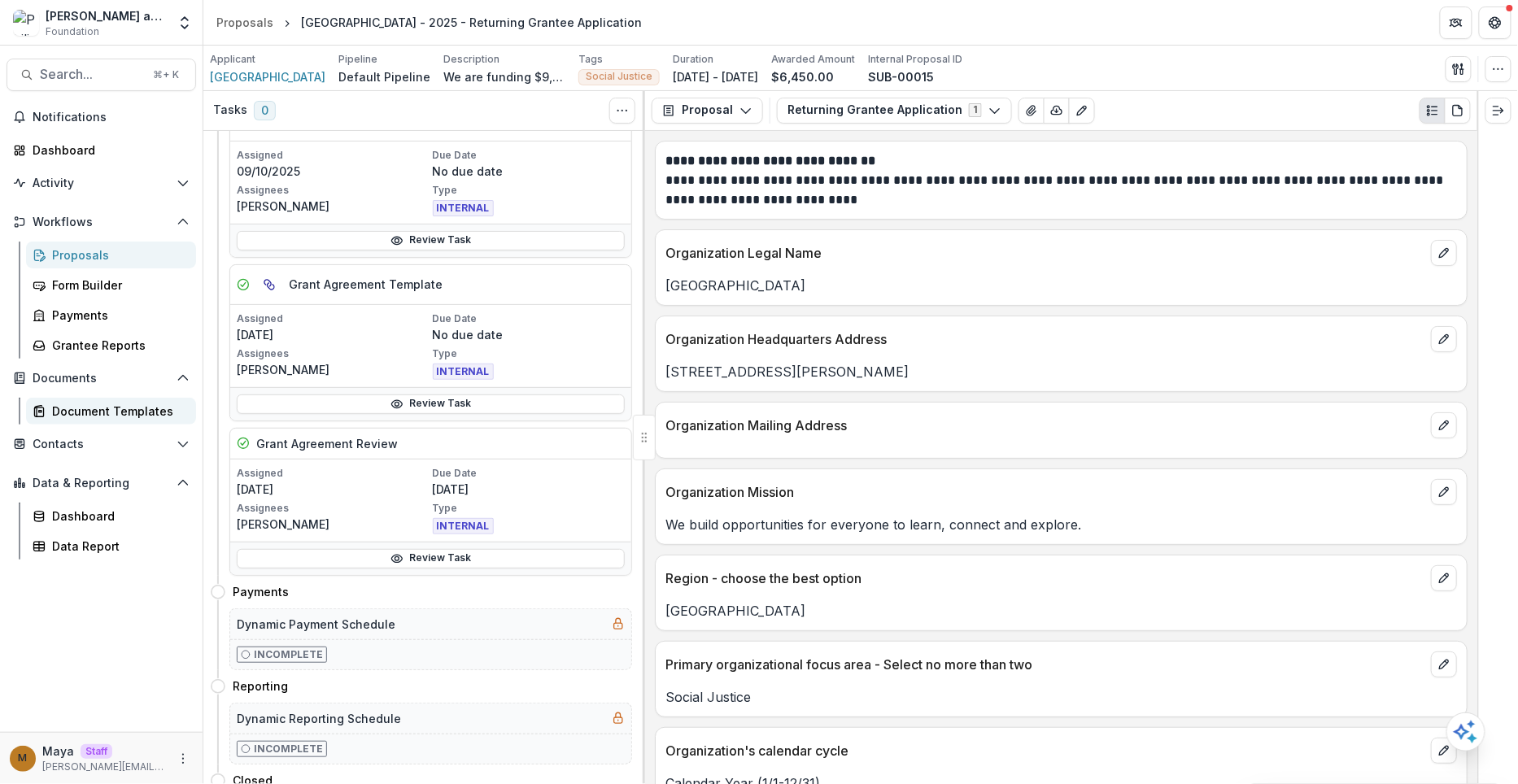
click at [72, 405] on div "Document Templates" at bounding box center [118, 410] width 131 height 17
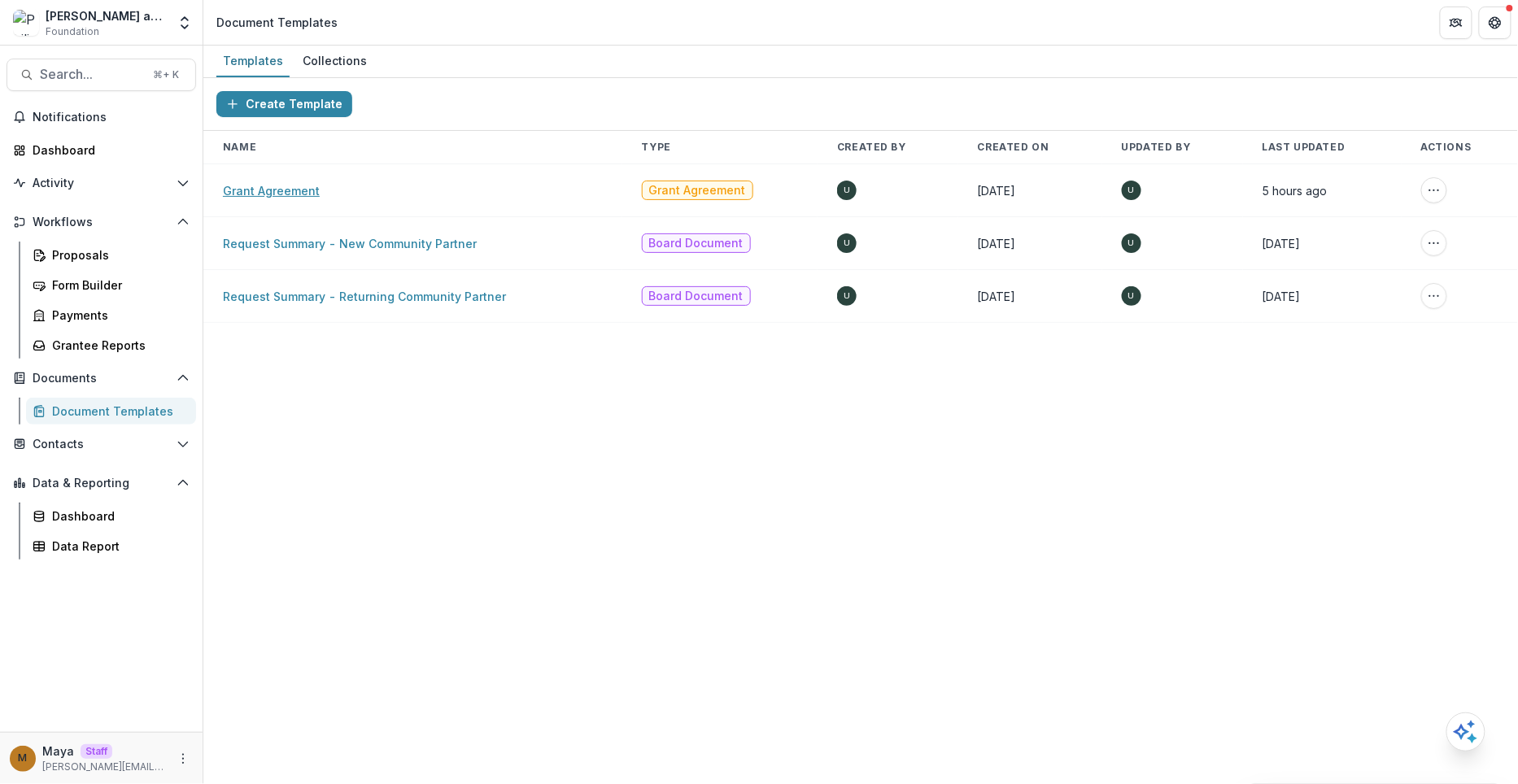
click at [275, 184] on link "Grant Agreement" at bounding box center [271, 190] width 97 height 14
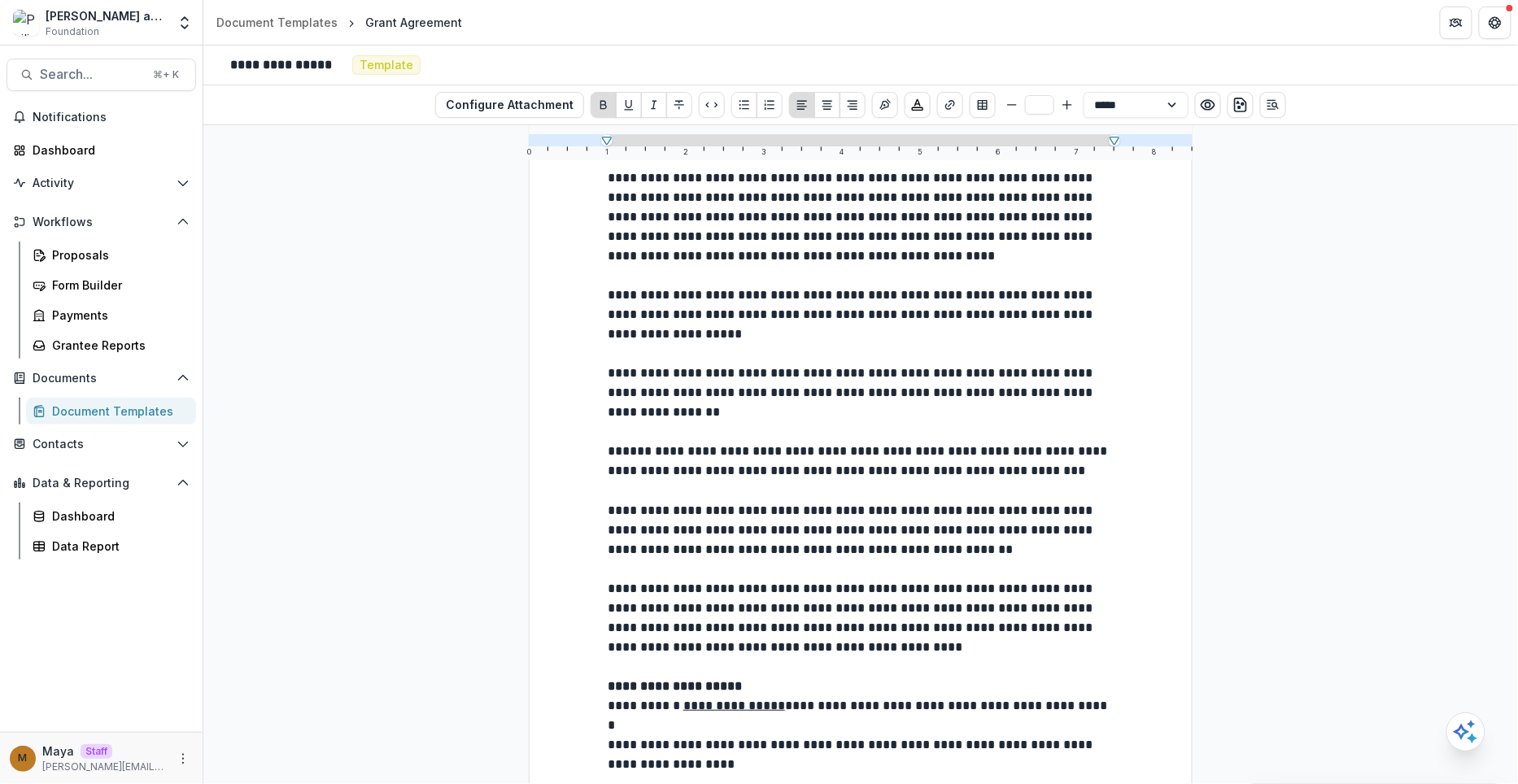
scroll to position [1262, 0]
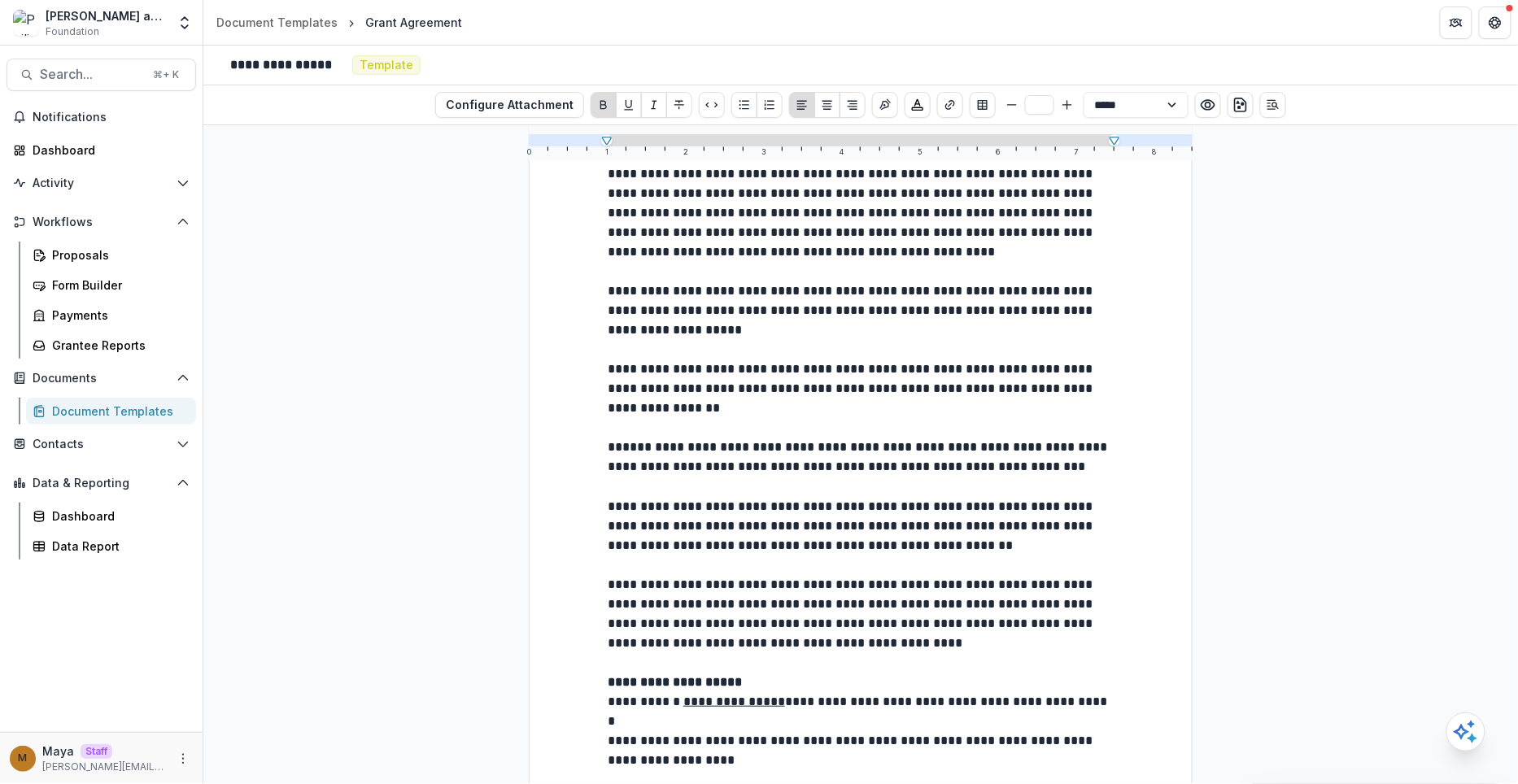
type input "**"
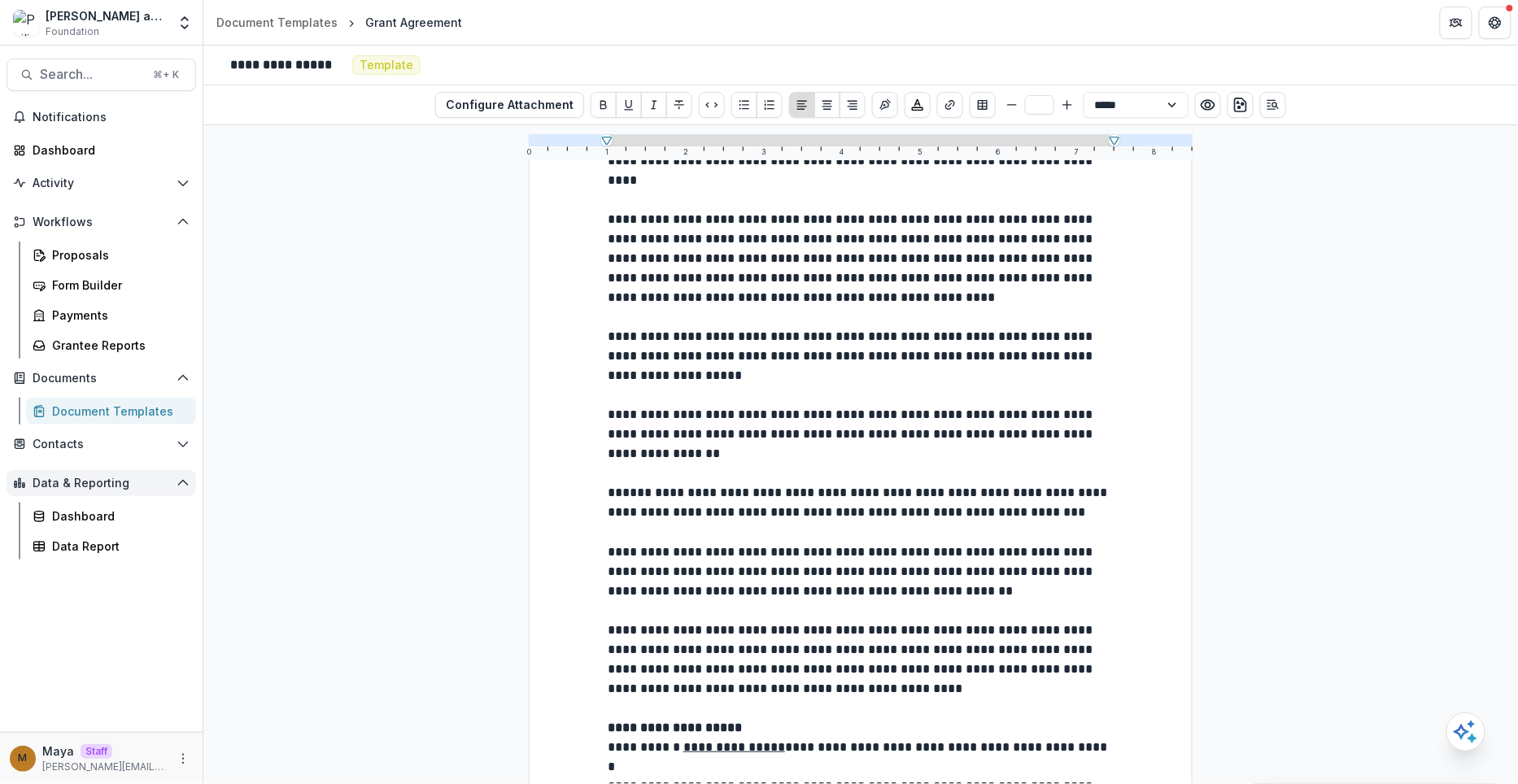
scroll to position [1196, 0]
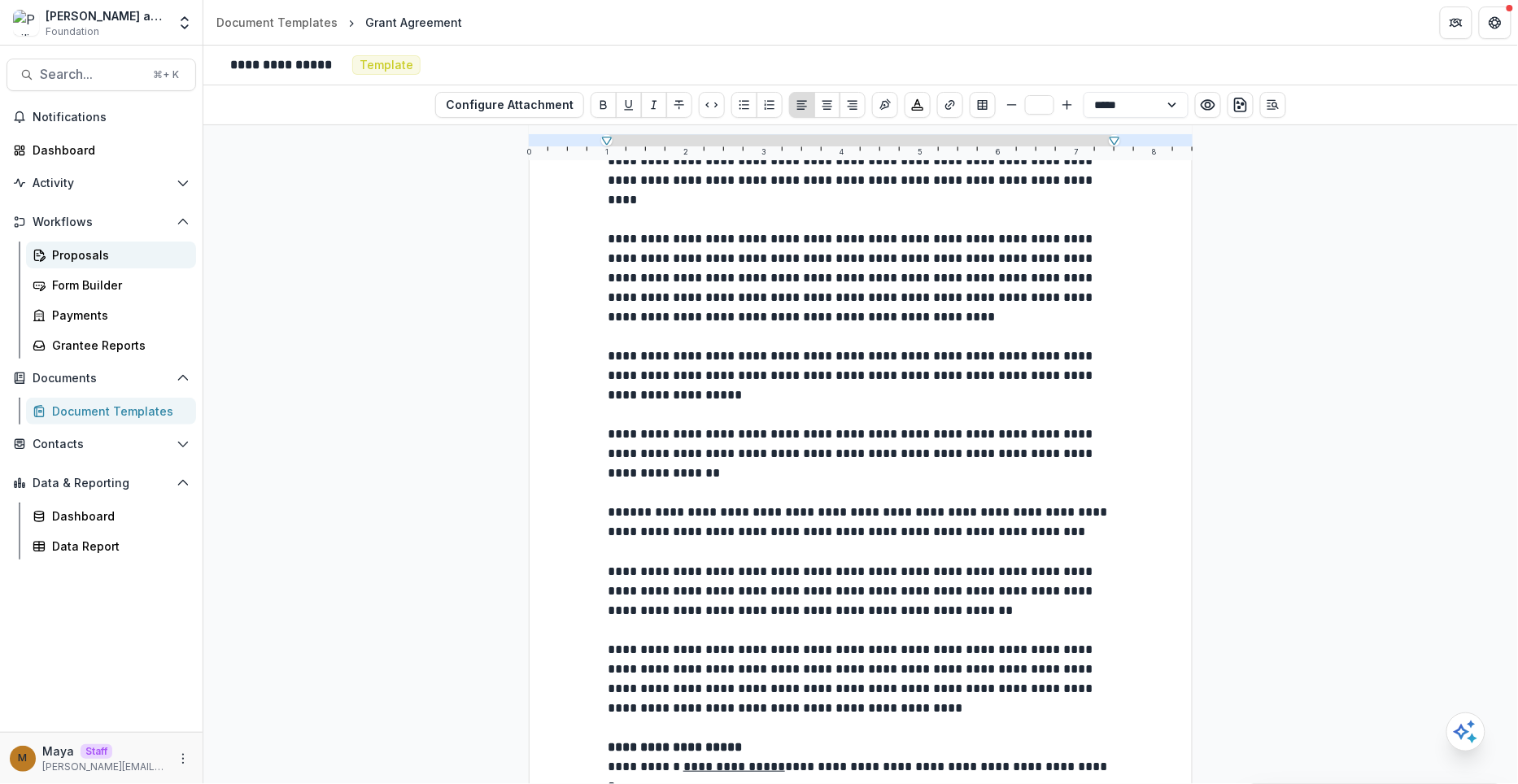
click at [112, 242] on link "Proposals" at bounding box center [111, 255] width 170 height 27
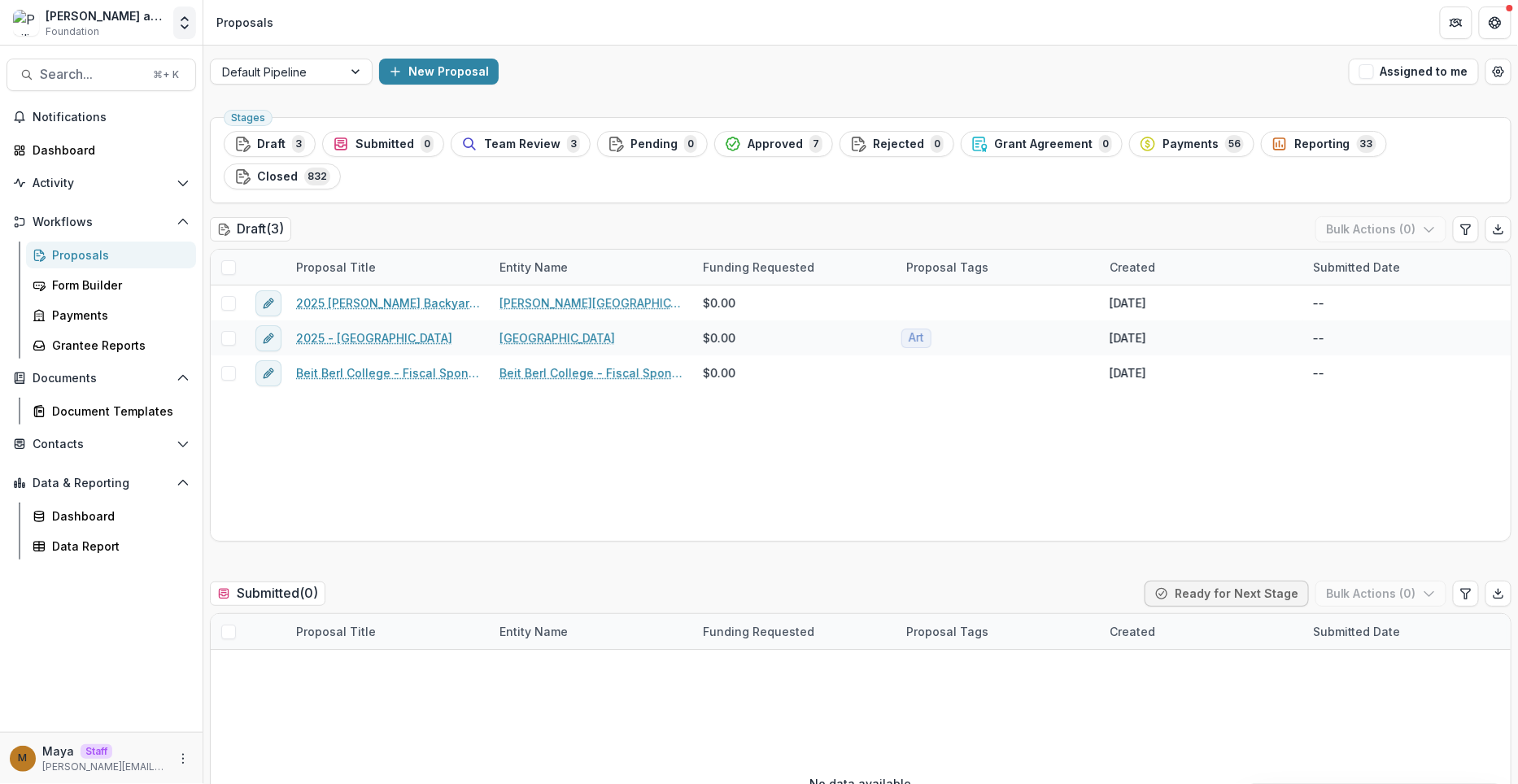
click at [190, 18] on icon "Open entity switcher" at bounding box center [184, 23] width 16 height 16
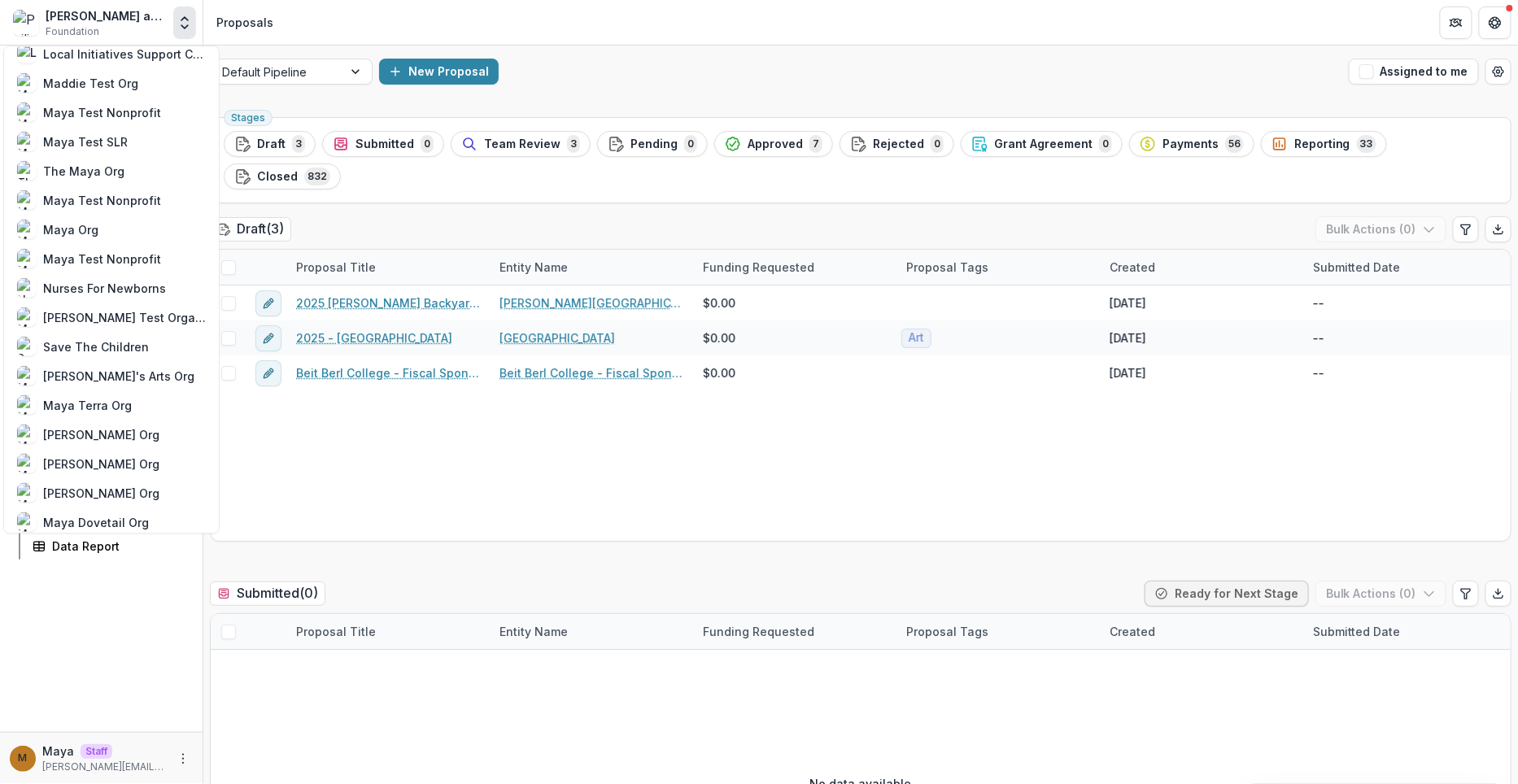
scroll to position [1014, 0]
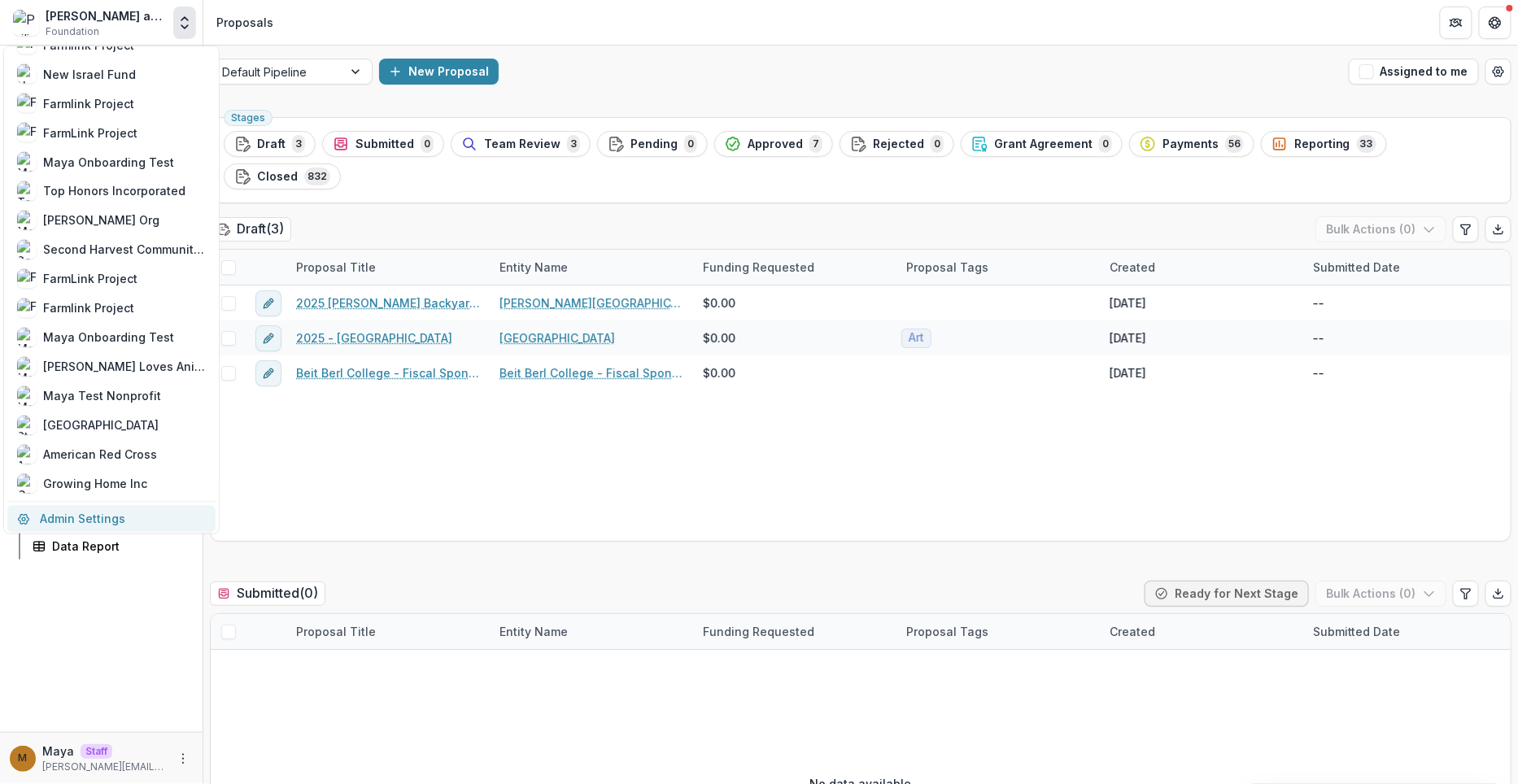
click at [50, 514] on link "Admin Settings" at bounding box center [111, 518] width 208 height 27
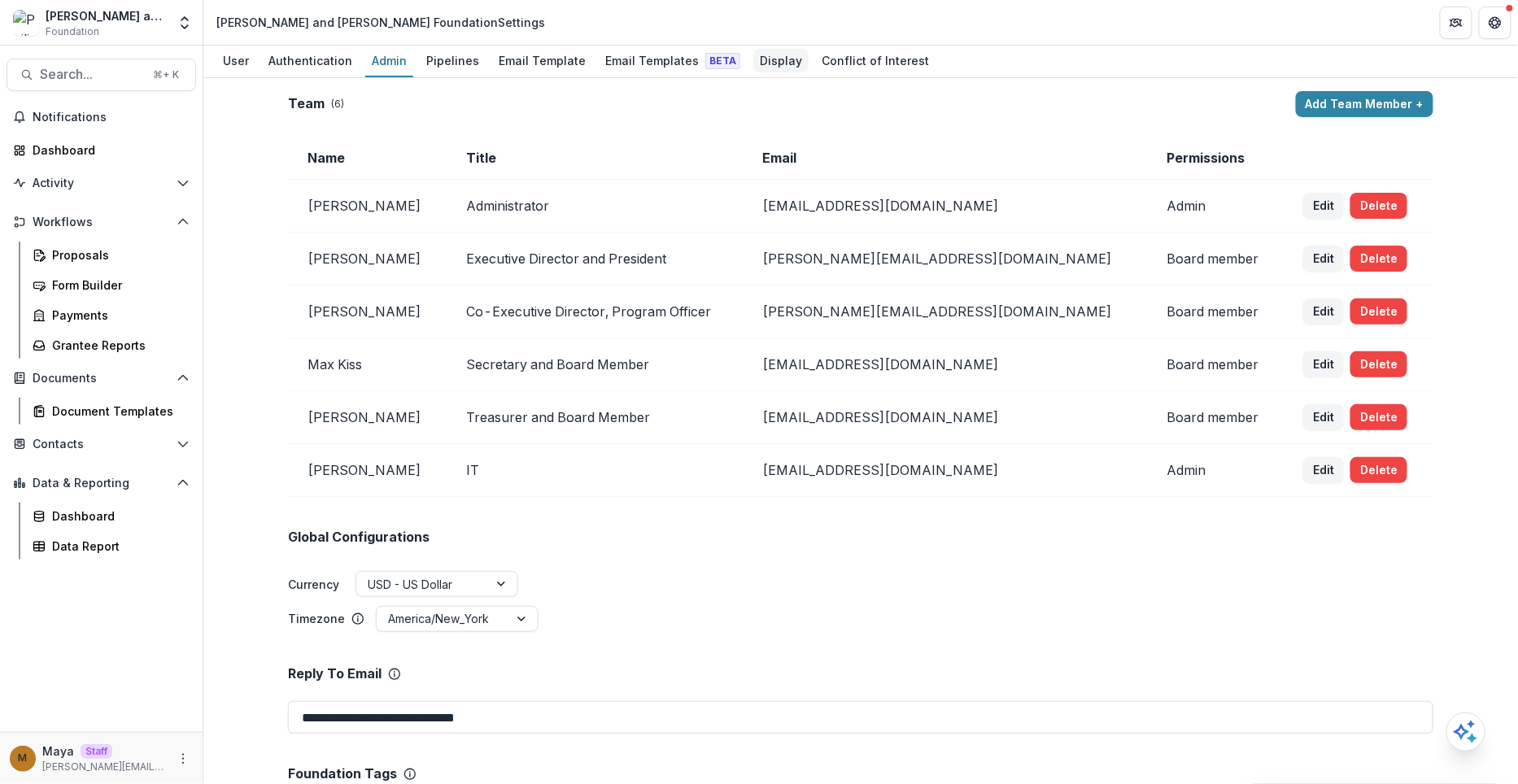
click at [761, 59] on div "Display" at bounding box center [781, 61] width 56 height 24
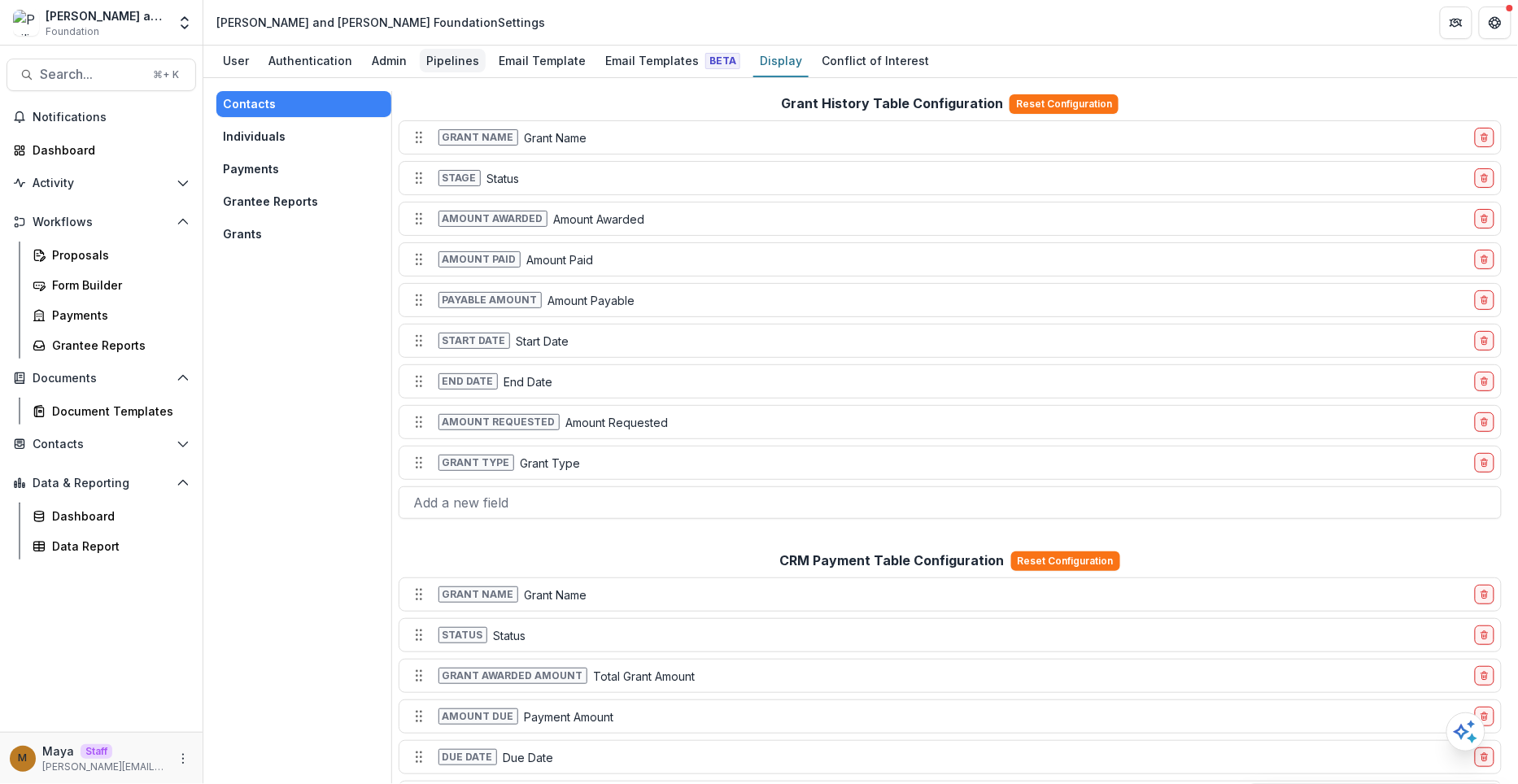
click at [456, 53] on div "Pipelines" at bounding box center [452, 61] width 66 height 24
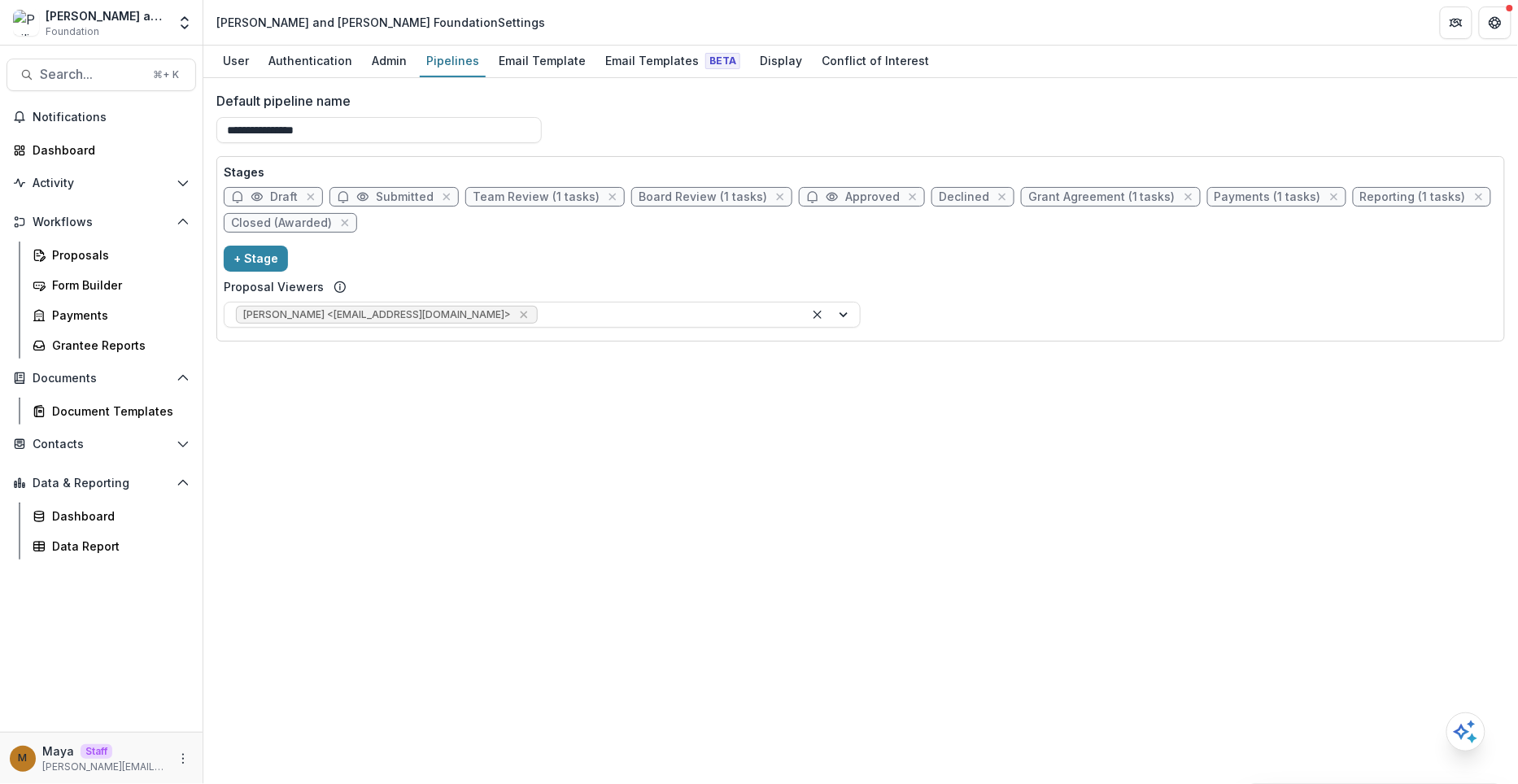
click at [1091, 192] on span "Grant Agreement (1 tasks)" at bounding box center [1102, 197] width 148 height 14
select select "********"
select select "*****"
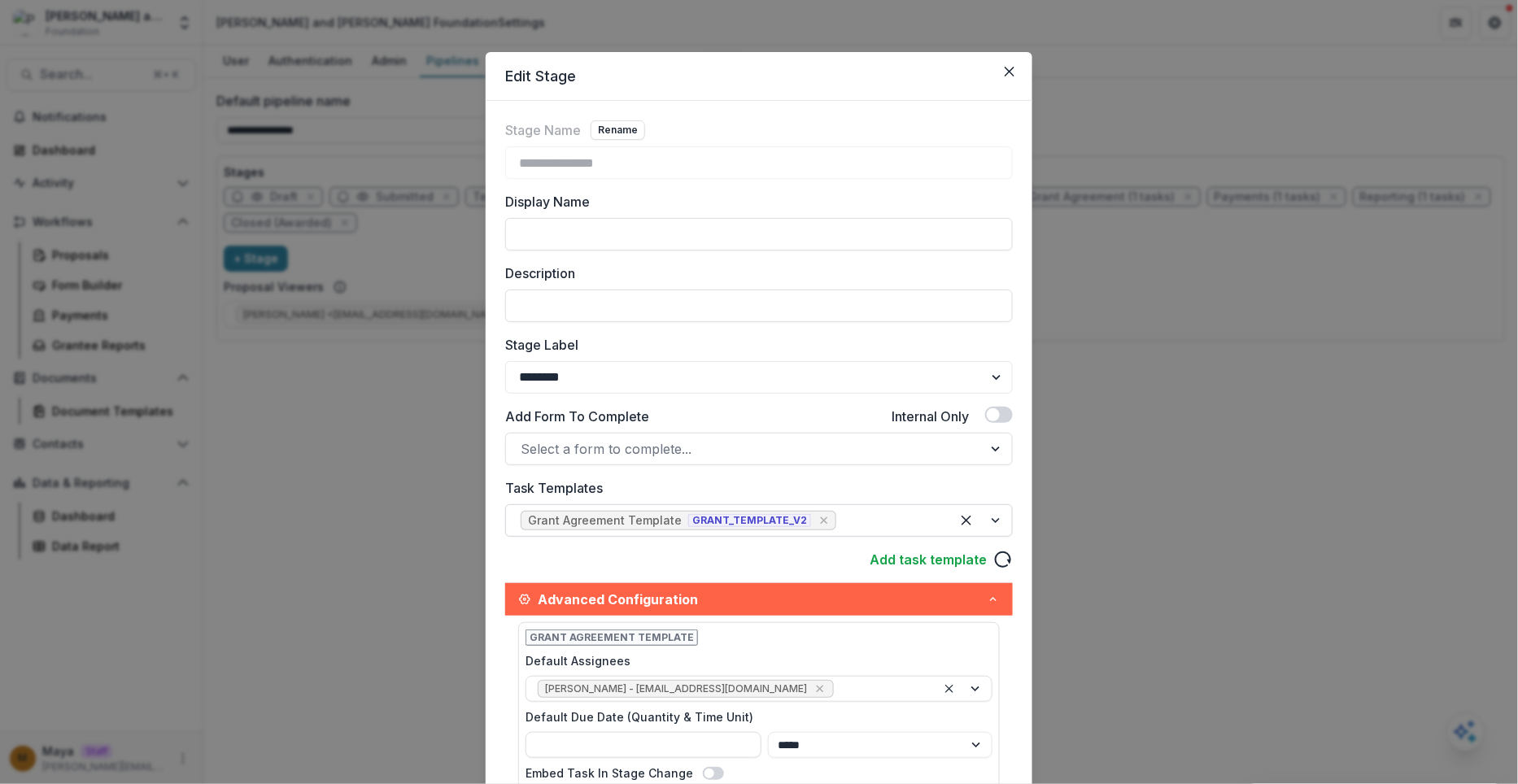
click at [872, 522] on div at bounding box center [887, 520] width 96 height 23
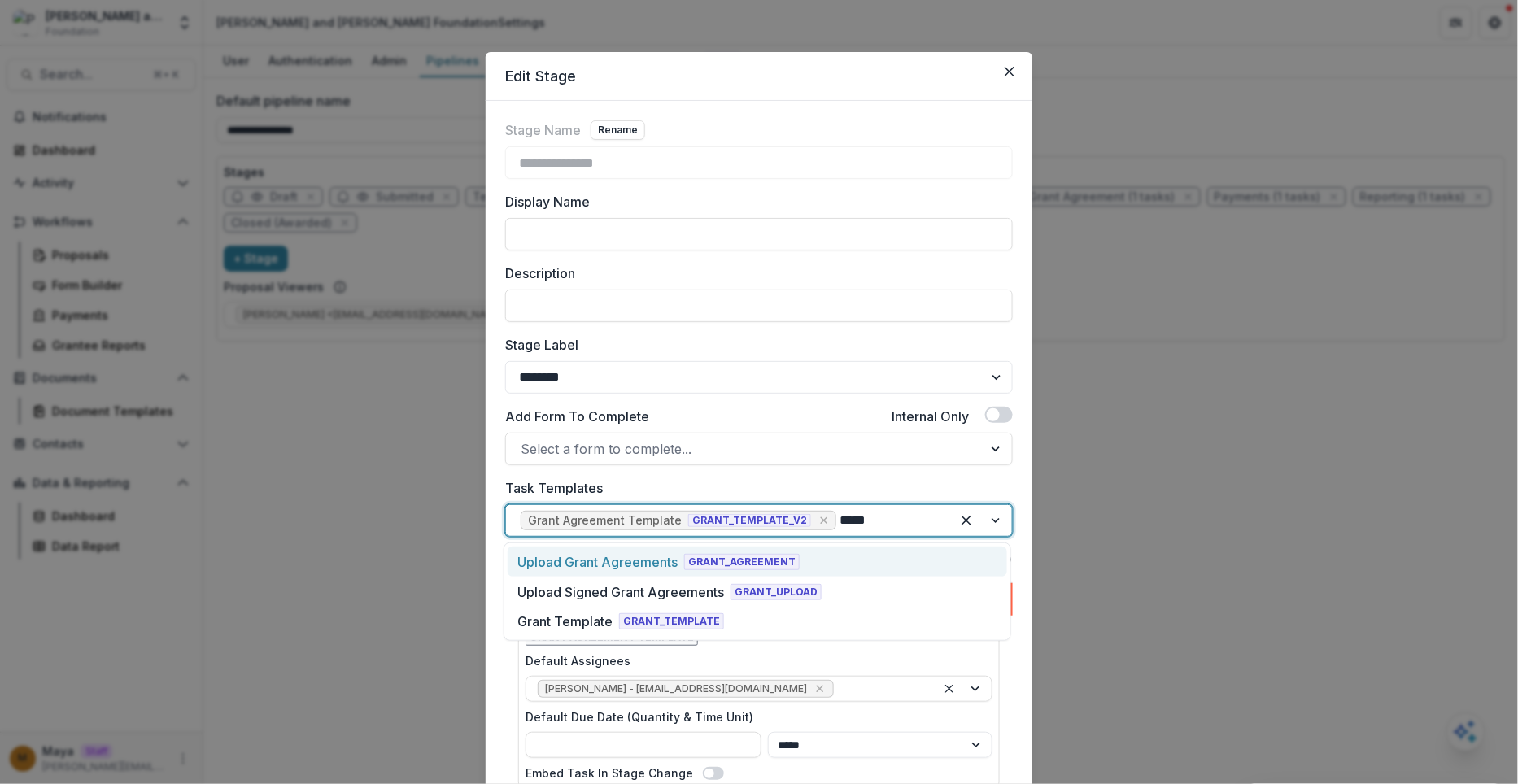
type input "*****"
type input "****"
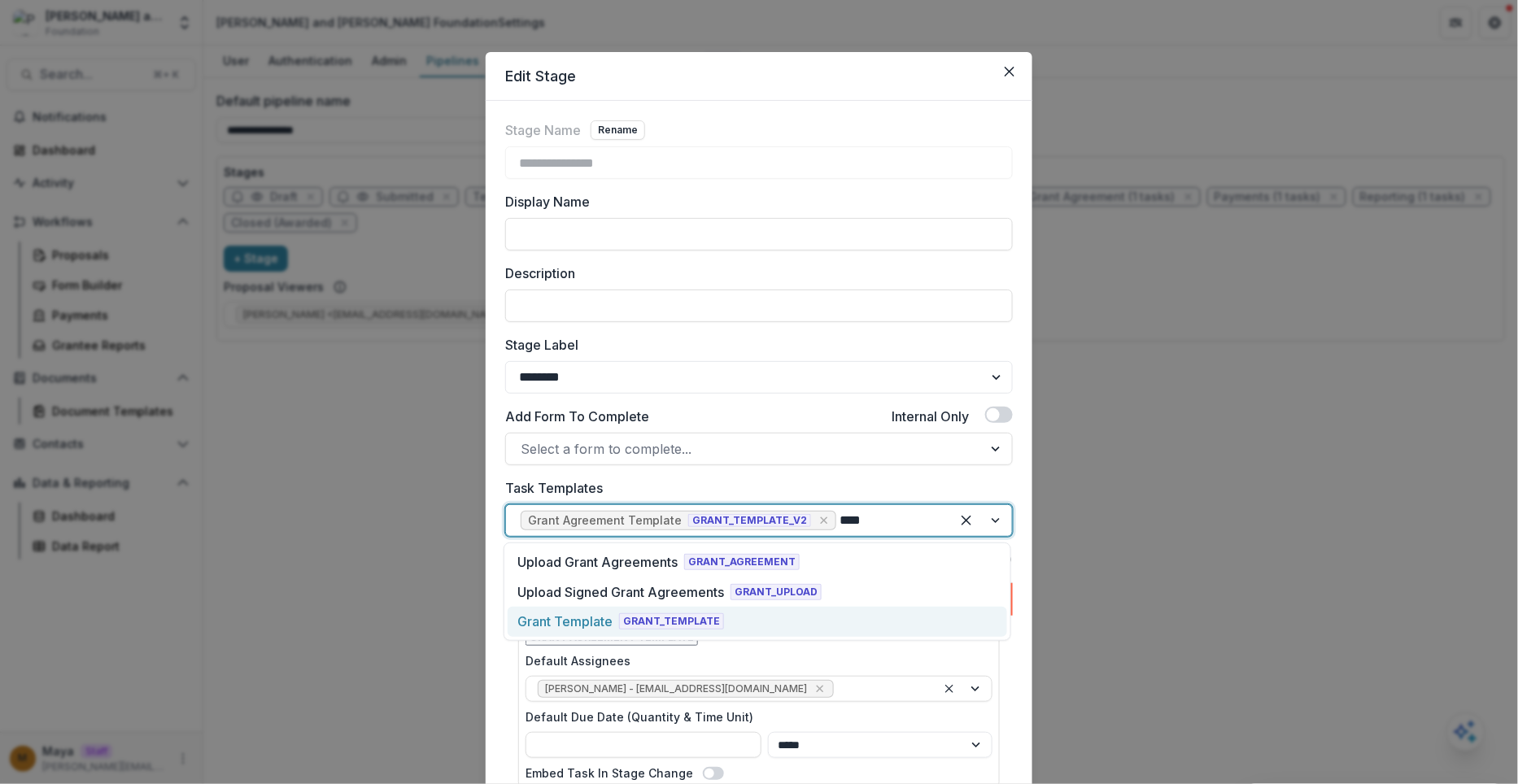
click at [725, 611] on div "Grant Template GRANT_TEMPLATE" at bounding box center [757, 622] width 500 height 30
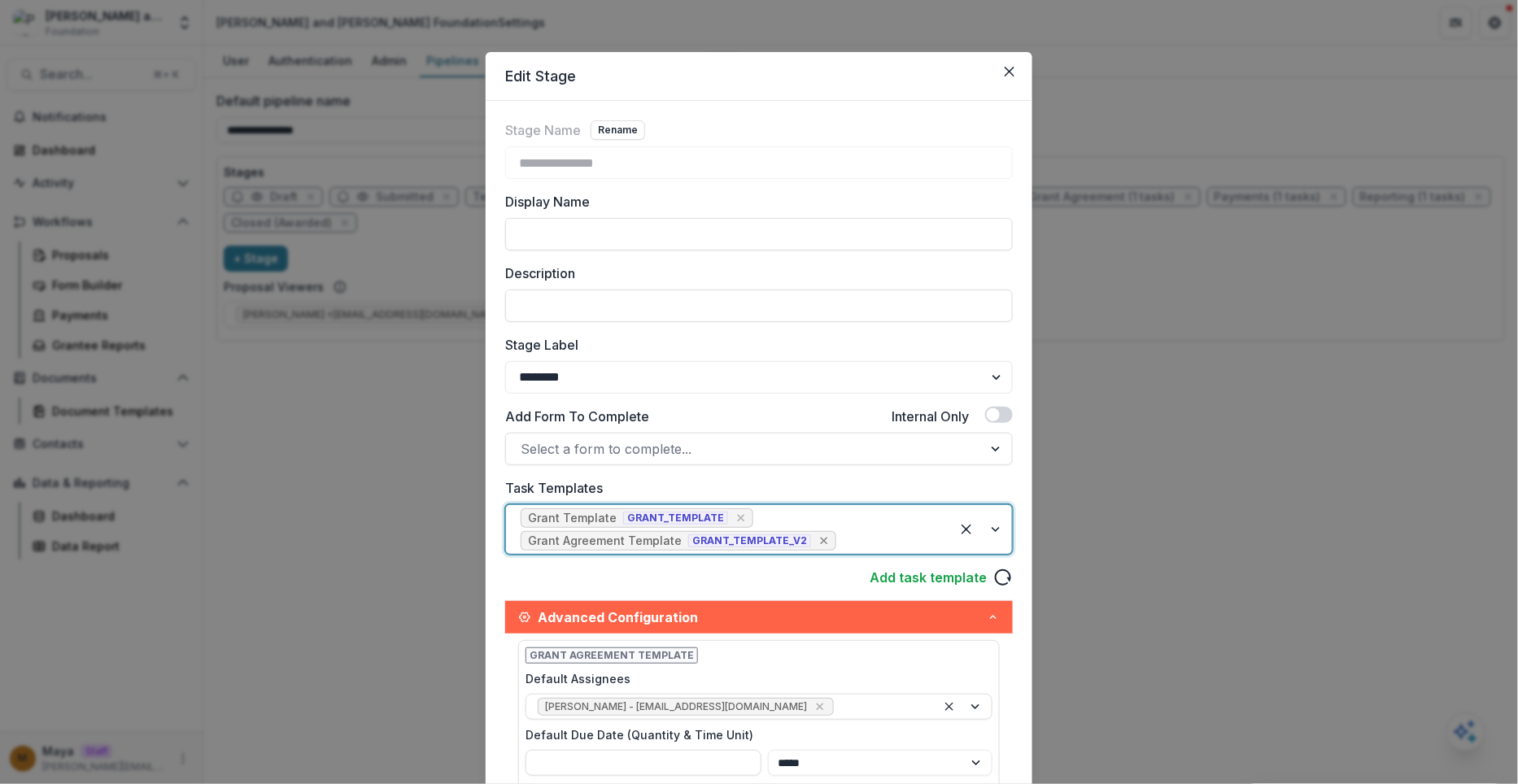
click at [818, 543] on icon "Remove [object Object]" at bounding box center [825, 541] width 13 height 13
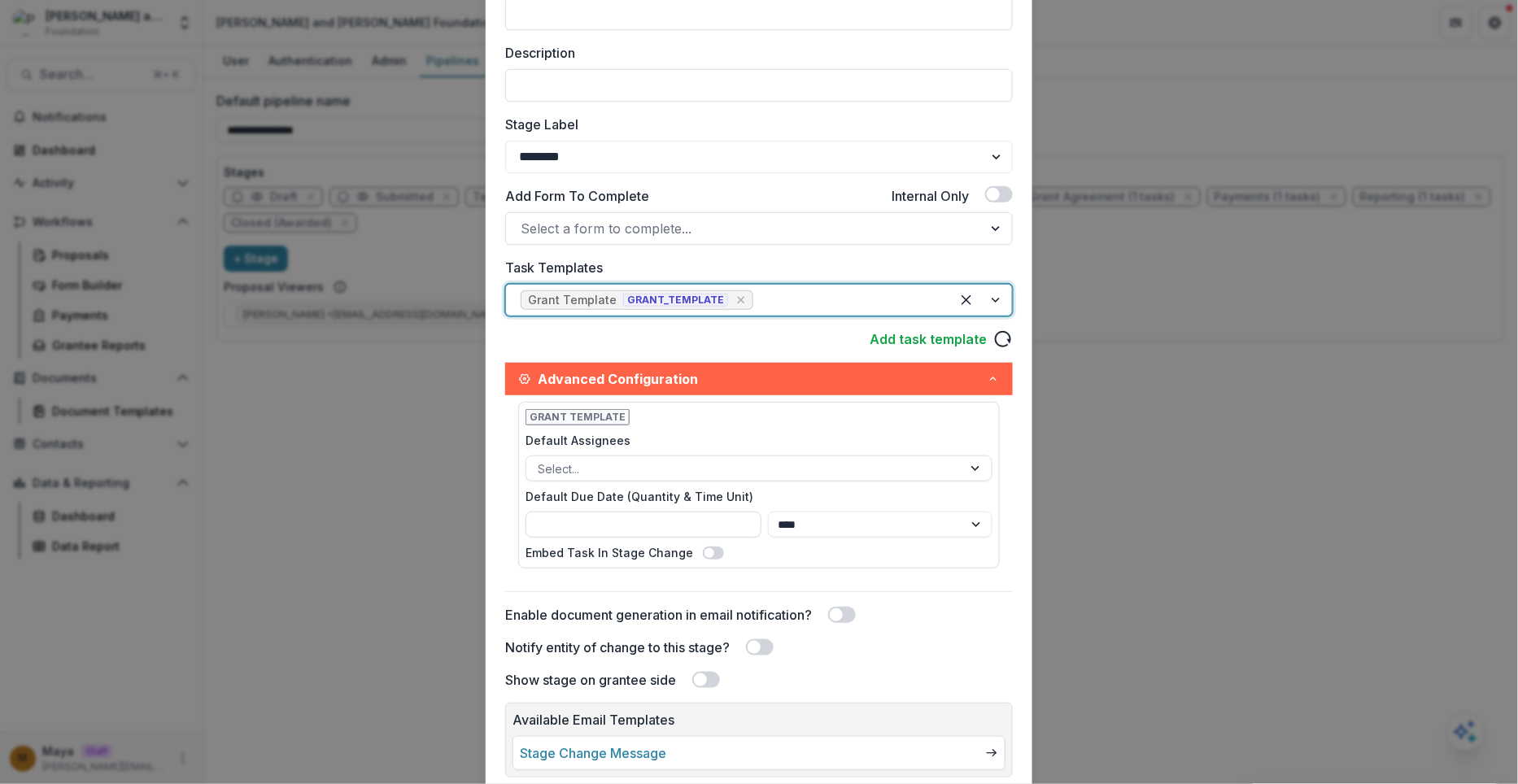
scroll to position [333, 0]
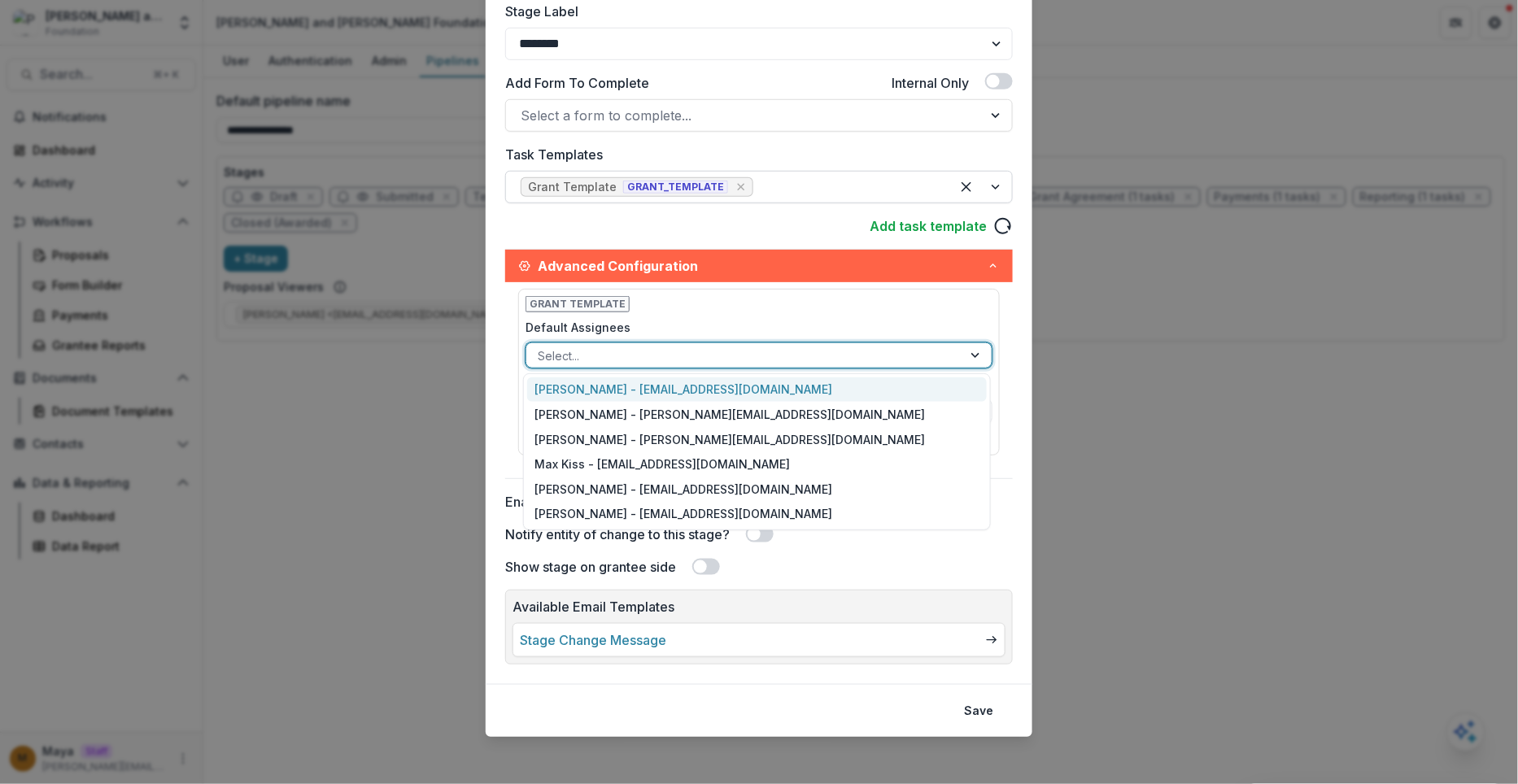
click at [678, 356] on div at bounding box center [744, 356] width 413 height 20
type input "*"
click at [678, 388] on div "Melissa Bemel - administrator@pmbfoundation.org" at bounding box center [757, 390] width 460 height 25
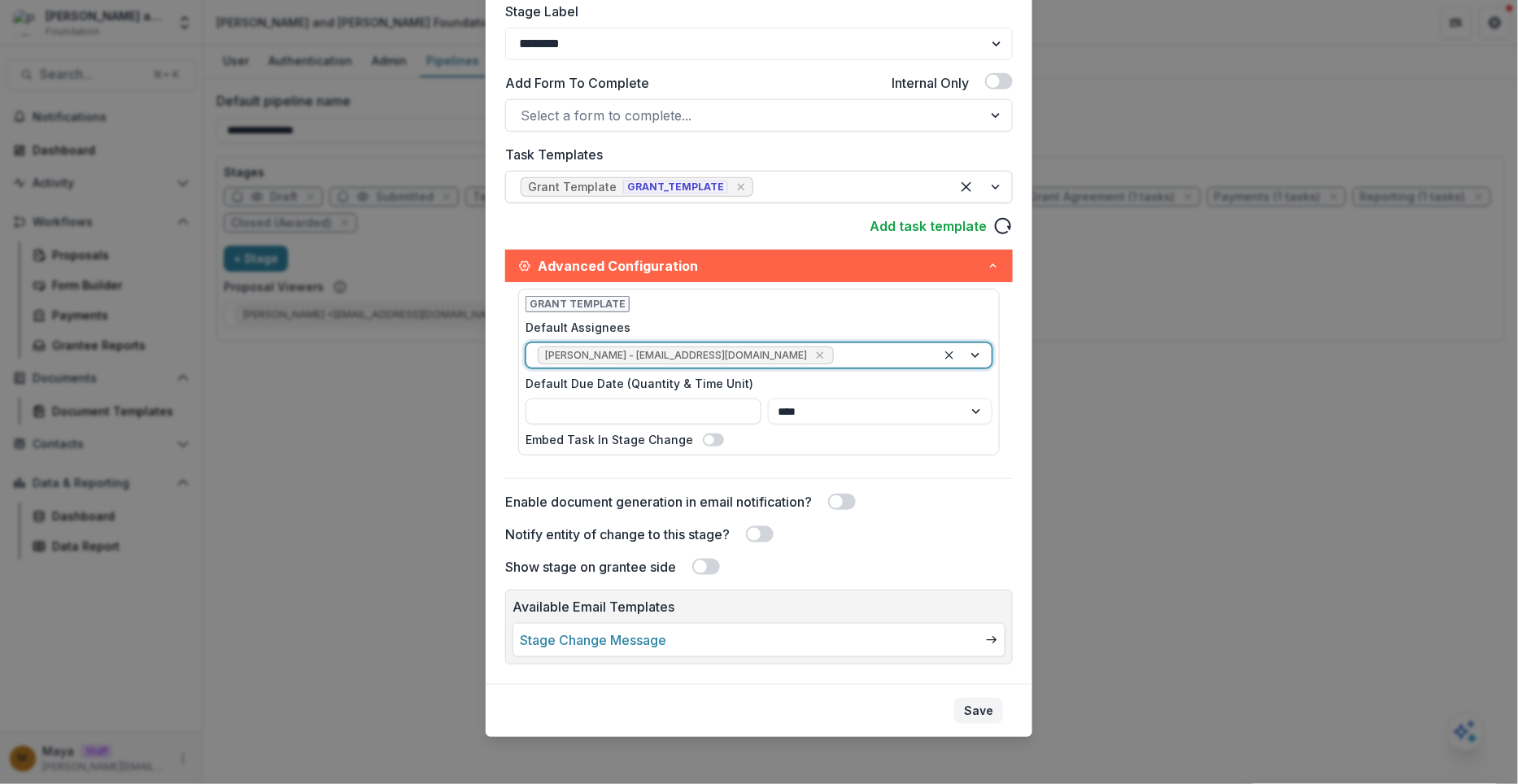
click at [979, 714] on button "Save" at bounding box center [979, 711] width 49 height 26
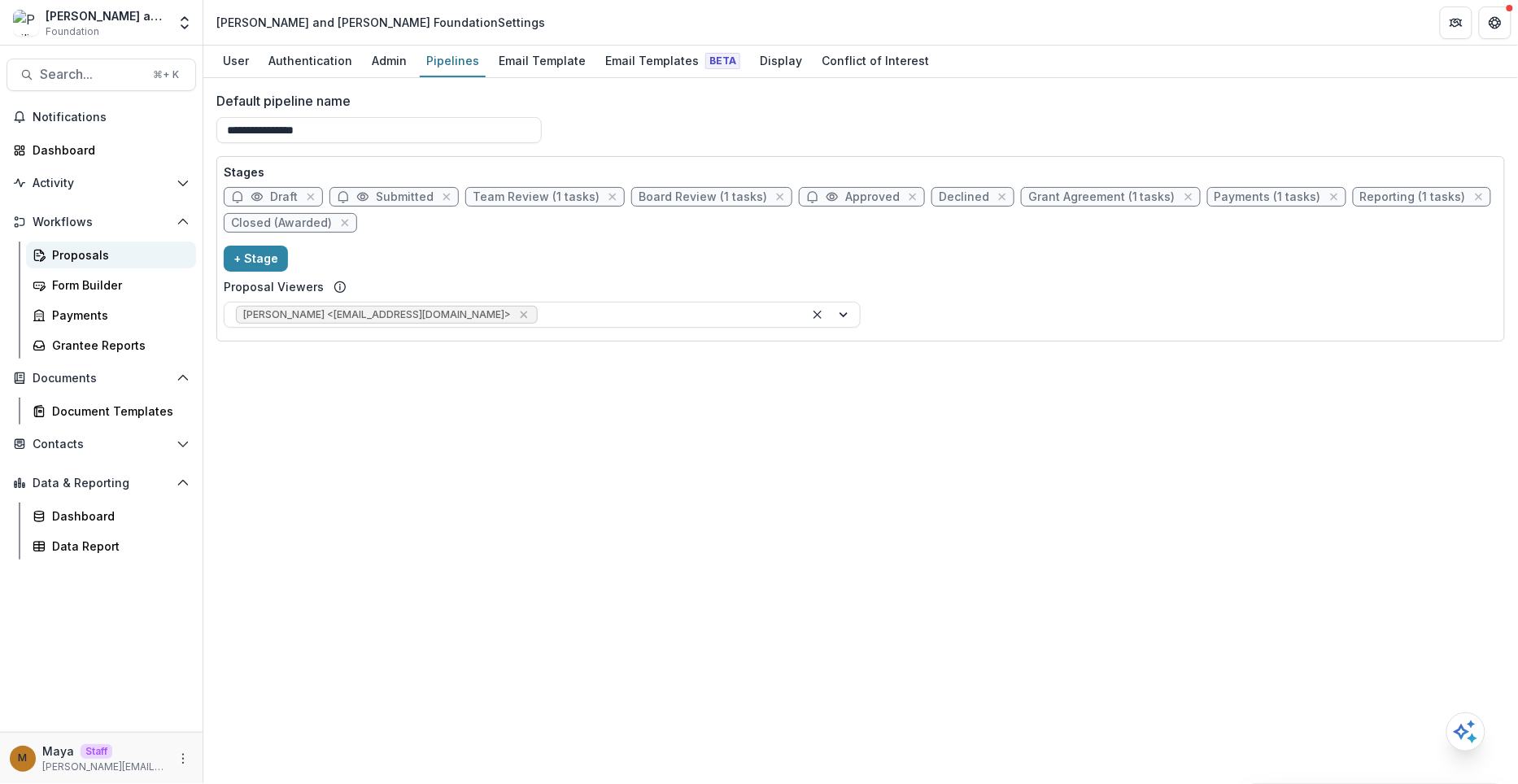
click at [134, 244] on link "Proposals" at bounding box center [111, 255] width 170 height 27
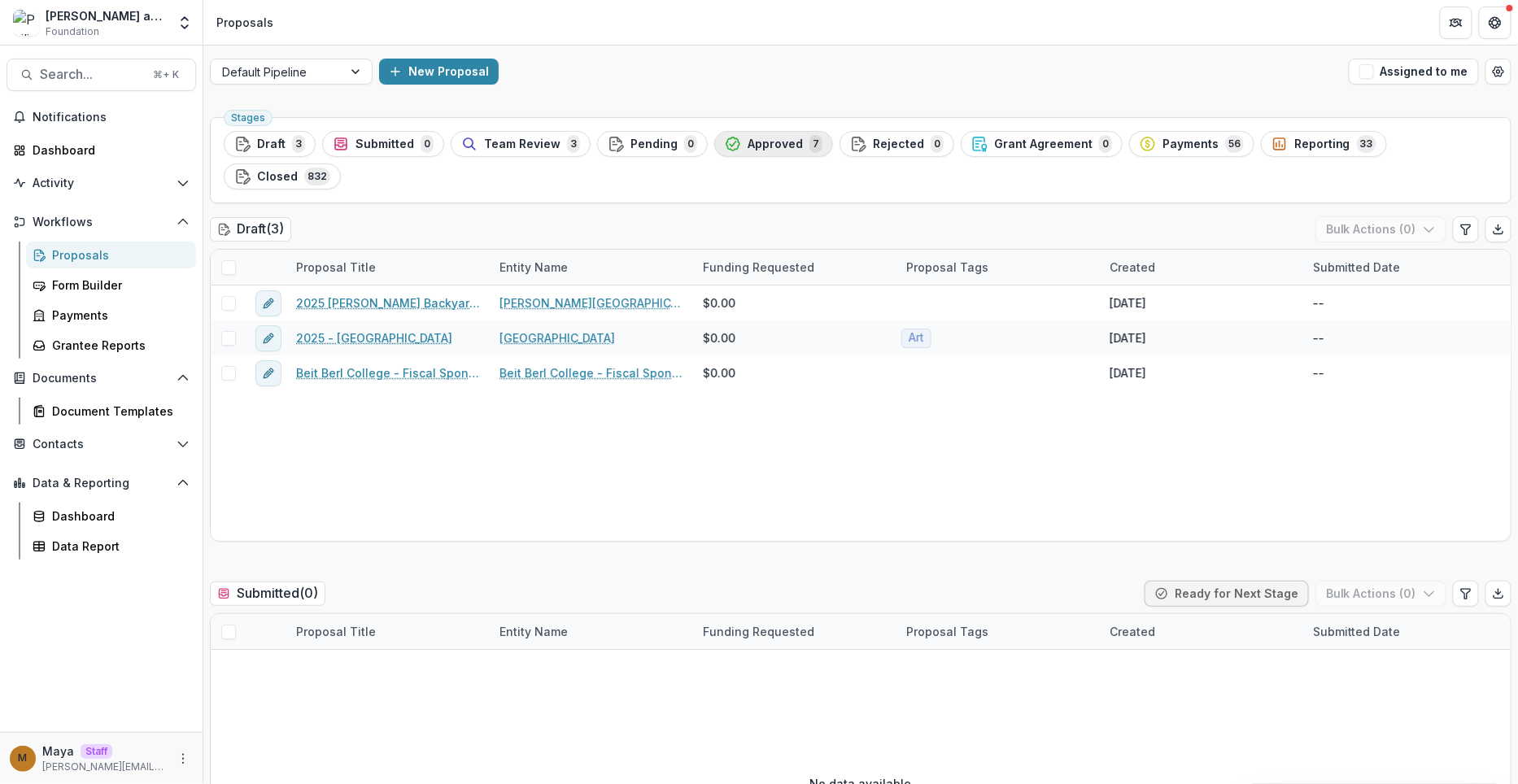
click at [749, 138] on span "Approved" at bounding box center [775, 144] width 56 height 14
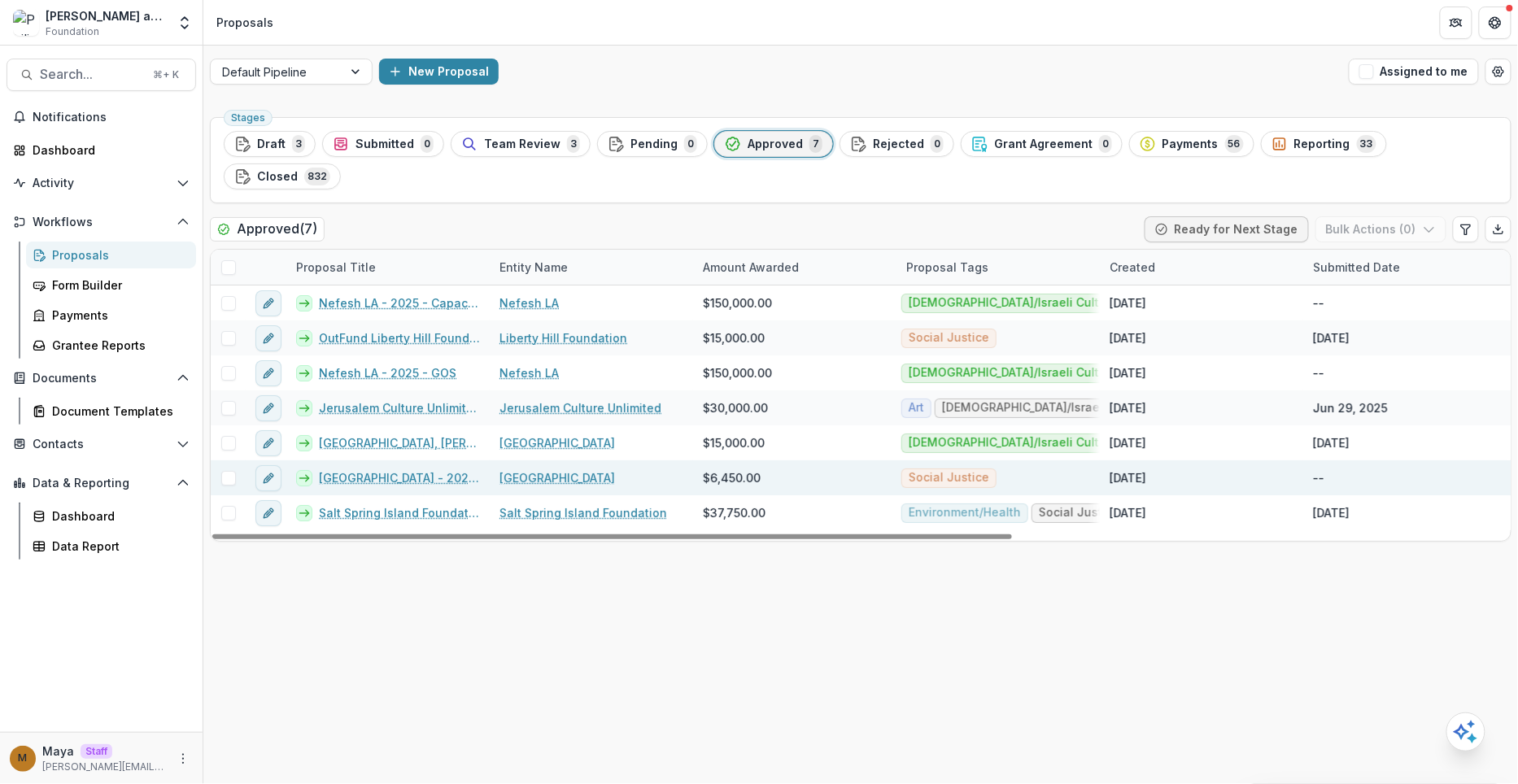
click at [374, 469] on link "[GEOGRAPHIC_DATA] - 2025 - Returning Grantee Application" at bounding box center [399, 478] width 161 height 17
